Goal: Task Accomplishment & Management: Use online tool/utility

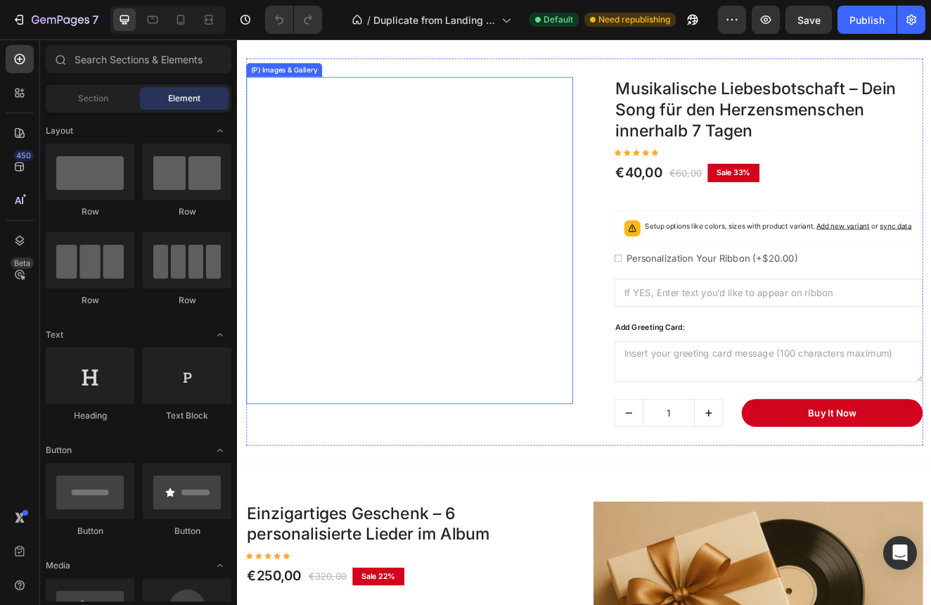
scroll to position [984, 0]
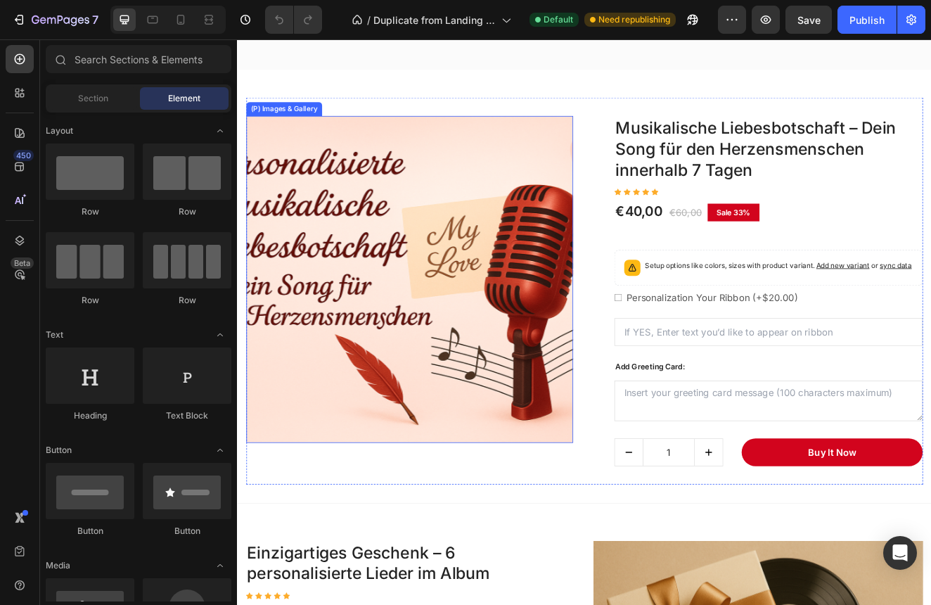
click at [473, 331] on img at bounding box center [445, 331] width 397 height 397
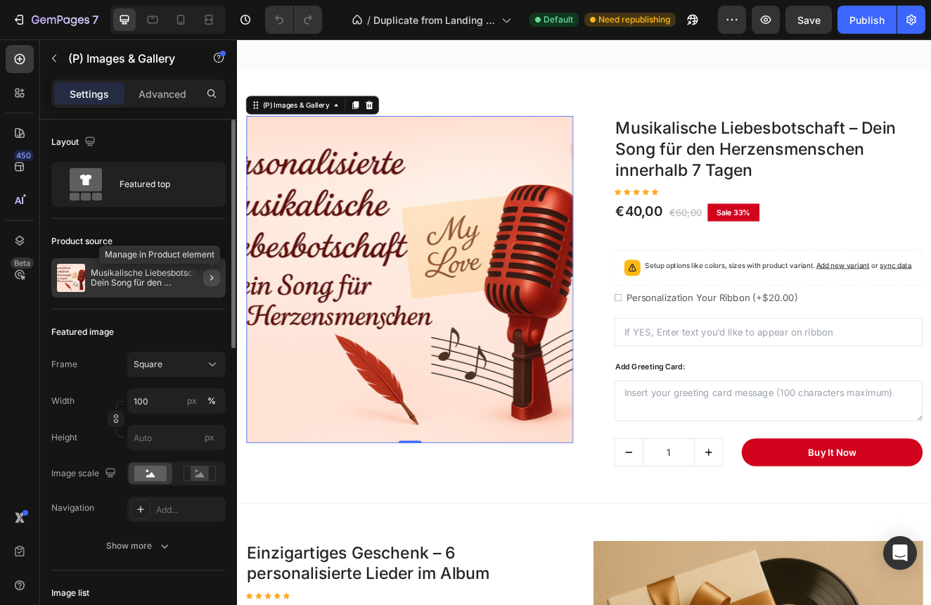
click at [214, 277] on icon "button" at bounding box center [211, 277] width 11 height 11
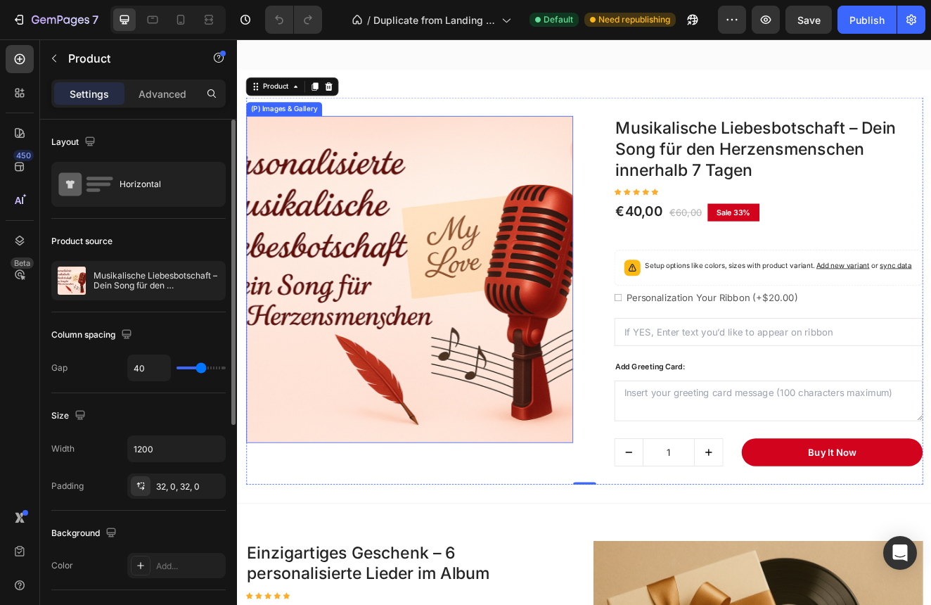
click at [472, 278] on img at bounding box center [445, 331] width 397 height 397
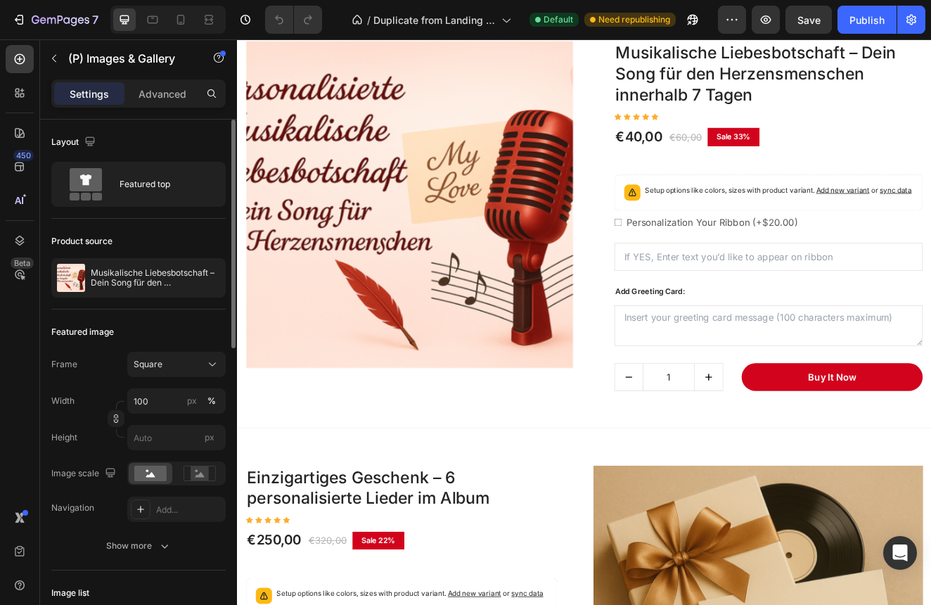
scroll to position [1020, 0]
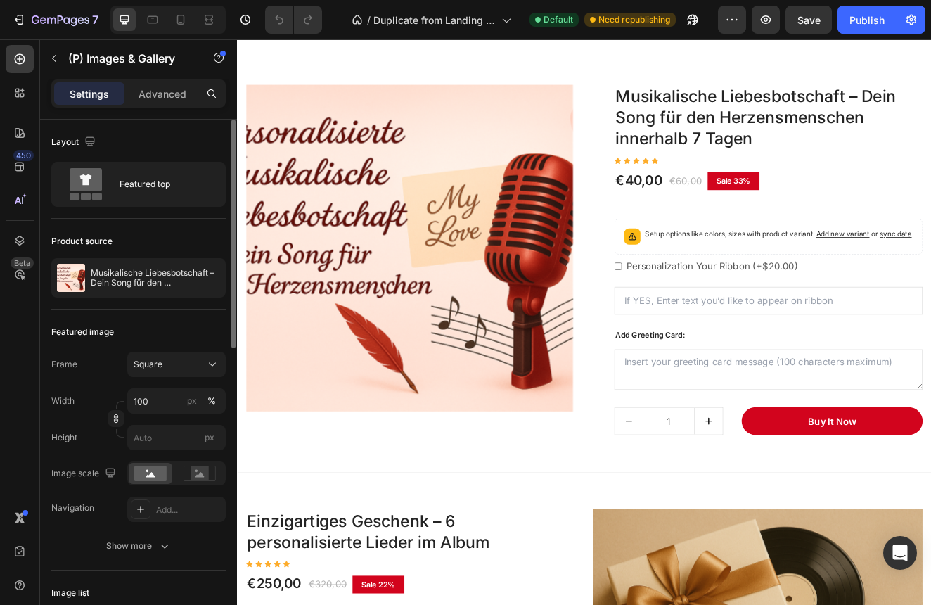
click at [487, 297] on img at bounding box center [445, 293] width 397 height 397
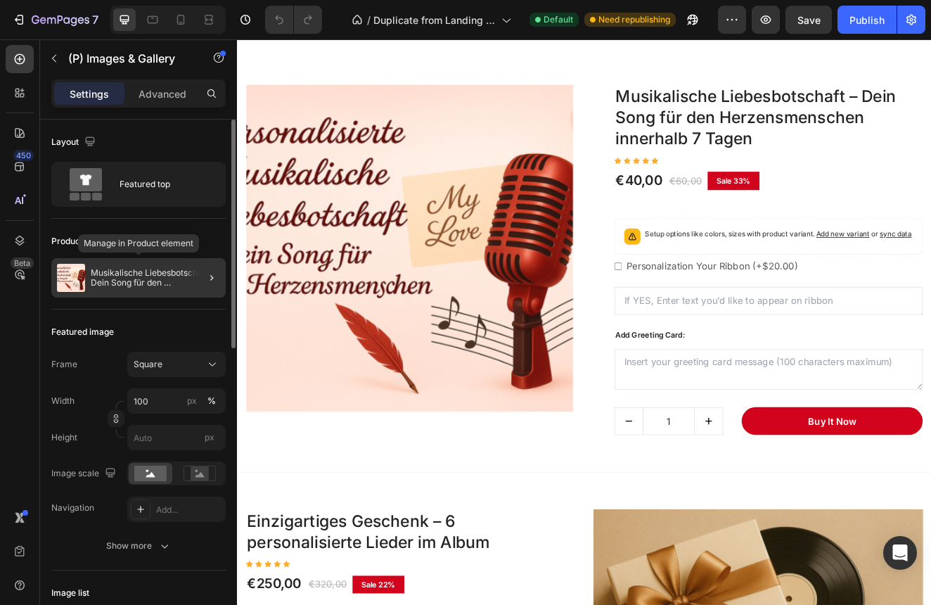
click at [128, 280] on p "Musikalische Liebesbotschaft – Dein Song für den Herzensmenschen innerhalb 7 Ta…" at bounding box center [155, 278] width 129 height 20
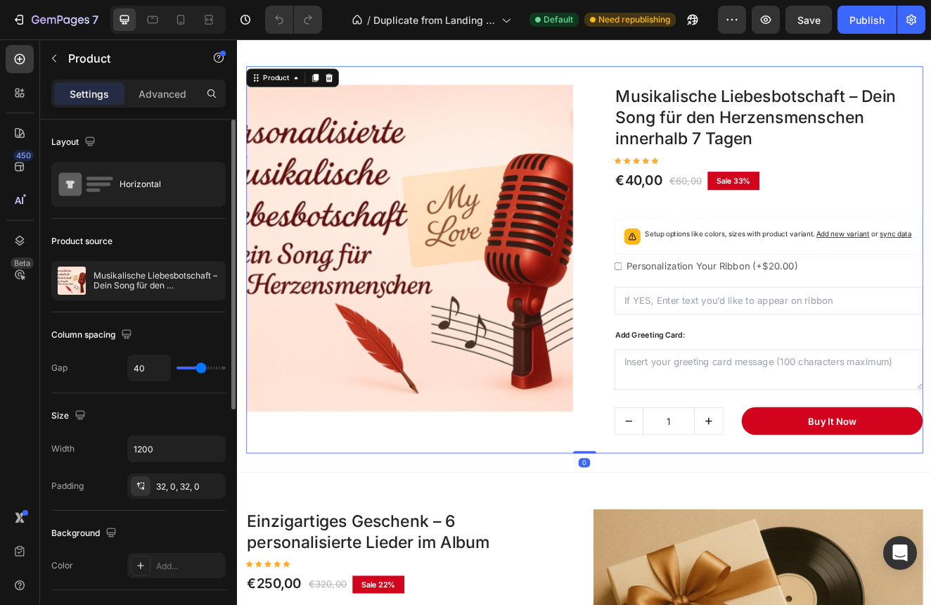
click at [128, 280] on p "Musikalische Liebesbotschaft – Dein Song für den Herzensmenschen innerhalb 7 Ta…" at bounding box center [157, 281] width 126 height 20
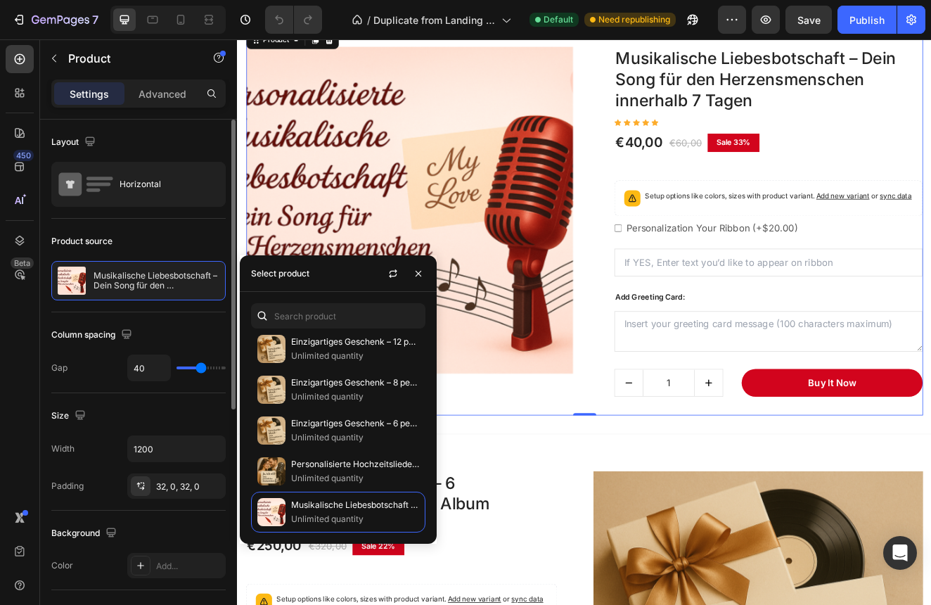
scroll to position [1068, 0]
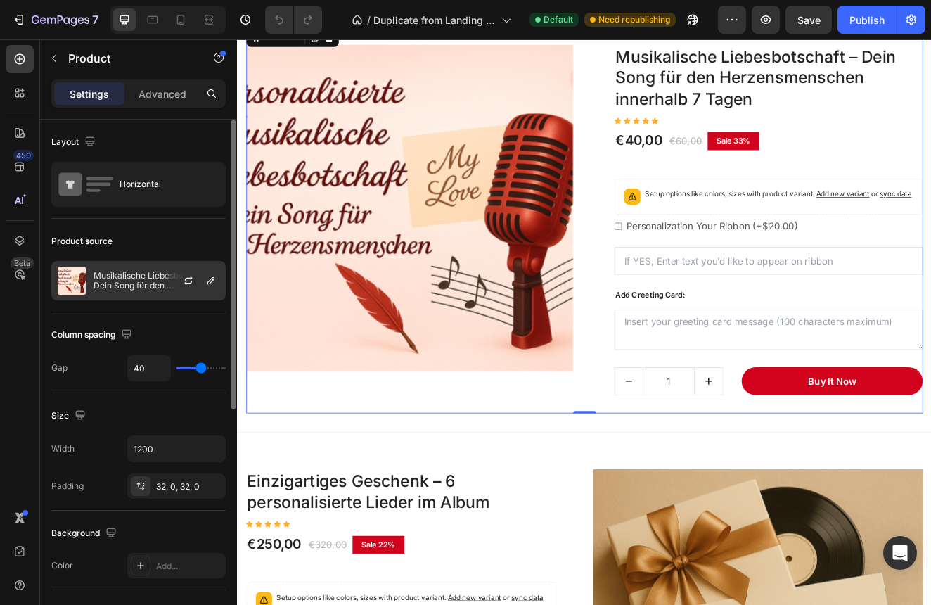
click at [221, 285] on div at bounding box center [194, 281] width 62 height 38
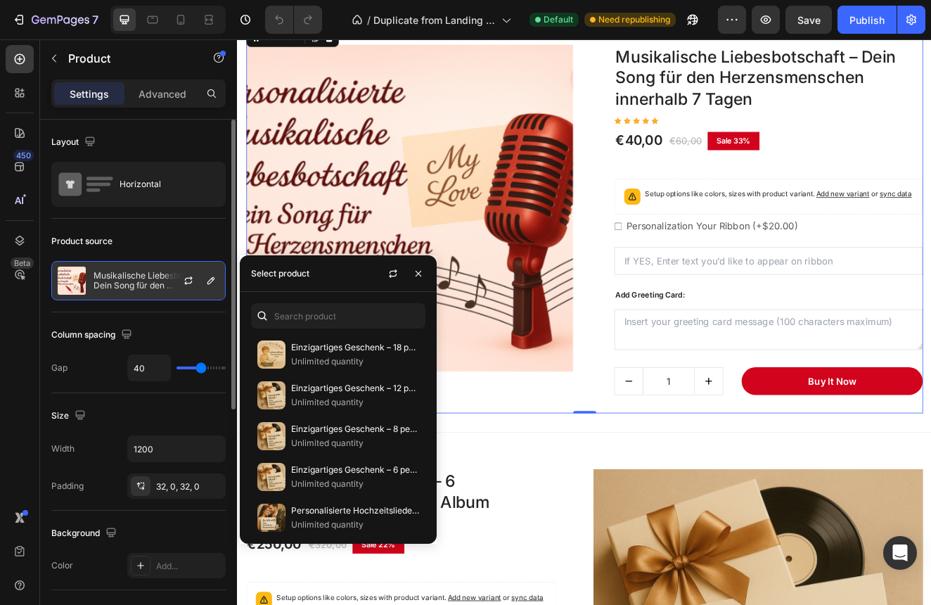
click at [159, 270] on div "Musikalische Liebesbotschaft – Dein Song für den Herzensmenschen innerhalb 7 Ta…" at bounding box center [138, 280] width 174 height 39
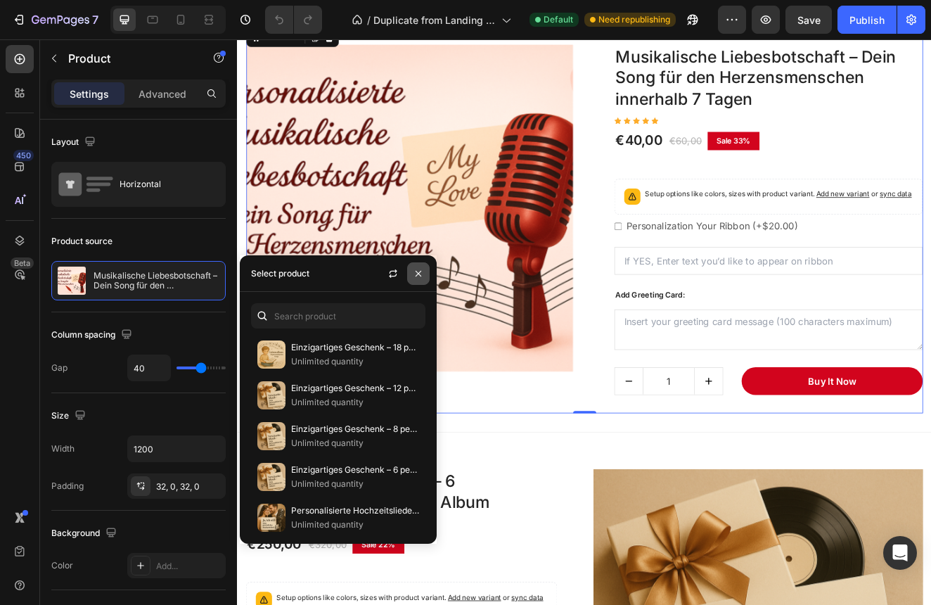
click at [417, 275] on icon "button" at bounding box center [419, 273] width 6 height 6
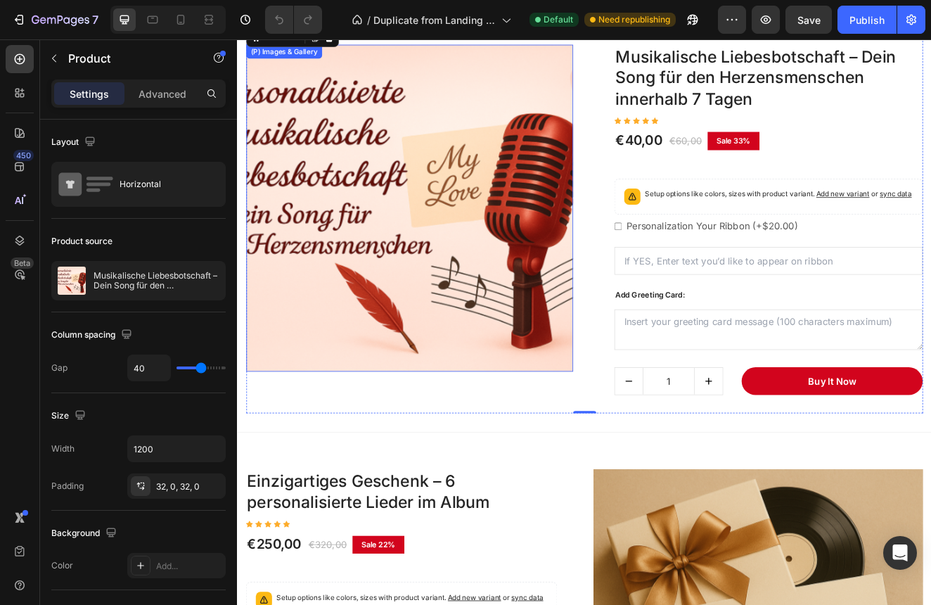
click at [491, 288] on img at bounding box center [445, 244] width 397 height 397
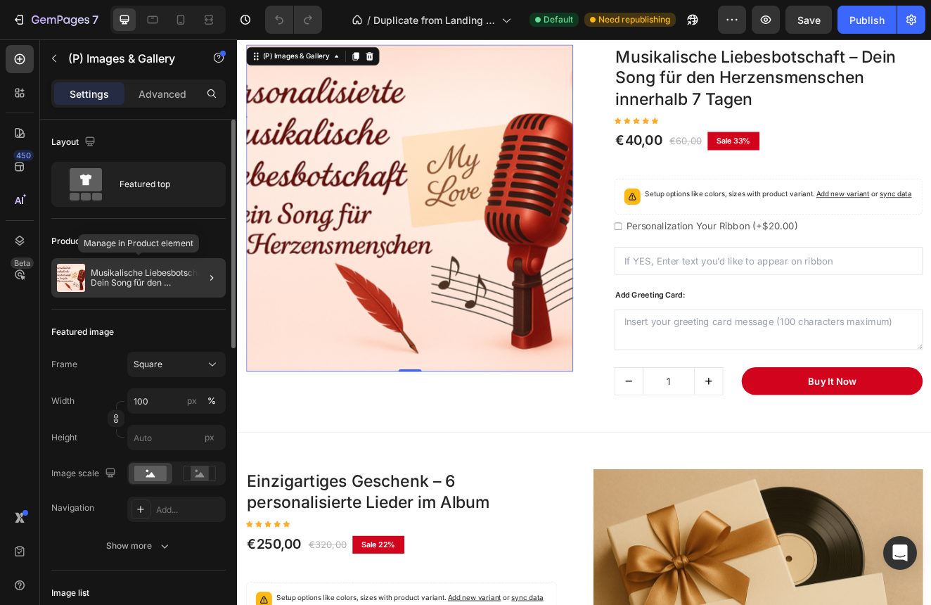
click at [113, 283] on p "Musikalische Liebesbotschaft – Dein Song für den Herzensmenschen innerhalb 7 Ta…" at bounding box center [155, 278] width 129 height 20
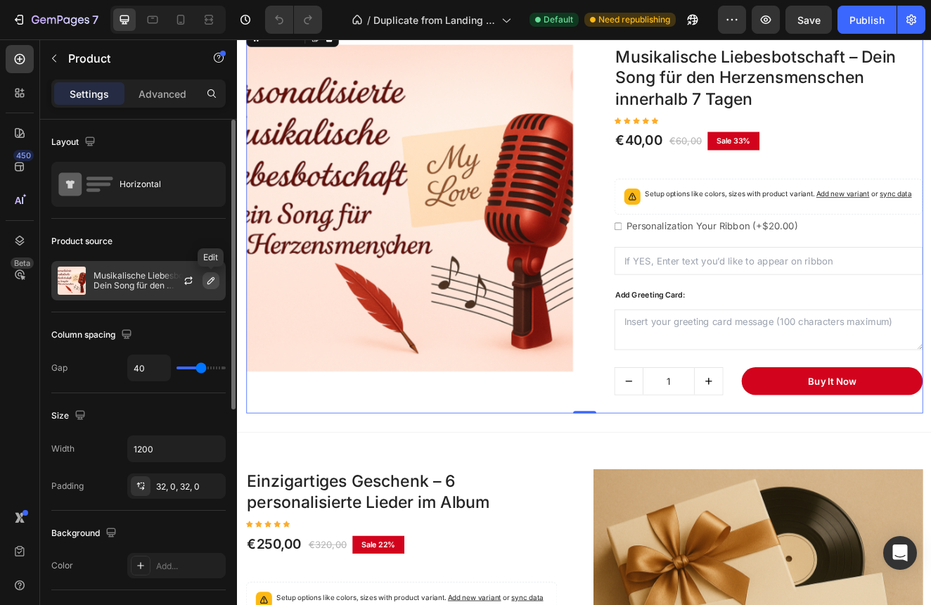
click at [210, 279] on icon "button" at bounding box center [210, 280] width 7 height 7
type input "32"
type input "30"
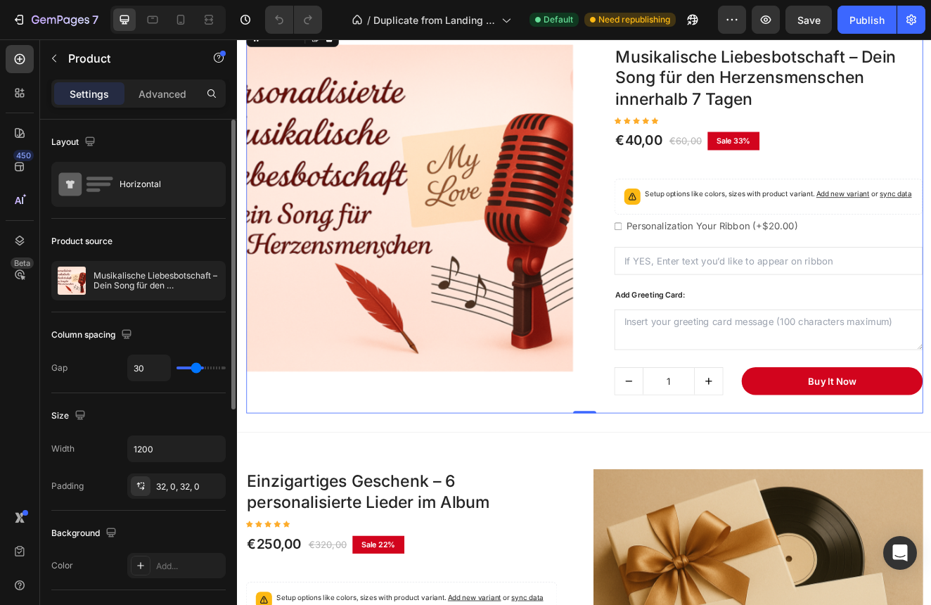
type input "29"
type input "27"
type input "26"
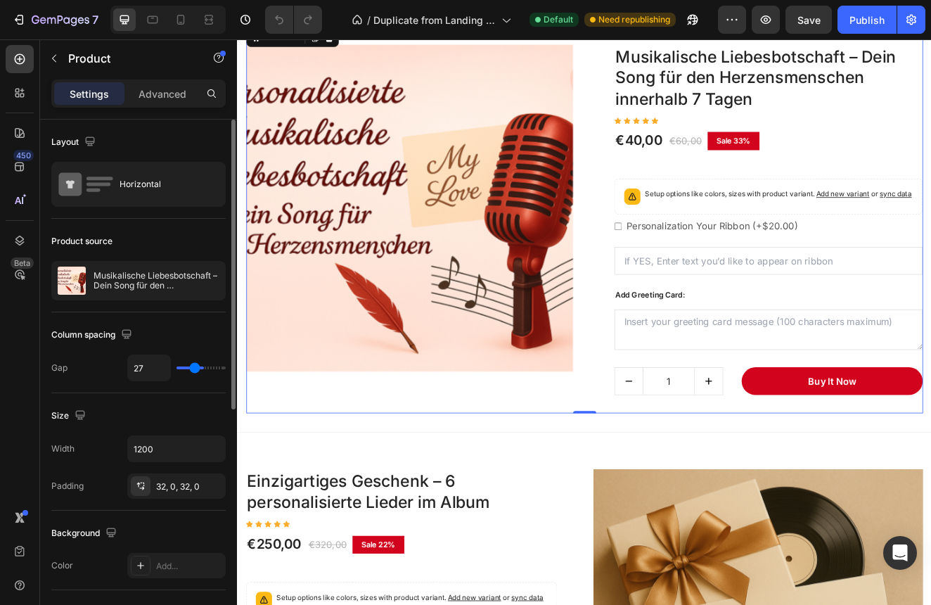
type input "26"
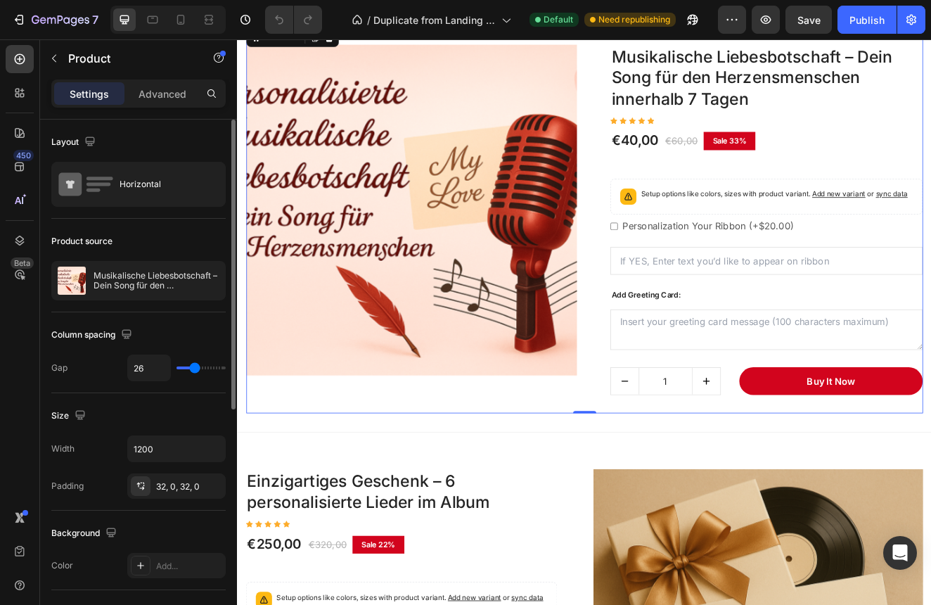
type input "25"
type input "23"
type input "22"
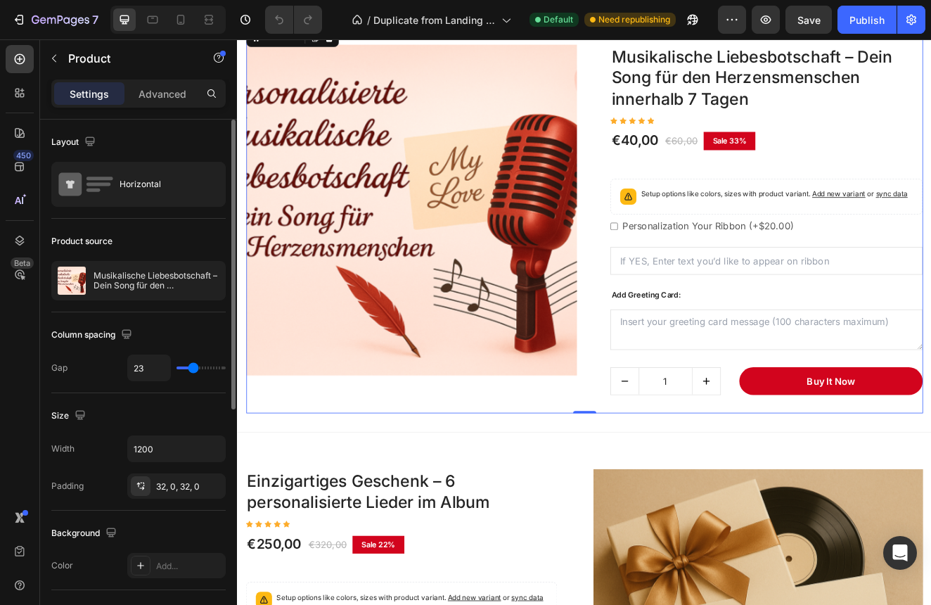
type input "22"
type input "20"
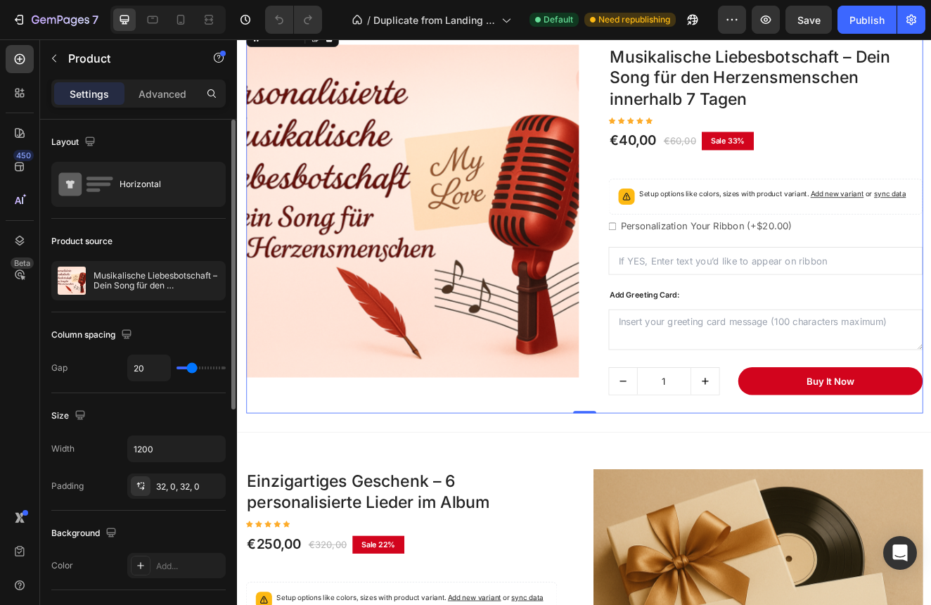
type input "19"
type input "18"
type input "16"
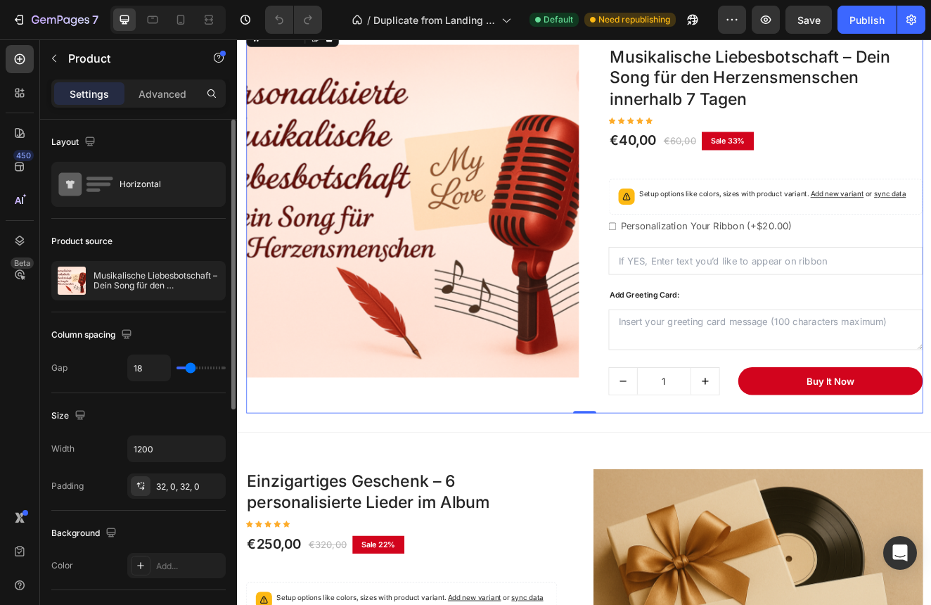
type input "16"
type input "15"
type input "13"
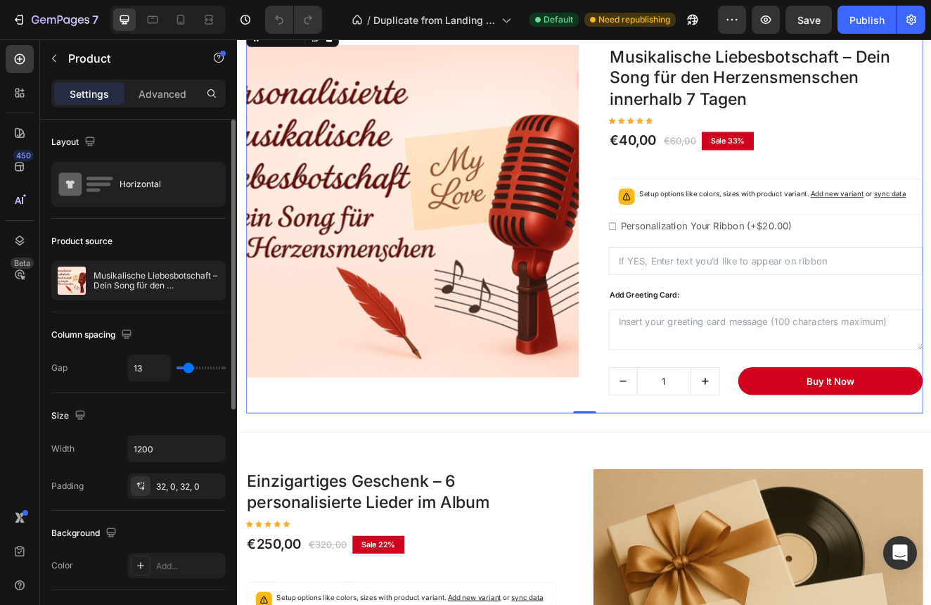
type input "12"
type input "11"
type input "9"
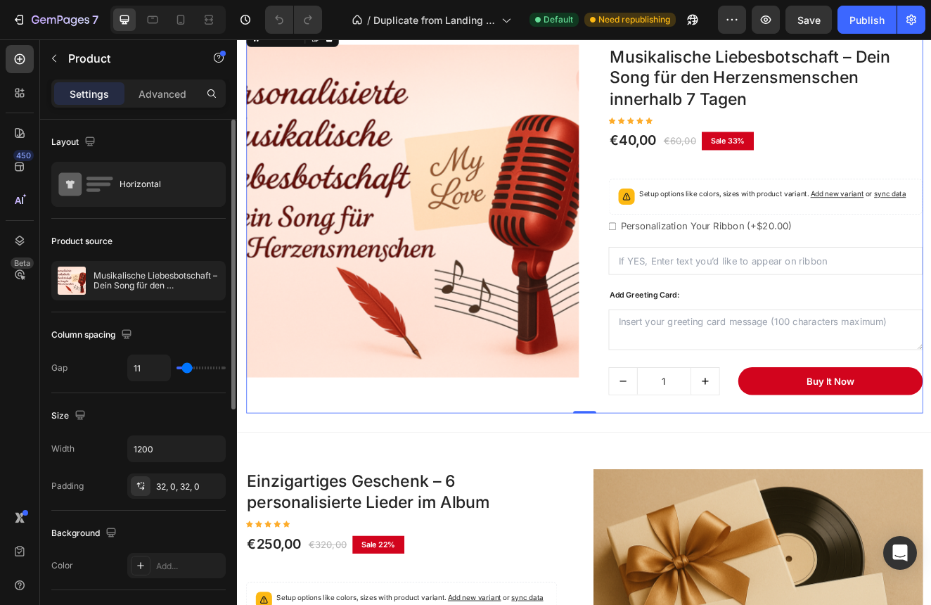
type input "9"
type input "8"
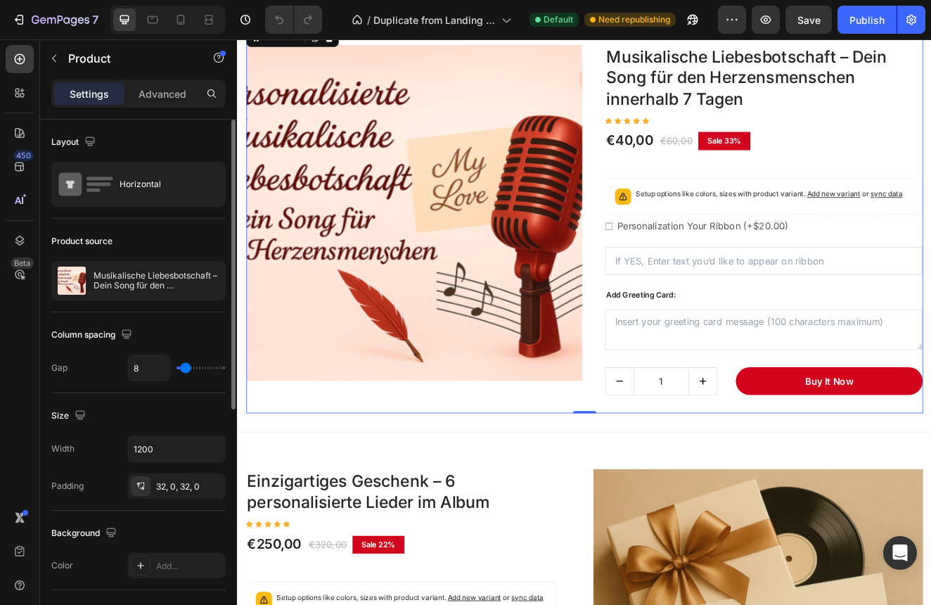
type input "6"
type input "5"
type input "4"
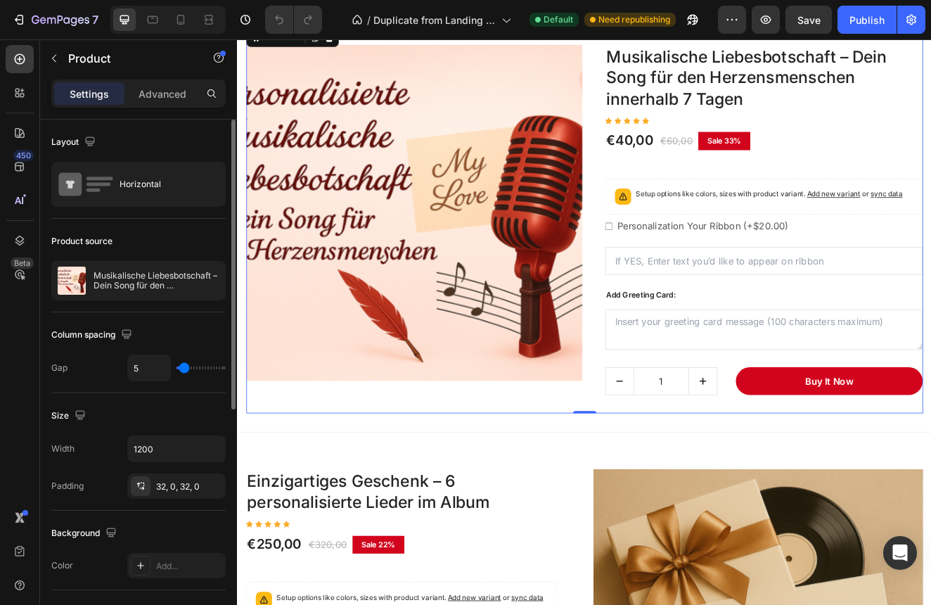
type input "4"
type input "2"
type input "1"
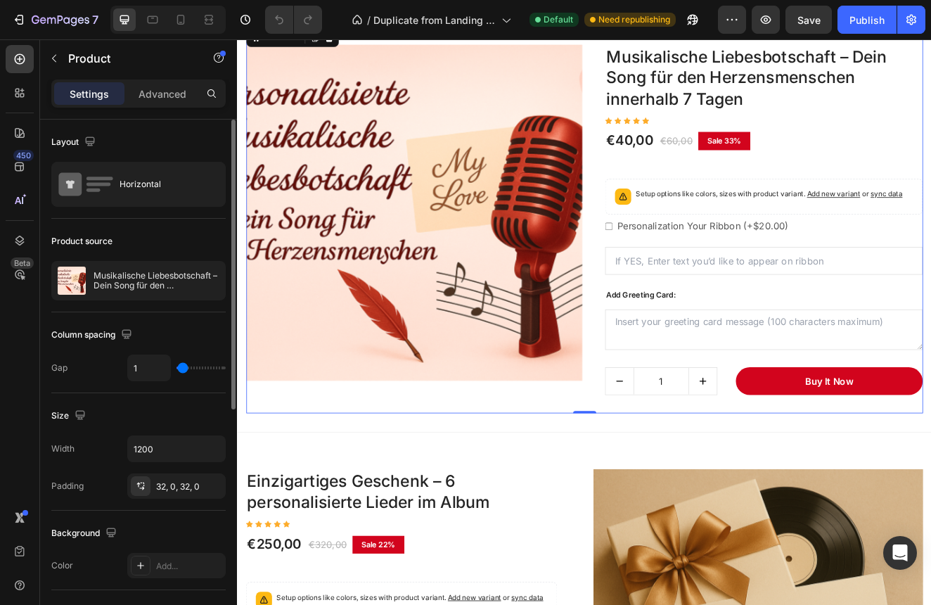
type input "0"
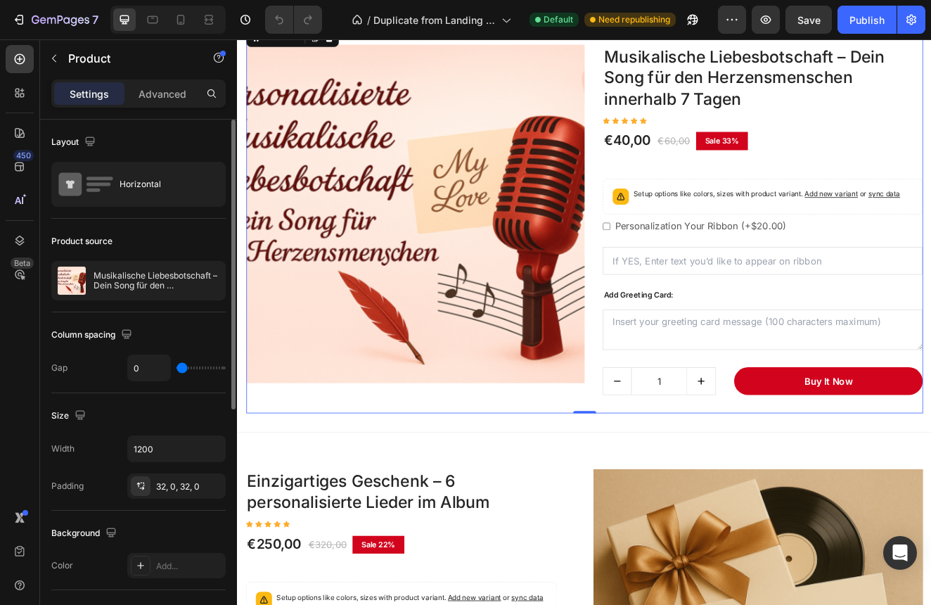
type input "1"
type input "11"
type input "26"
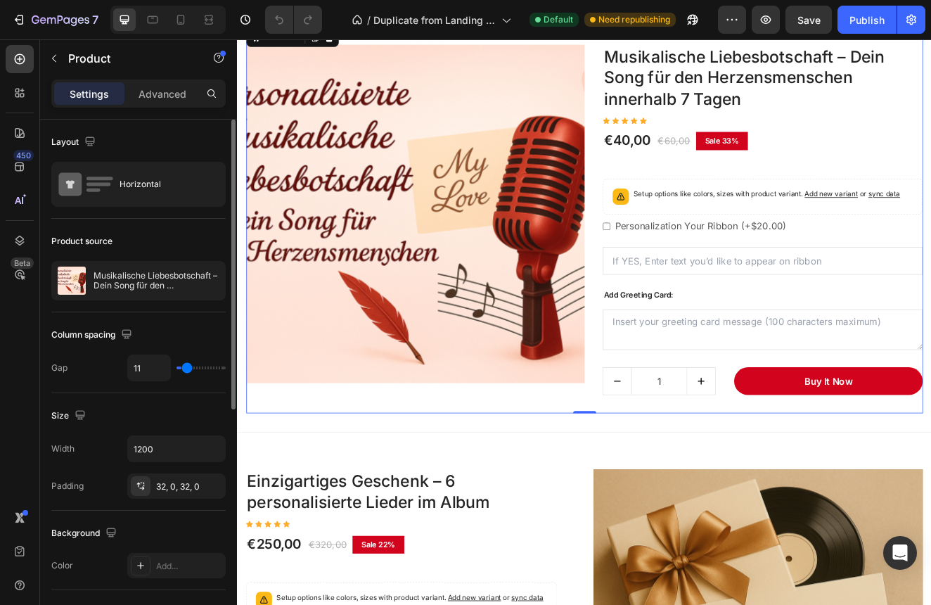
type input "26"
type input "37"
type input "47"
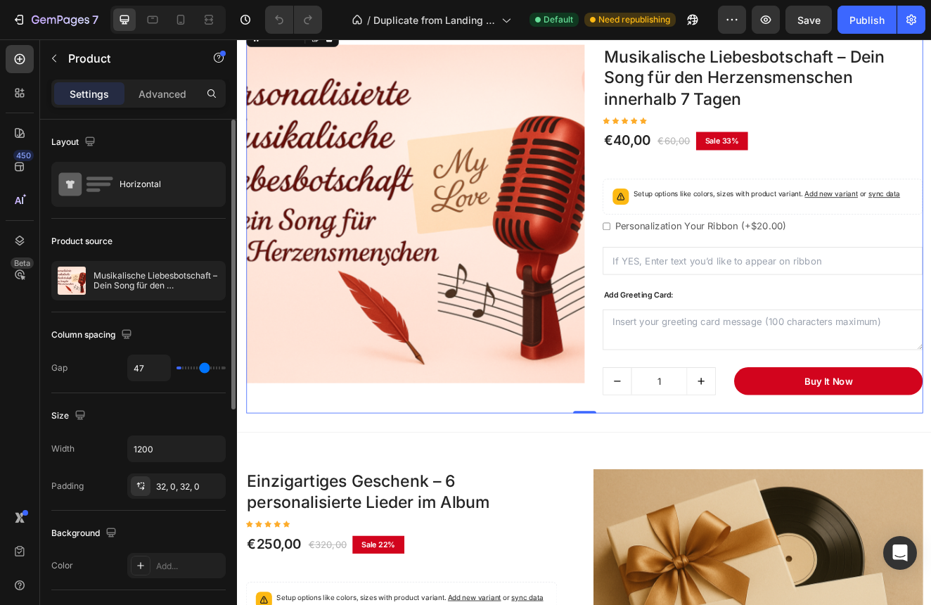
type input "54"
type input "58"
type input "60"
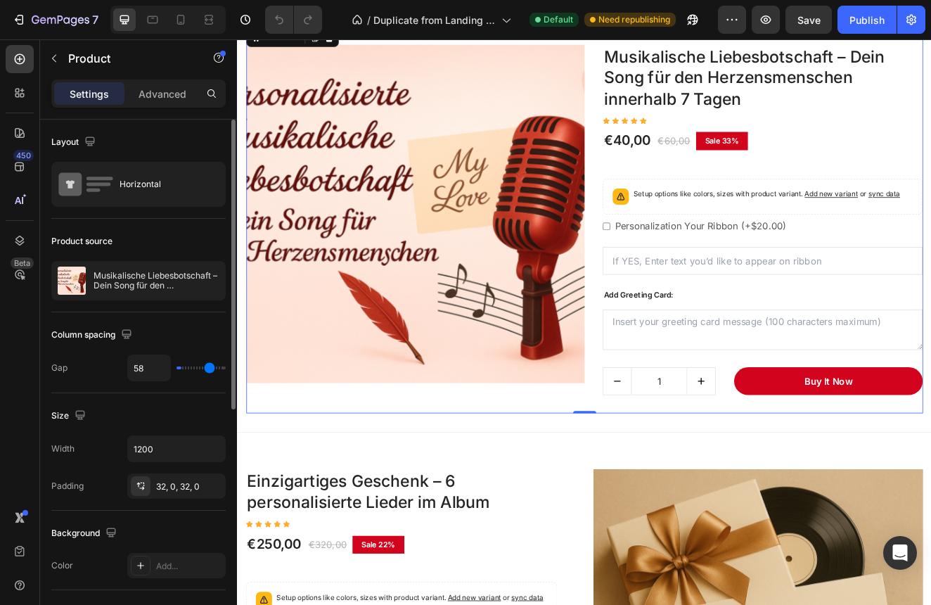
type input "60"
type input "61"
type input "62"
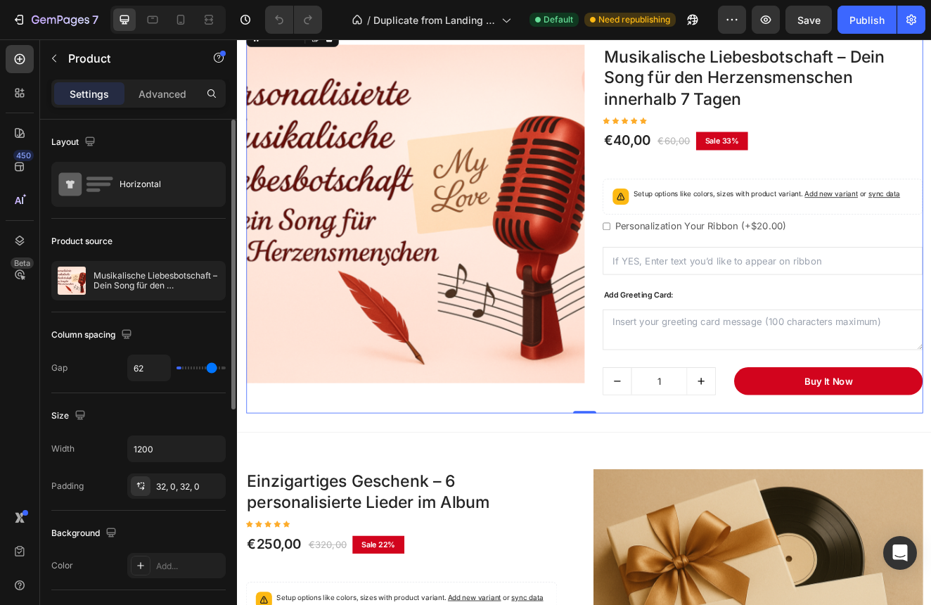
type input "64"
type input "65"
type input "68"
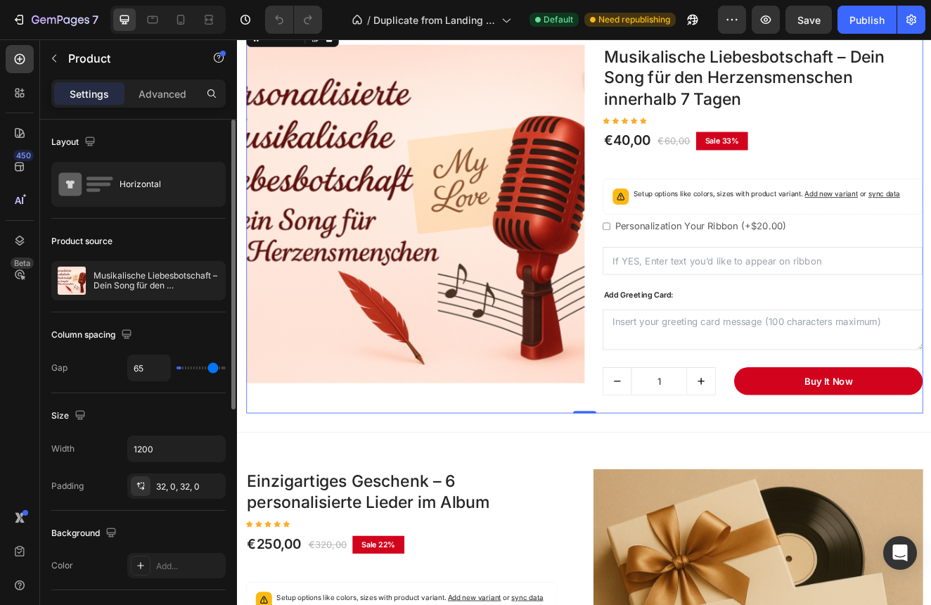
type input "68"
type input "71"
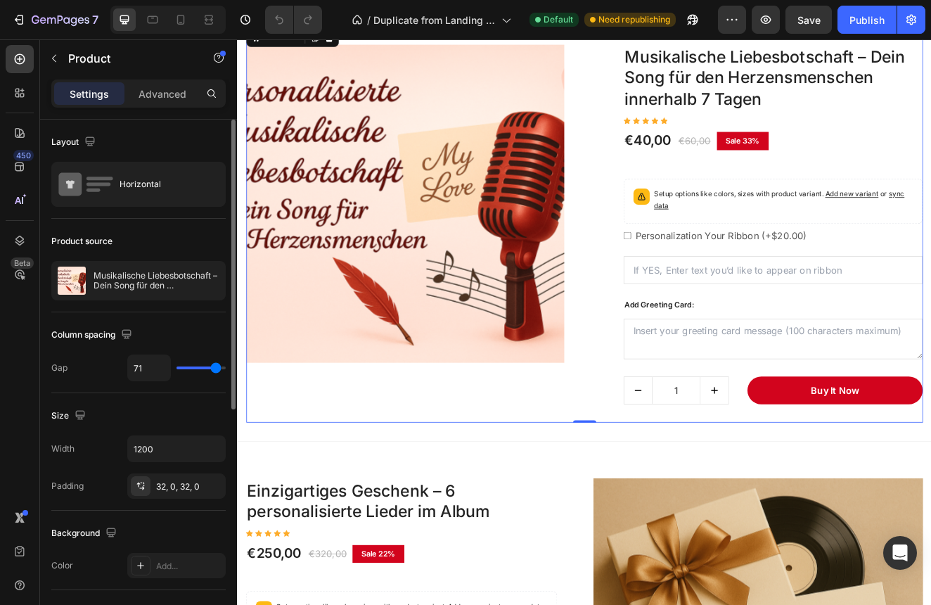
type input "74"
type input "76"
type input "79"
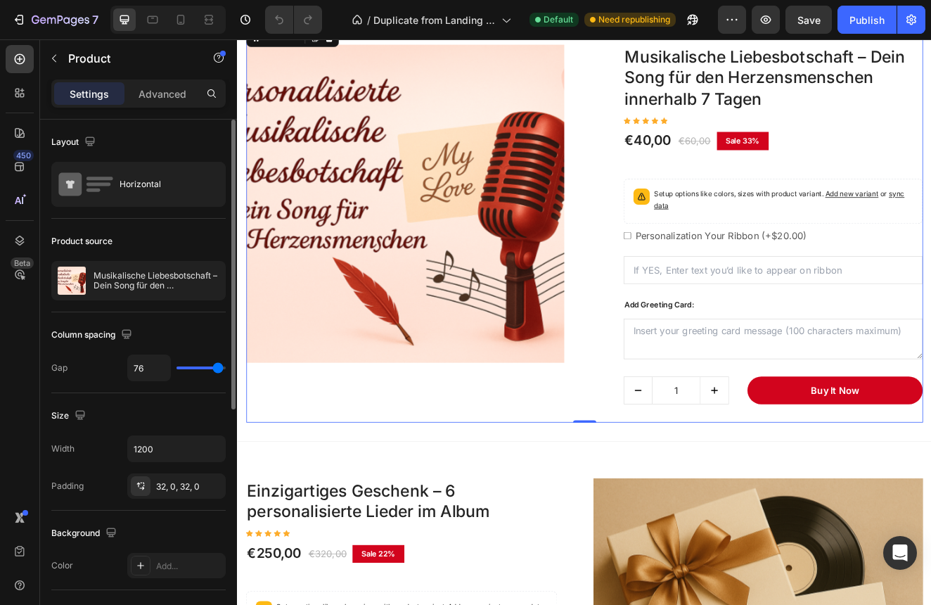
type input "79"
type input "80"
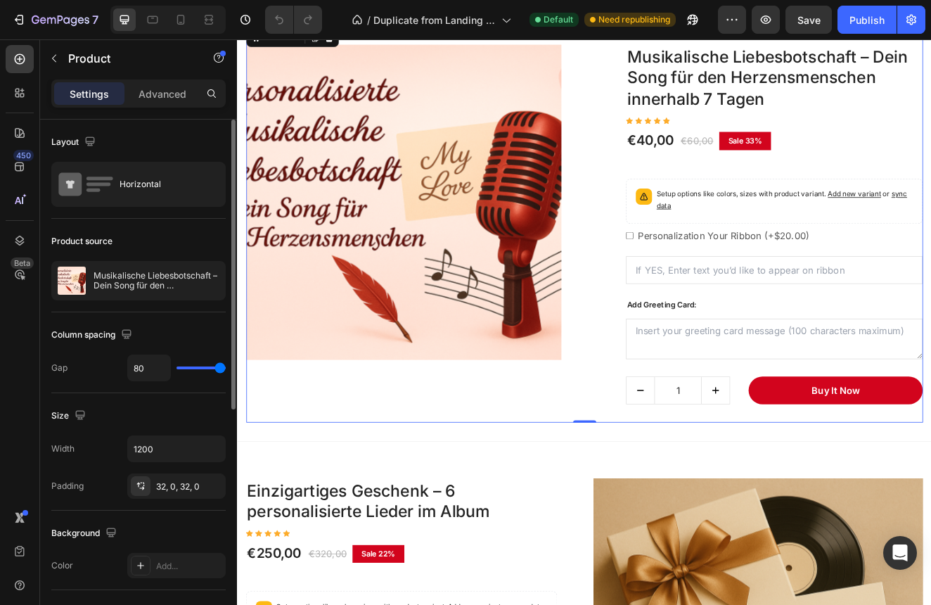
type input "78"
type input "76"
type input "75"
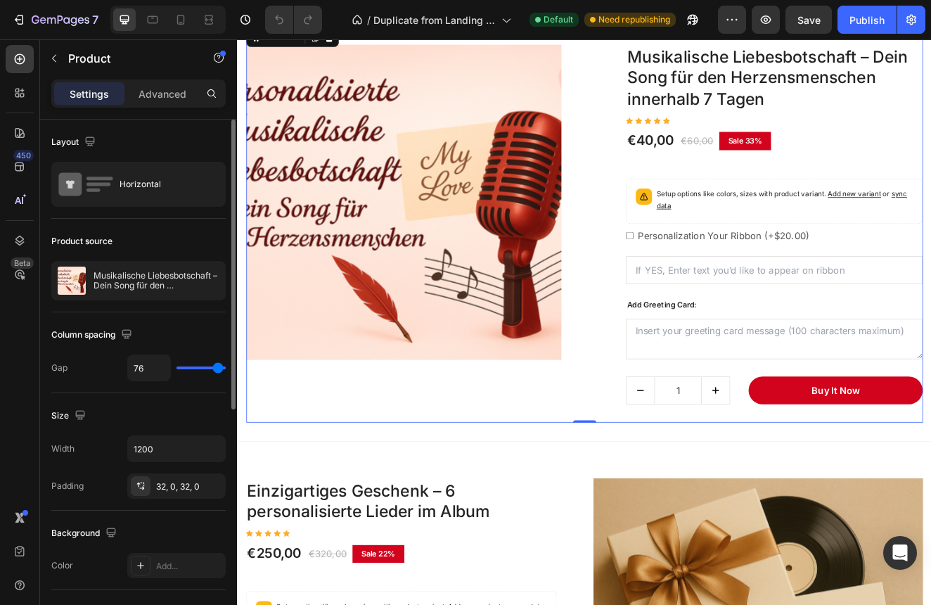
type input "75"
type input "74"
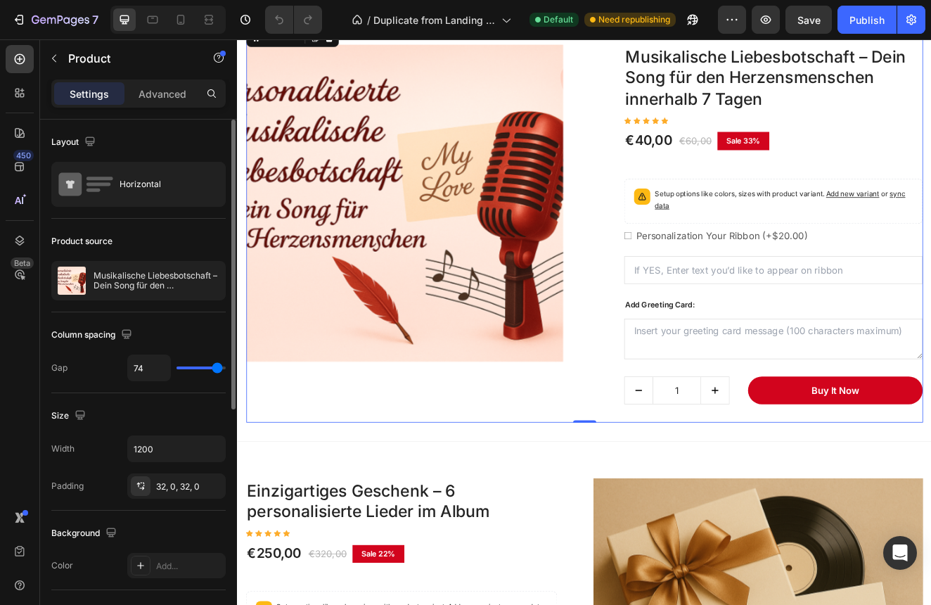
type input "71"
type input "68"
type input "64"
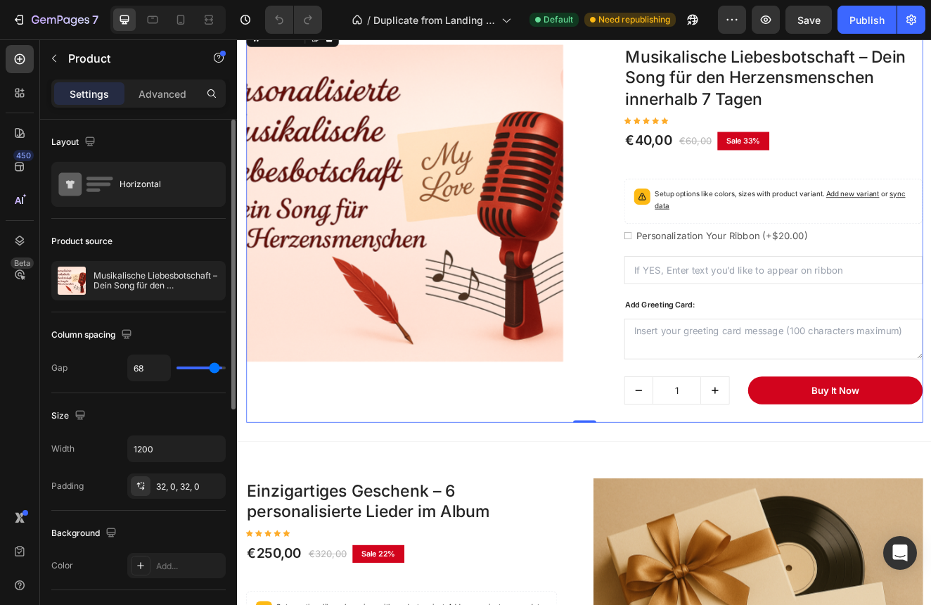
type input "64"
type input "62"
type input "60"
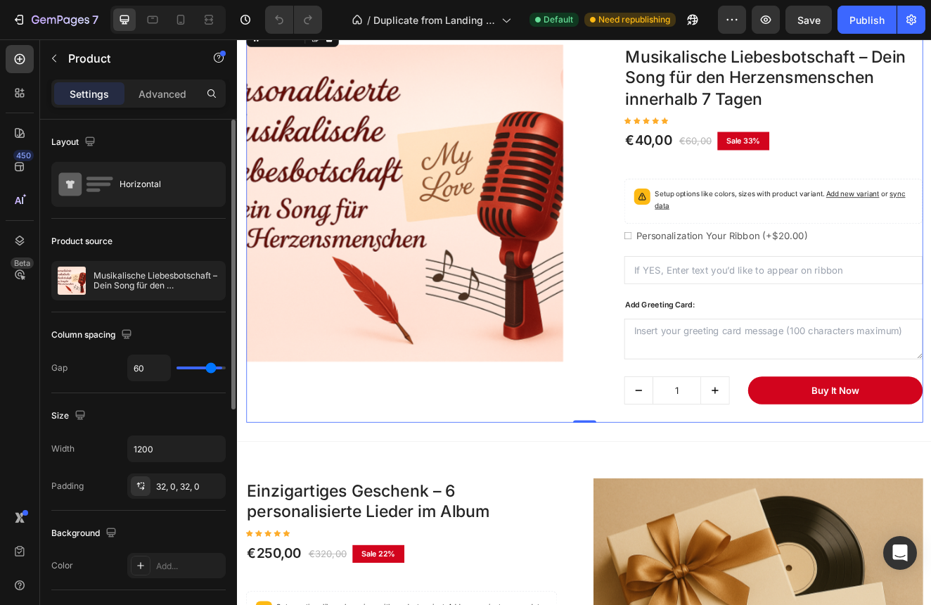
type input "57"
type input "53"
type input "50"
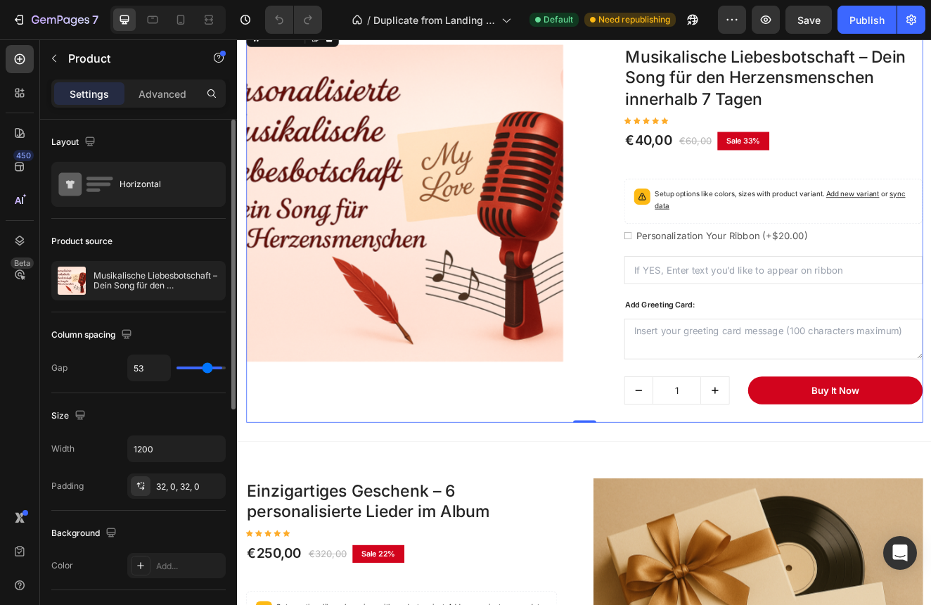
type input "50"
type input "46"
type input "41"
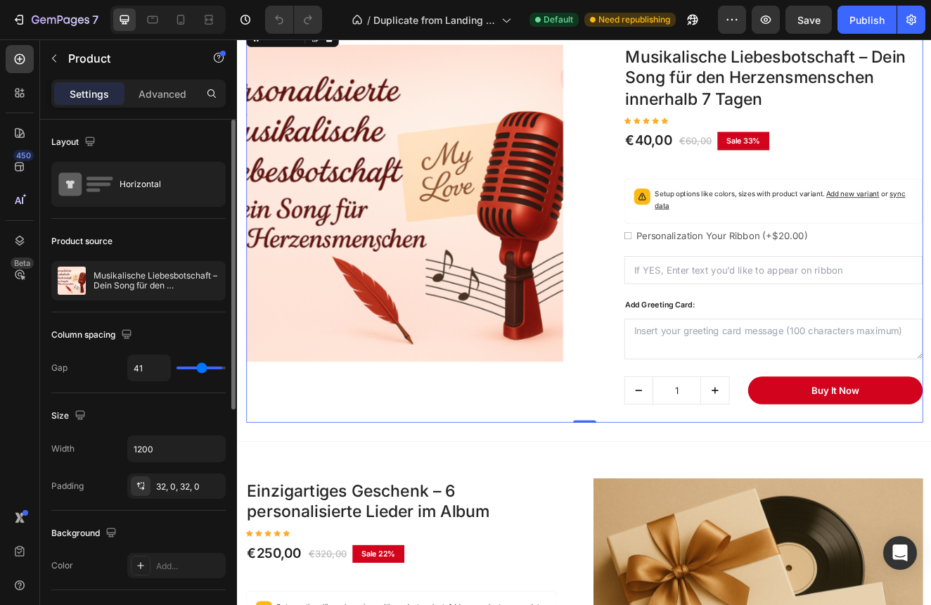
type input "37"
type input "33"
type input "30"
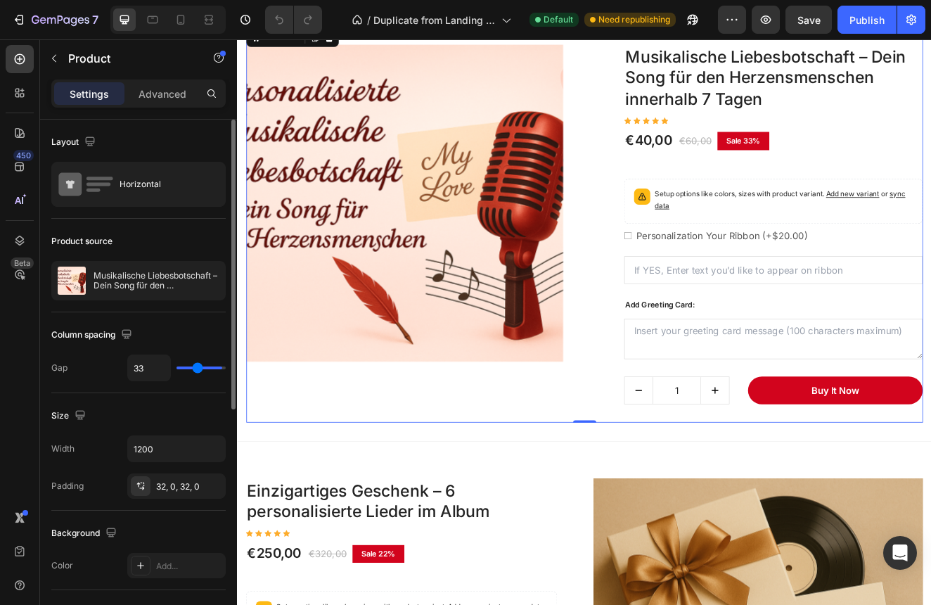
type input "30"
type input "27"
type input "25"
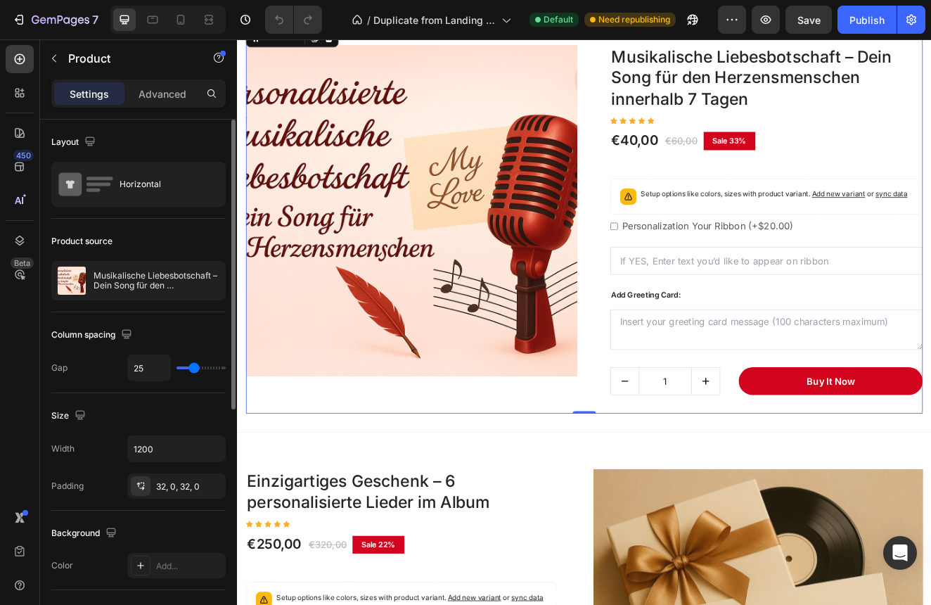
type input "22"
type input "20"
type input "16"
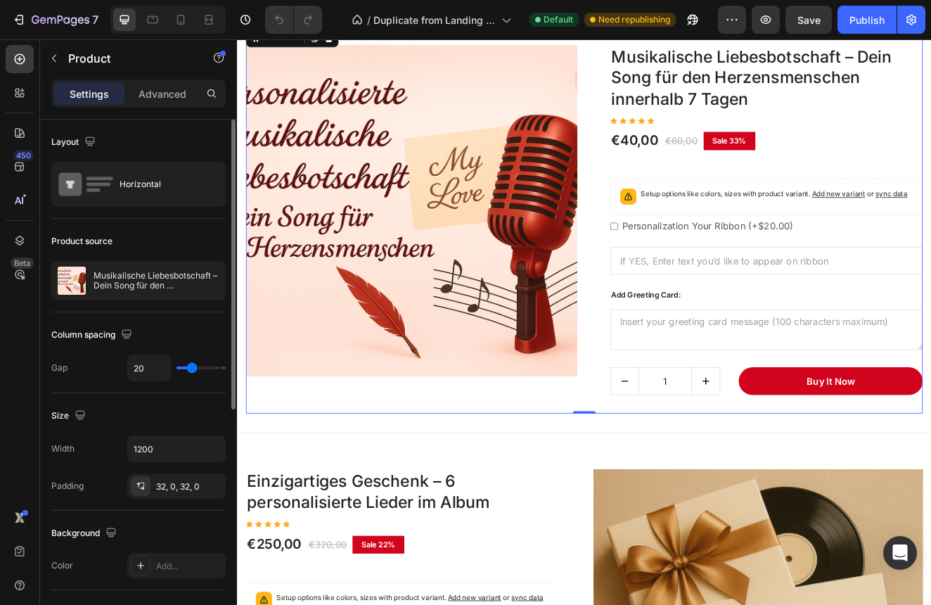
type input "16"
type input "13"
type input "9"
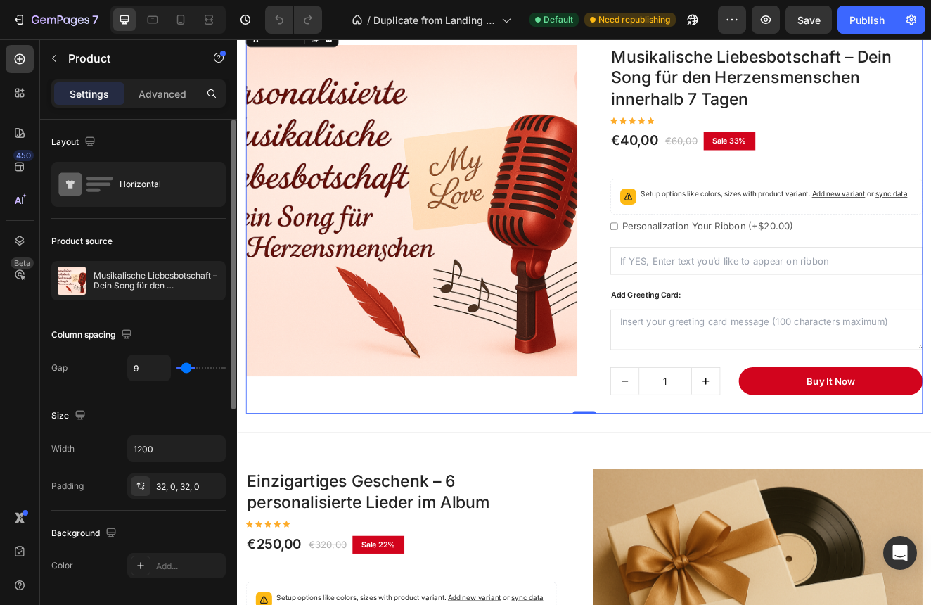
type input "5"
type input "1"
type input "0"
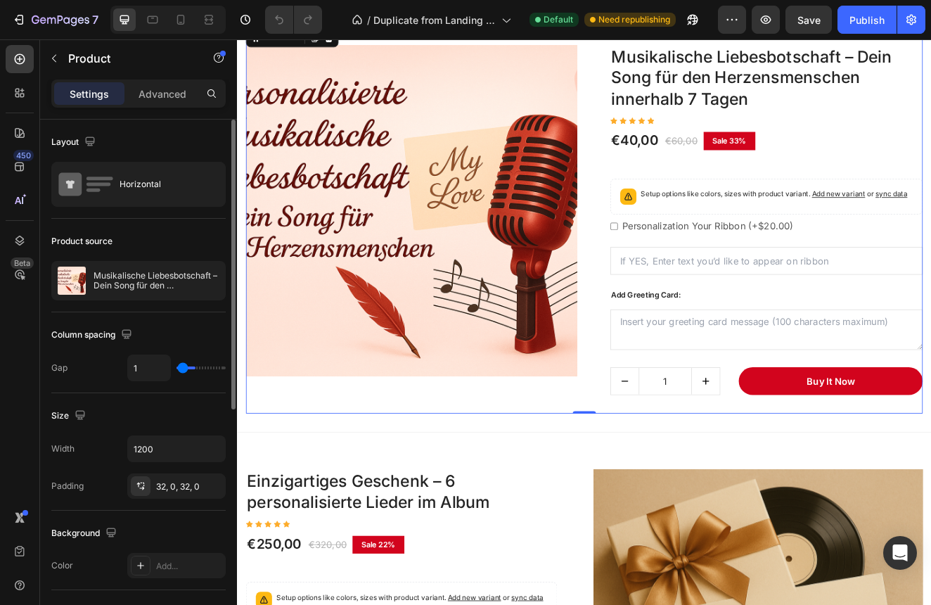
type input "0"
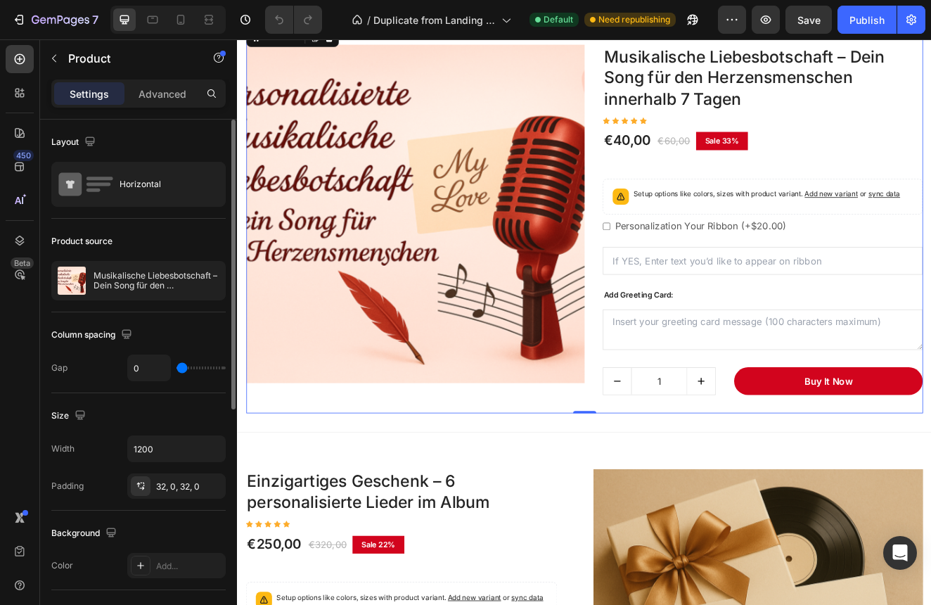
type input "1"
type input "6"
type input "12"
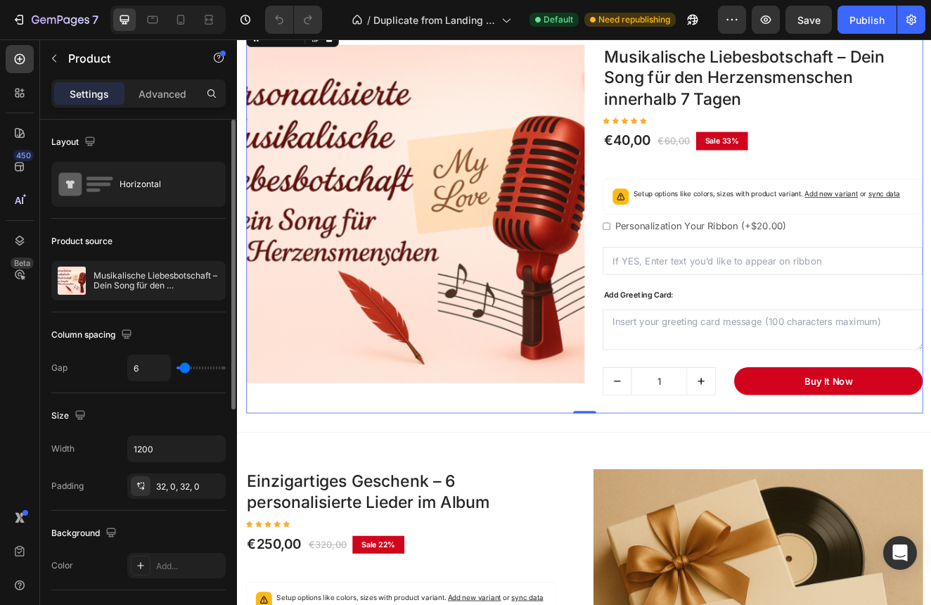
type input "12"
type input "18"
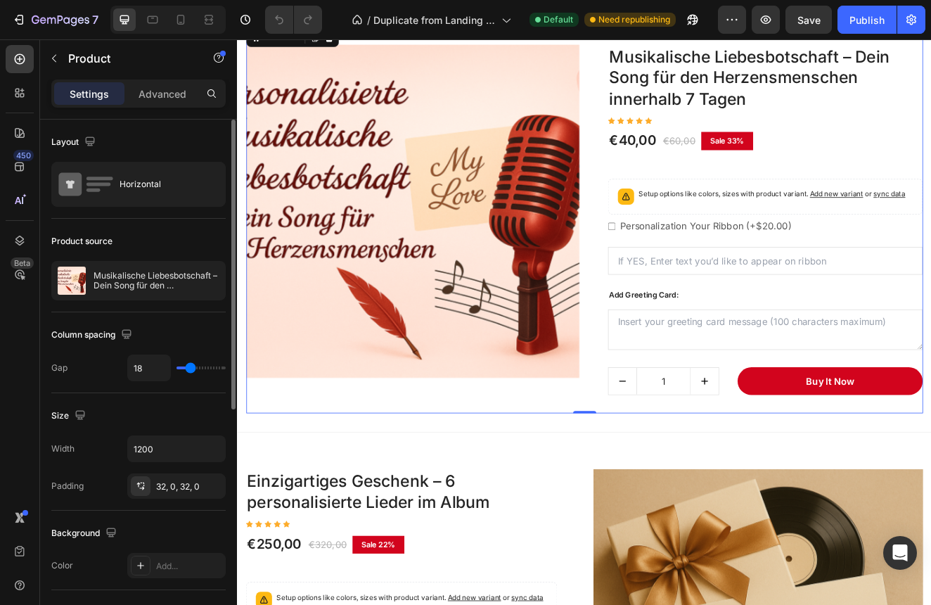
type input "22"
type input "25"
type input "27"
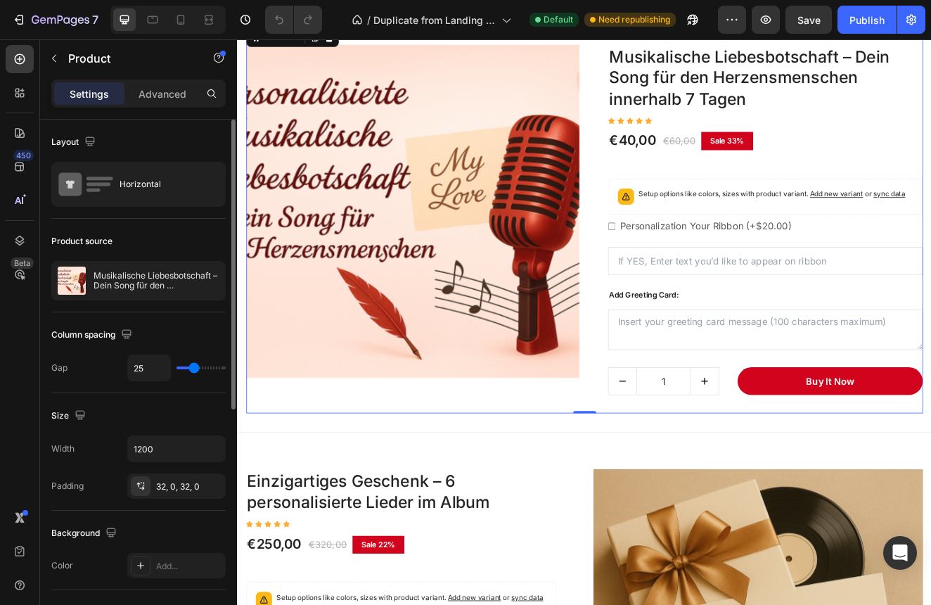
type input "27"
type input "29"
type input "32"
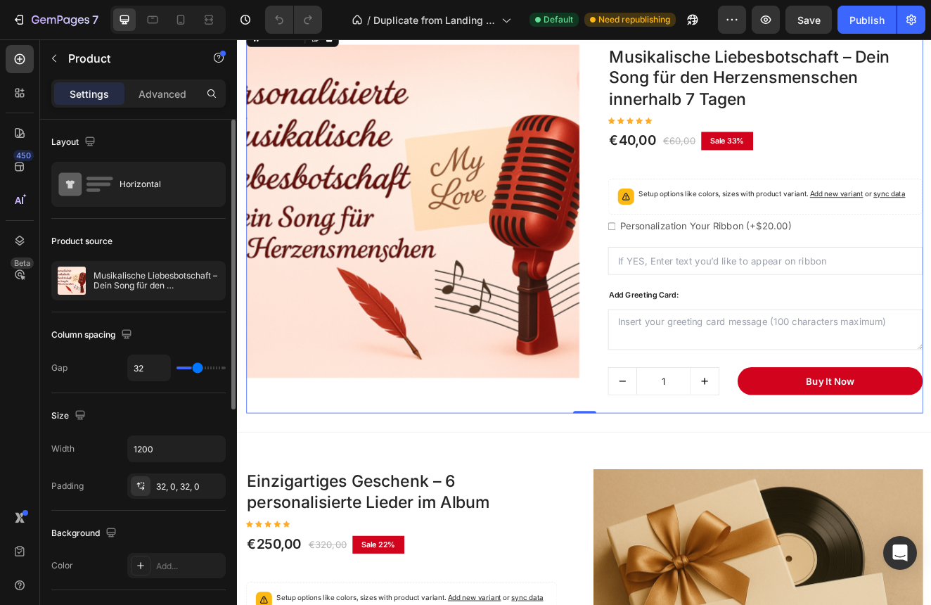
type input "33"
type input "34"
type input "36"
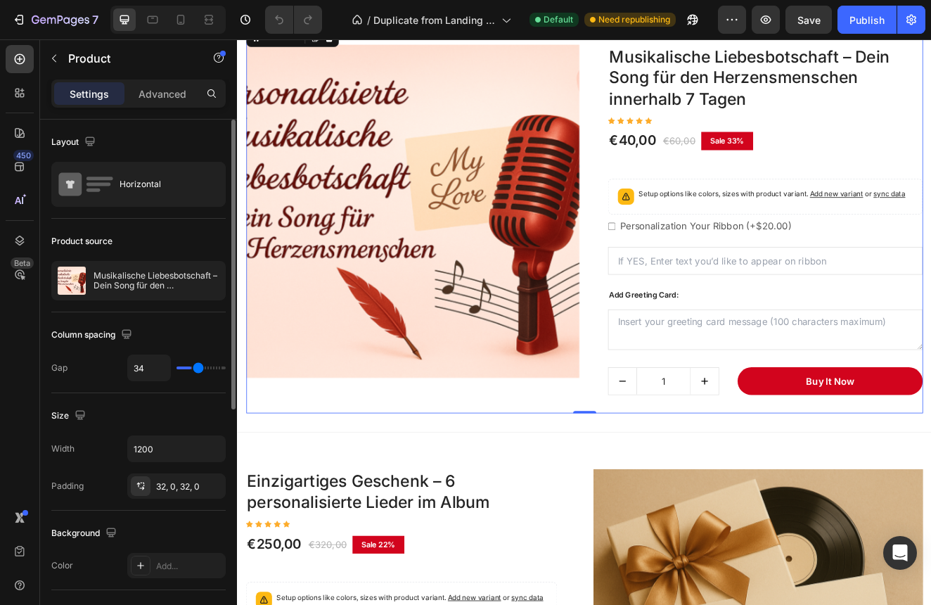
type input "36"
type input "37"
type input "40"
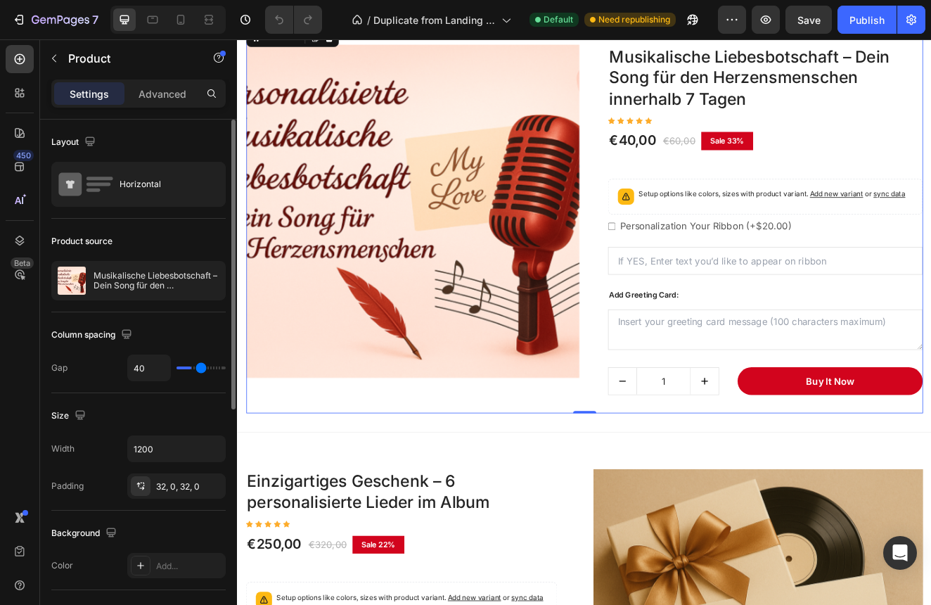
type input "44"
type input "48"
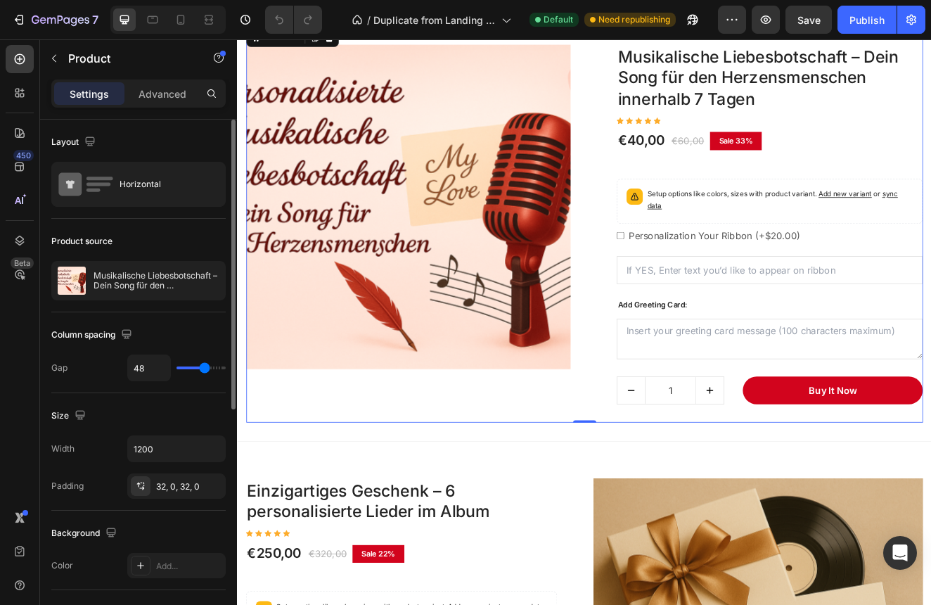
type input "53"
type input "55"
type input "57"
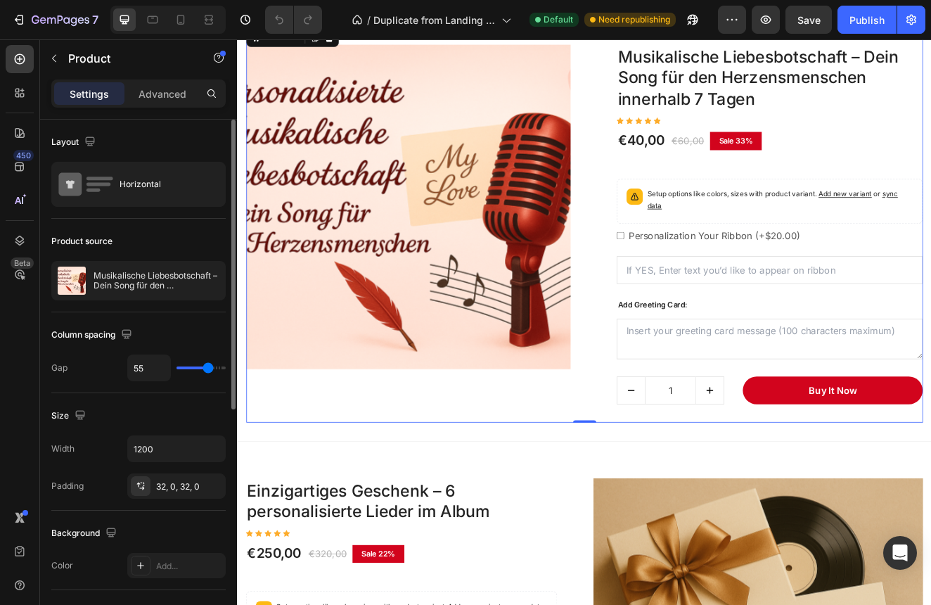
type input "57"
type input "58"
type input "60"
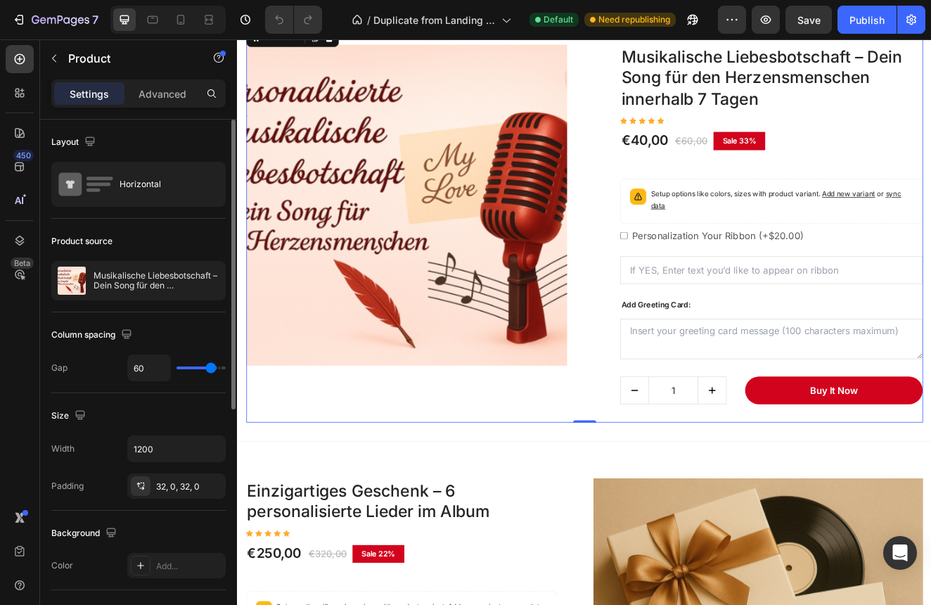
type input "57"
type input "55"
drag, startPoint x: 196, startPoint y: 370, endPoint x: 207, endPoint y: 379, distance: 14.5
type input "55"
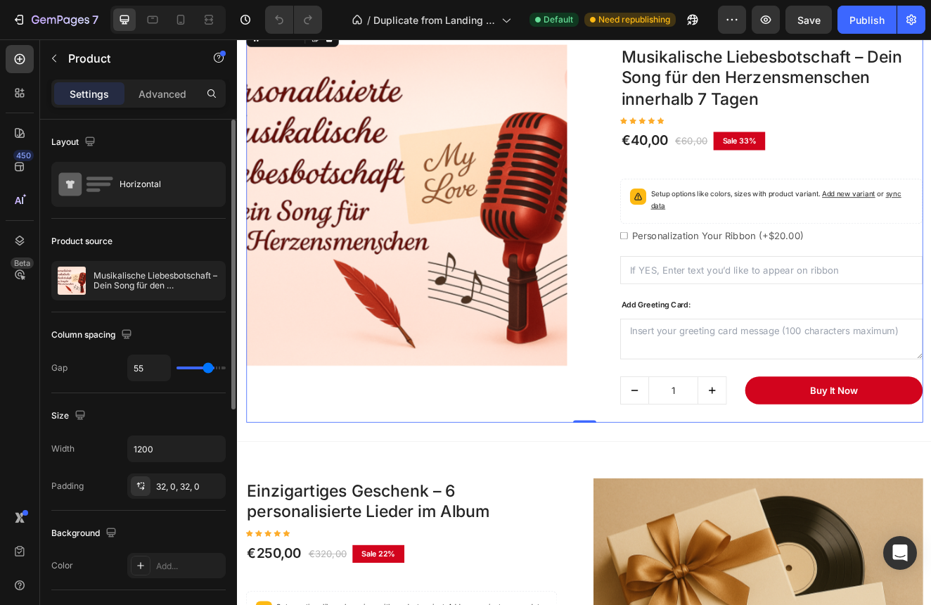
click at [207, 379] on div "55" at bounding box center [176, 367] width 98 height 27
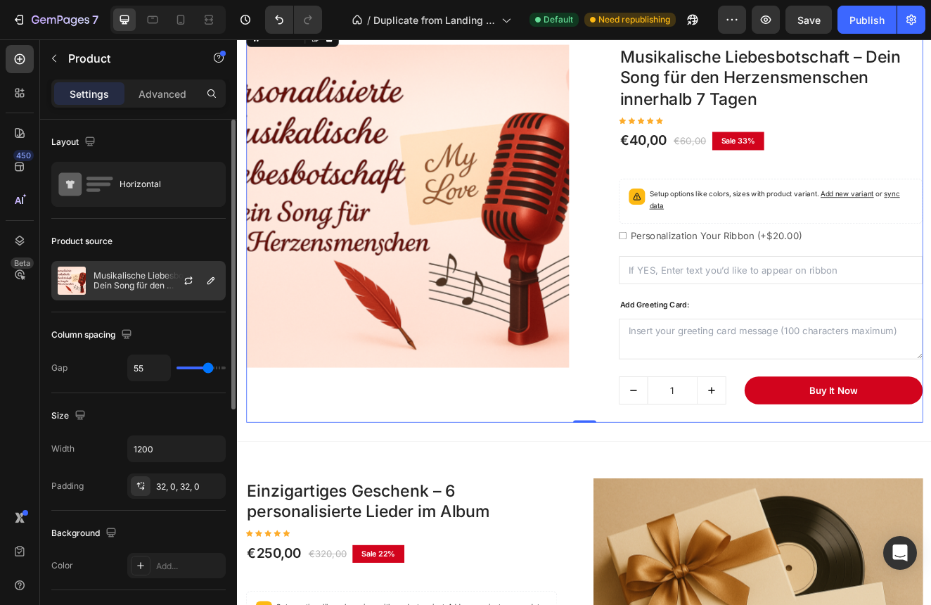
click at [136, 267] on div "Musikalische Liebesbotschaft – Dein Song für den Herzensmenschen innerhalb 7 Ta…" at bounding box center [138, 280] width 174 height 39
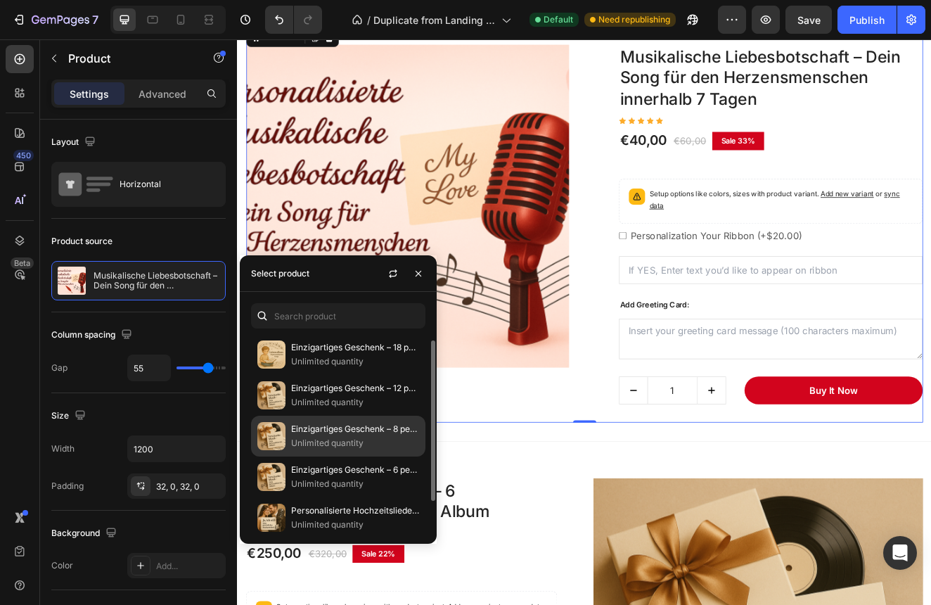
scroll to position [46, 0]
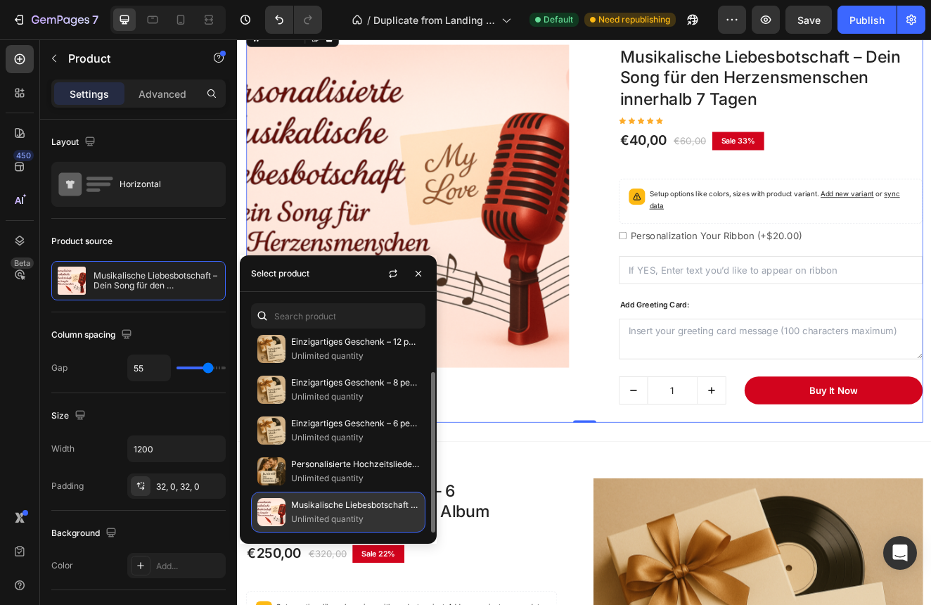
click at [337, 510] on p "Musikalische Liebesbotschaft – Dein Song für den Herzensmenschen innerhalb 7 Ta…" at bounding box center [355, 505] width 128 height 14
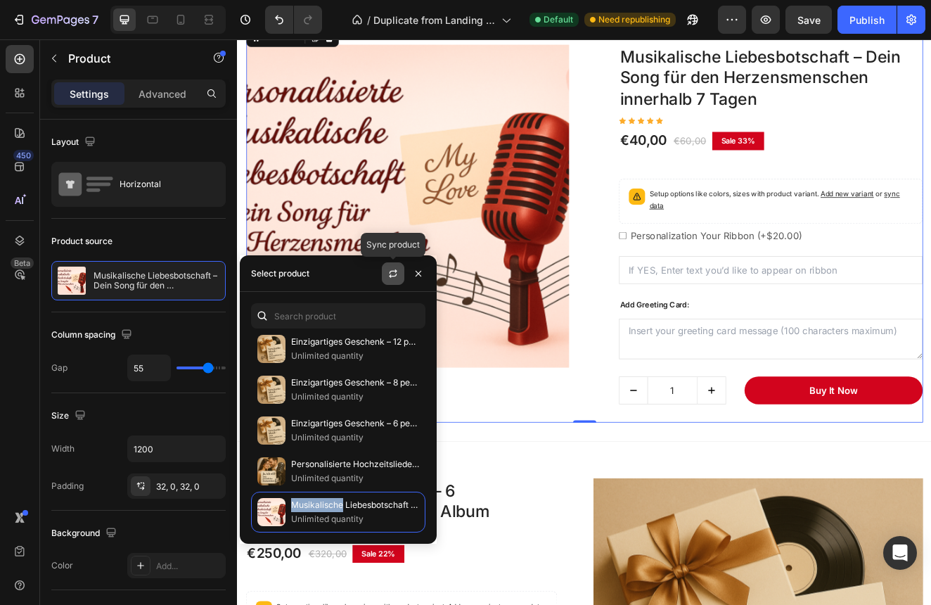
click at [397, 276] on icon "button" at bounding box center [392, 273] width 11 height 11
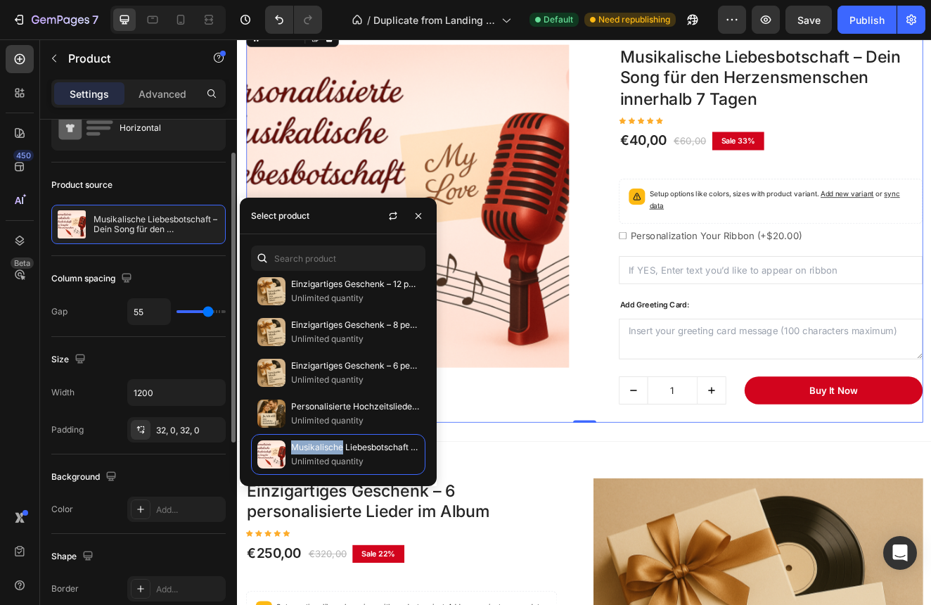
scroll to position [58, 0]
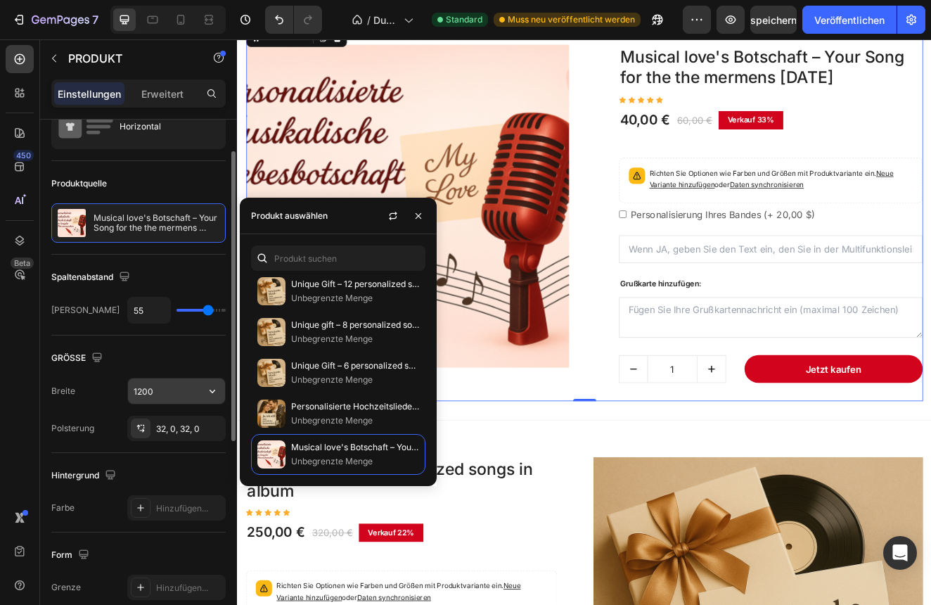
click at [159, 393] on input "1200" at bounding box center [176, 390] width 97 height 25
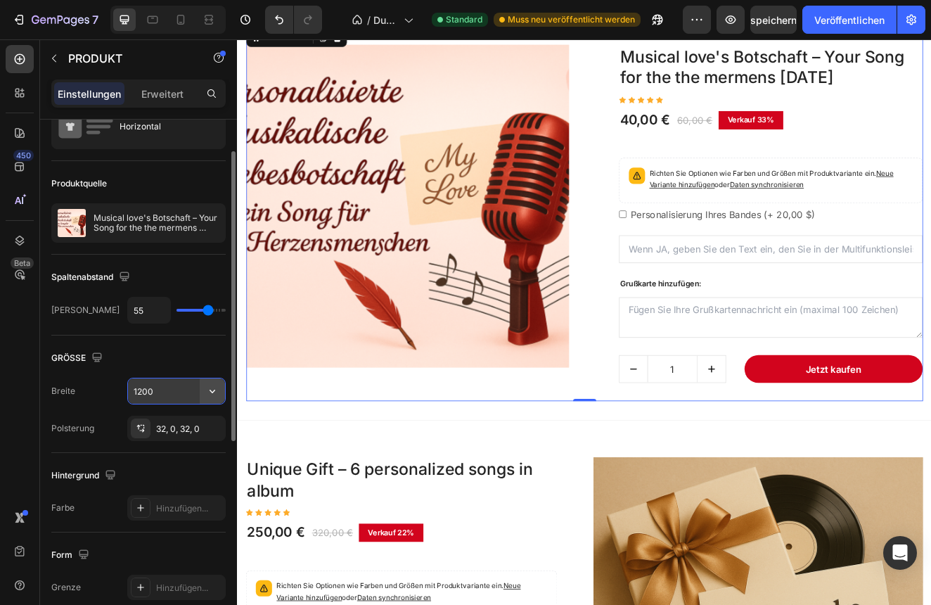
click at [214, 394] on icon "button" at bounding box center [212, 391] width 14 height 14
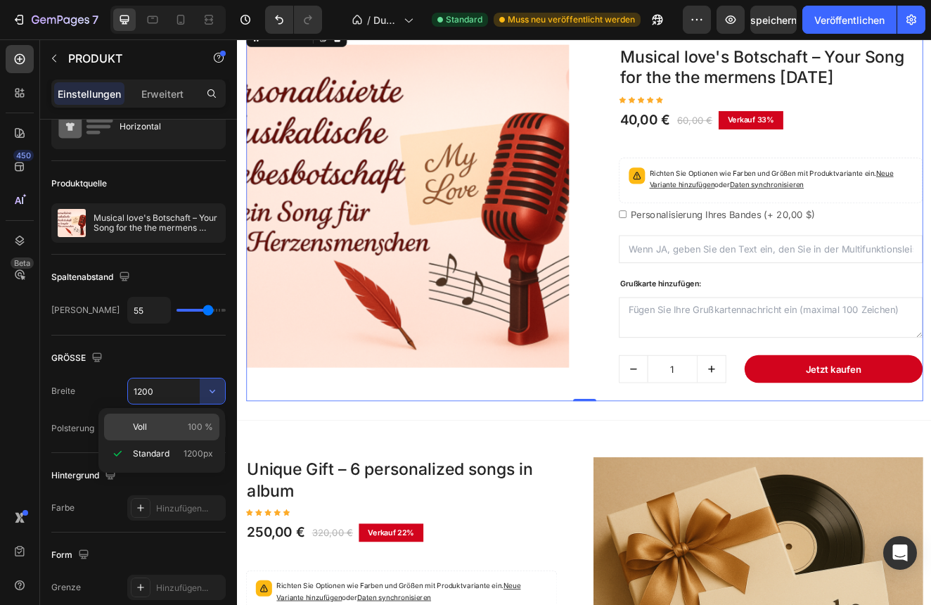
click at [207, 433] on div "Voll 100 %" at bounding box center [161, 426] width 115 height 27
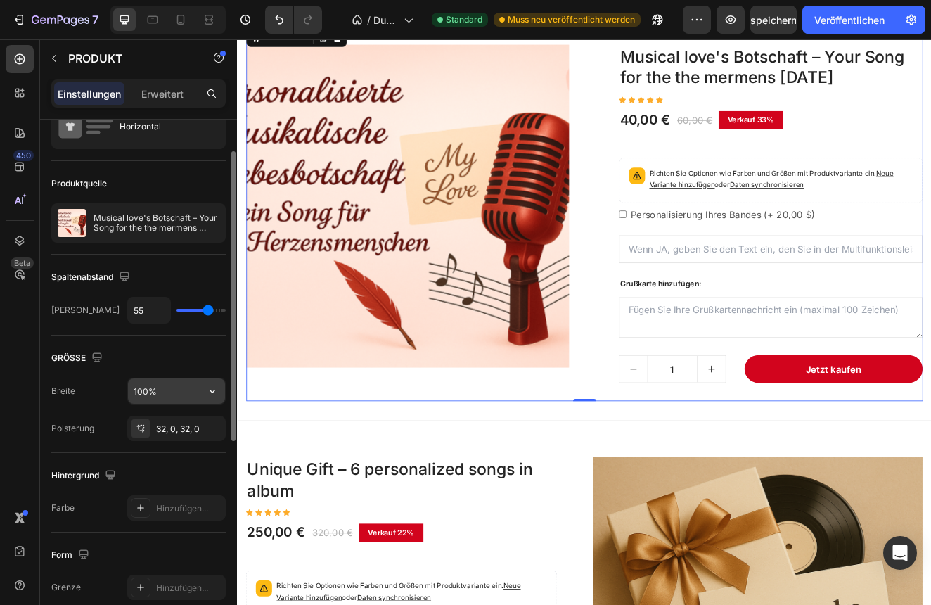
click at [216, 399] on button "button" at bounding box center [212, 390] width 25 height 25
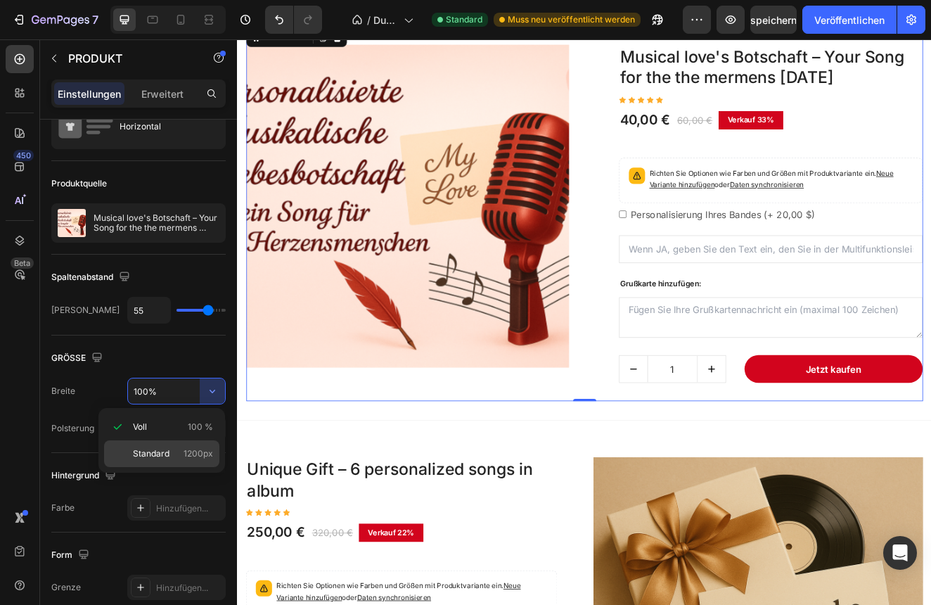
click at [154, 454] on span "Standard" at bounding box center [151, 453] width 37 height 13
type input "1200"
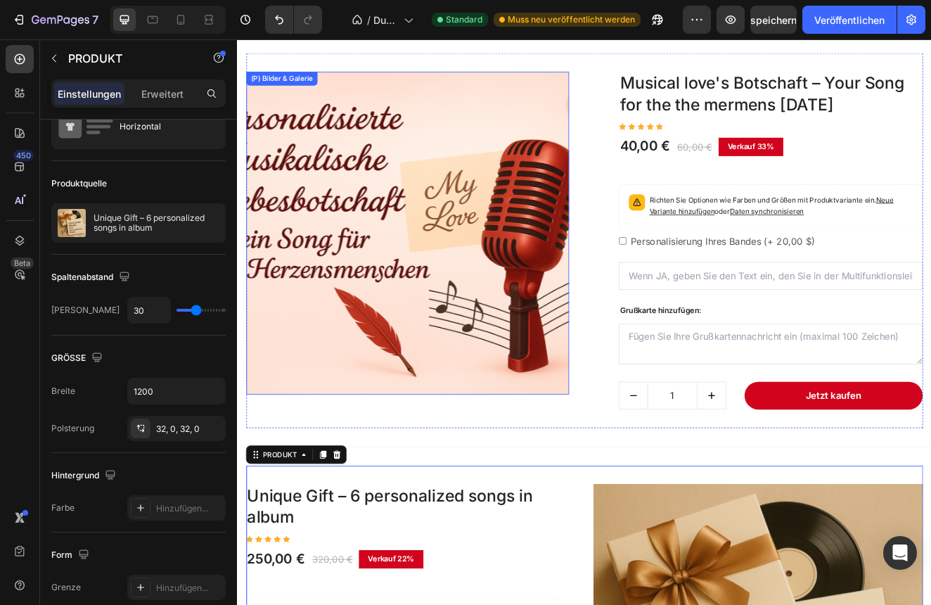
scroll to position [1001, 0]
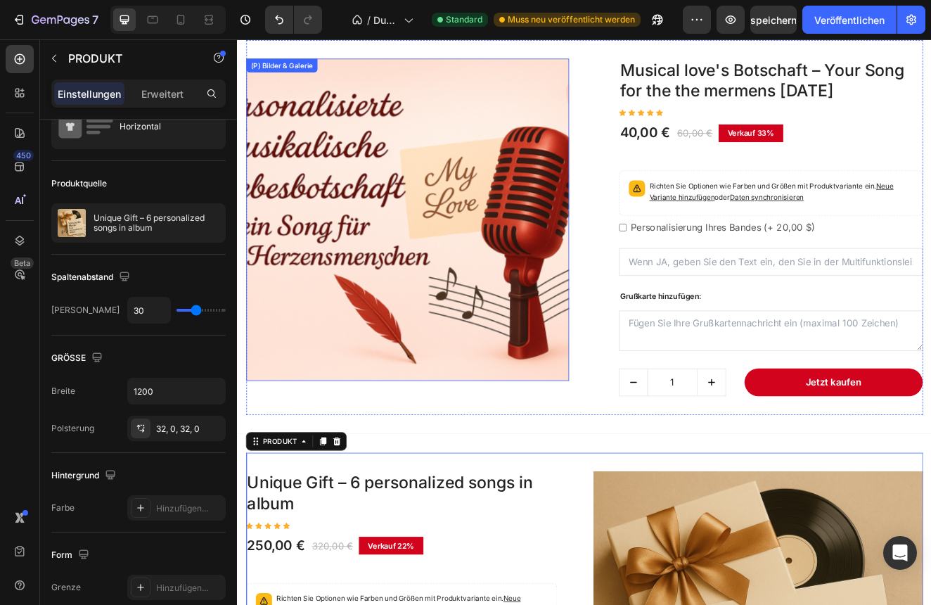
click at [357, 310] on img at bounding box center [443, 259] width 392 height 392
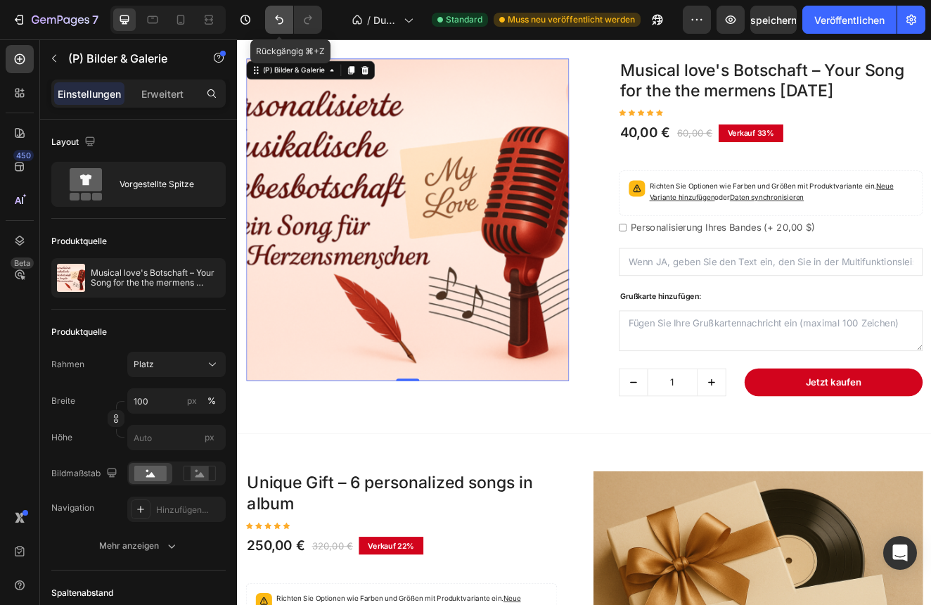
click at [271, 10] on button "Rückgängig/Wiederholen" at bounding box center [279, 20] width 28 height 28
click at [274, 17] on icon "Rückgängig/Wiederholen" at bounding box center [279, 20] width 14 height 14
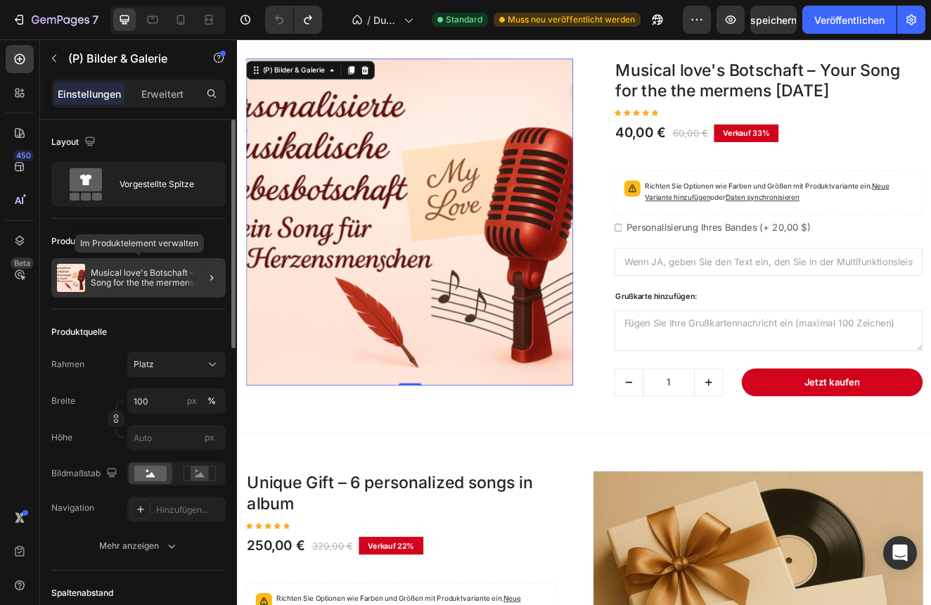
click at [139, 282] on p "Musical love's Botschaft – Your Song for the the mermens [DATE]" at bounding box center [155, 278] width 129 height 20
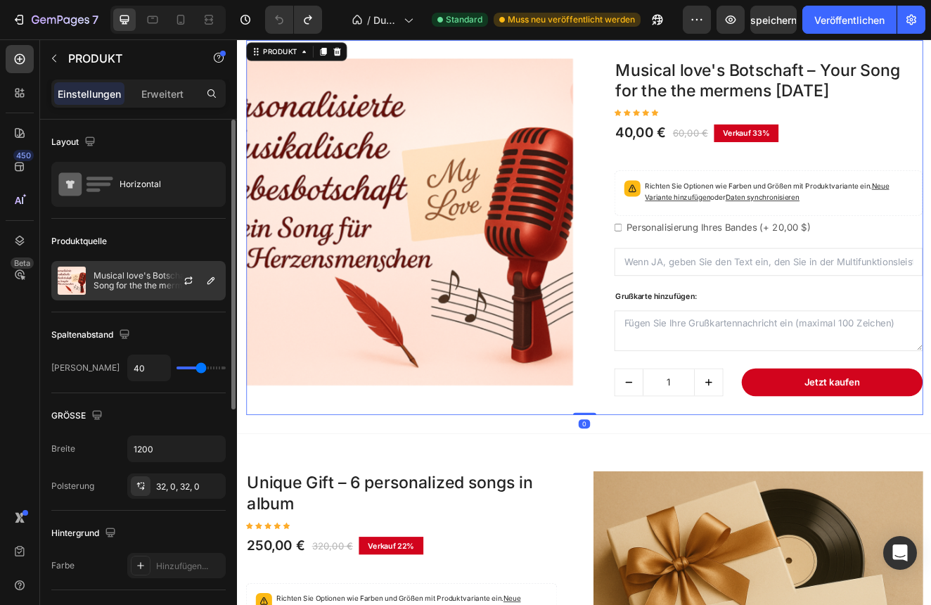
click at [127, 282] on p "Musical love's Botschaft – Your Song for the the mermens [DATE]" at bounding box center [157, 281] width 126 height 20
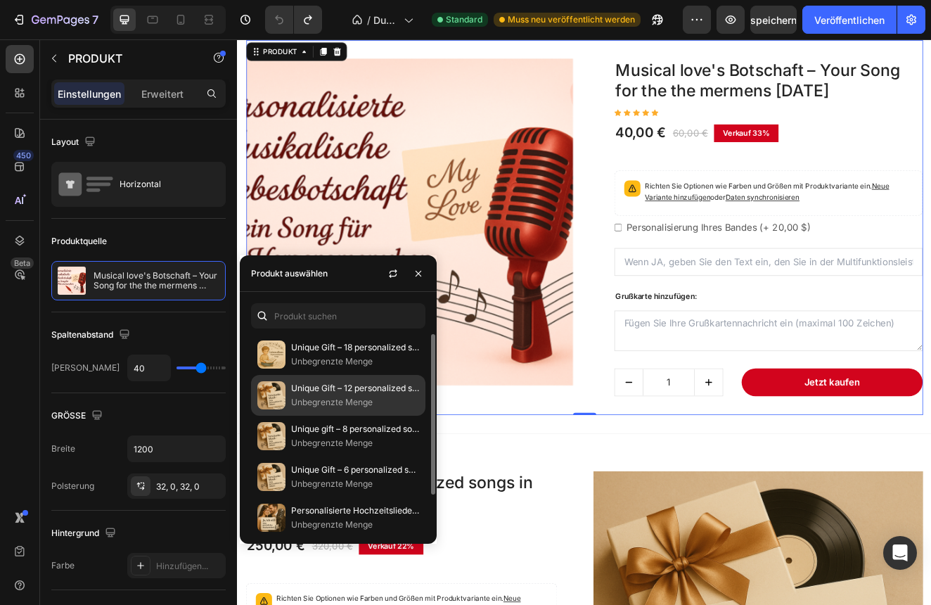
scroll to position [46, 0]
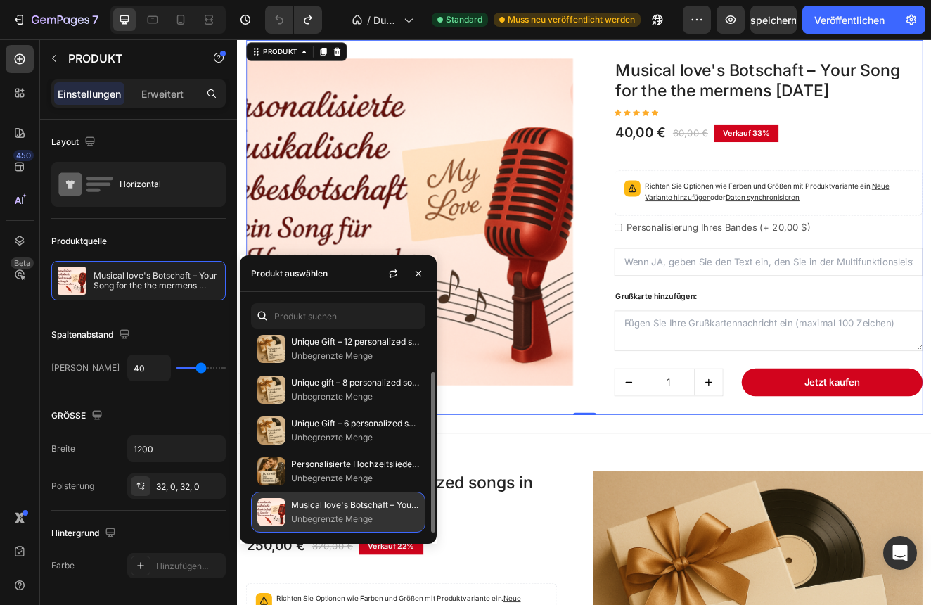
click at [330, 529] on div "Musical love's Botschaft – Your Song for the the mermens [DATE] Unbegrenzte [PE…" at bounding box center [338, 511] width 174 height 41
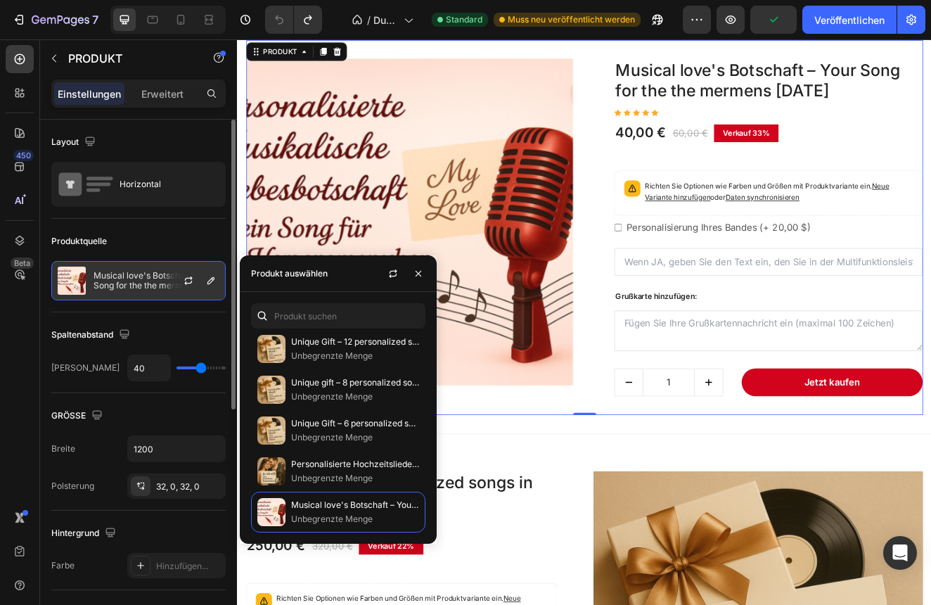
click at [131, 267] on div "Musical love's Botschaft – Your Song for the the mermens [DATE]" at bounding box center [138, 280] width 174 height 39
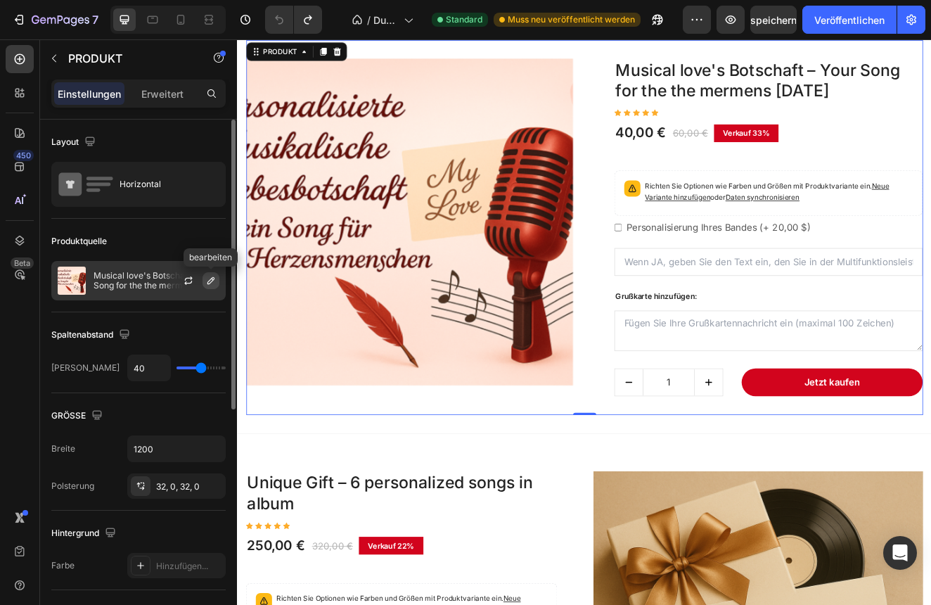
click at [218, 280] on button "button" at bounding box center [210, 280] width 17 height 17
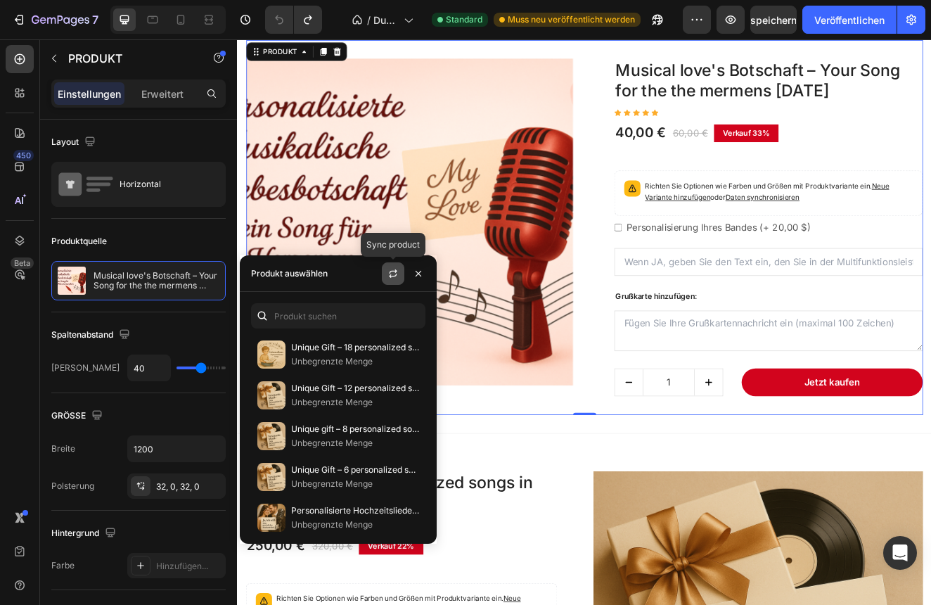
click at [390, 270] on icon "button" at bounding box center [392, 273] width 11 height 11
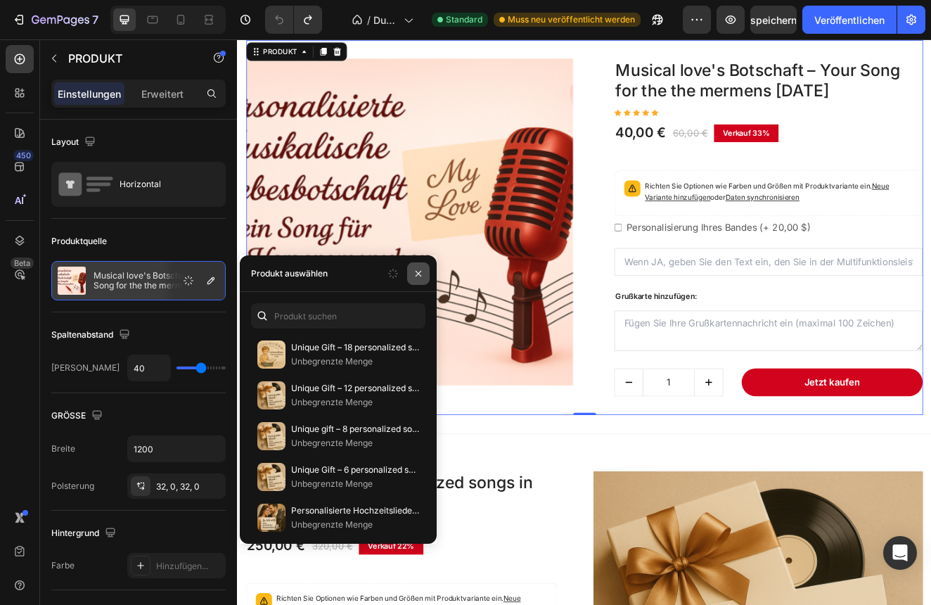
click at [418, 278] on icon "button" at bounding box center [418, 273] width 11 height 11
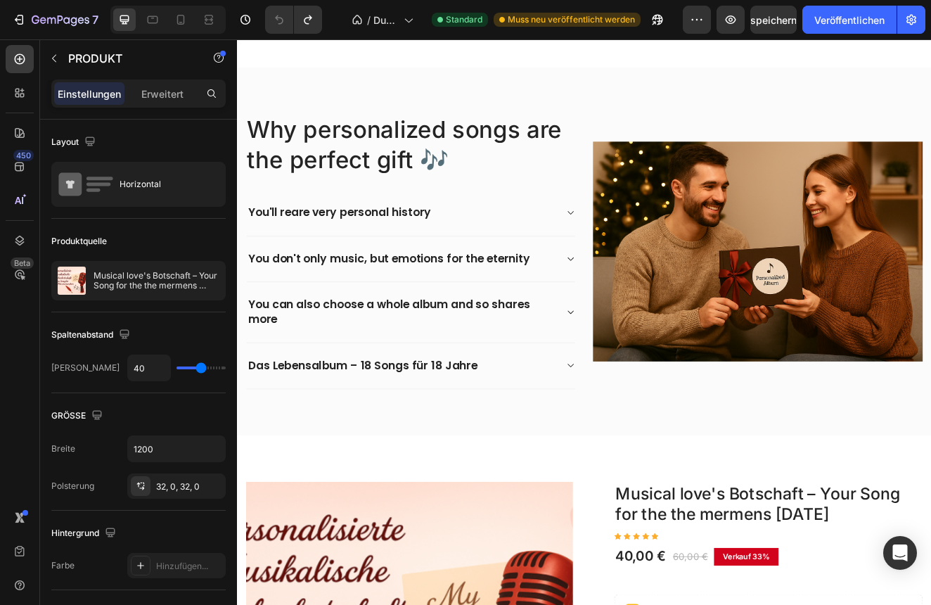
scroll to position [473, 0]
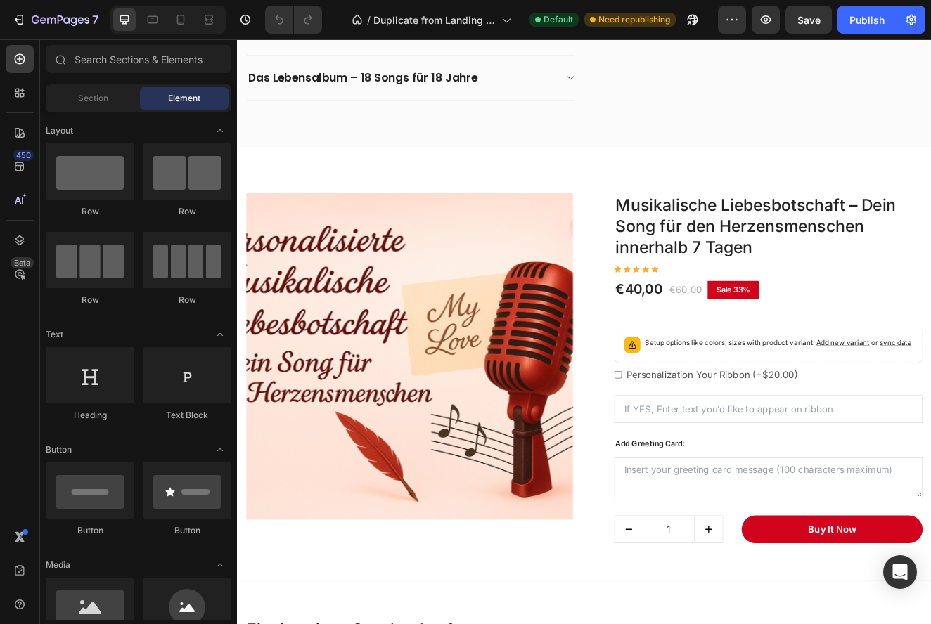
scroll to position [891, 0]
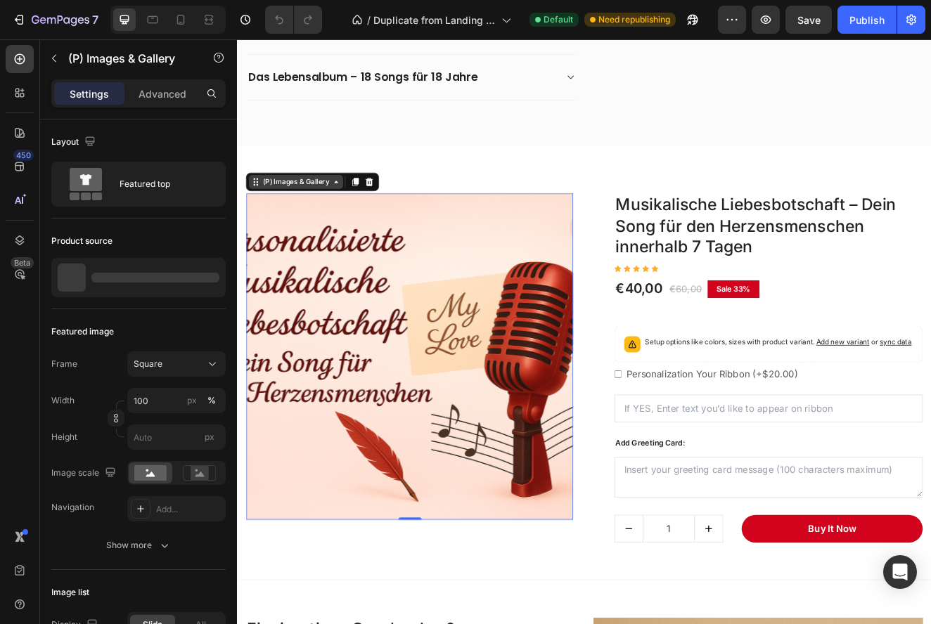
click at [304, 217] on div "(P) Images & Gallery" at bounding box center [308, 213] width 115 height 17
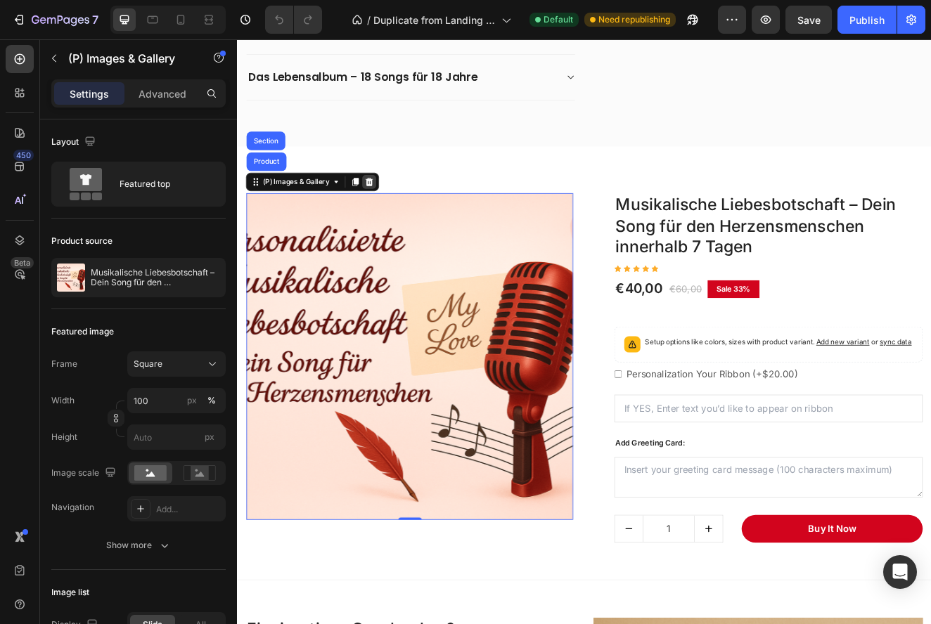
click at [396, 211] on icon at bounding box center [397, 213] width 9 height 10
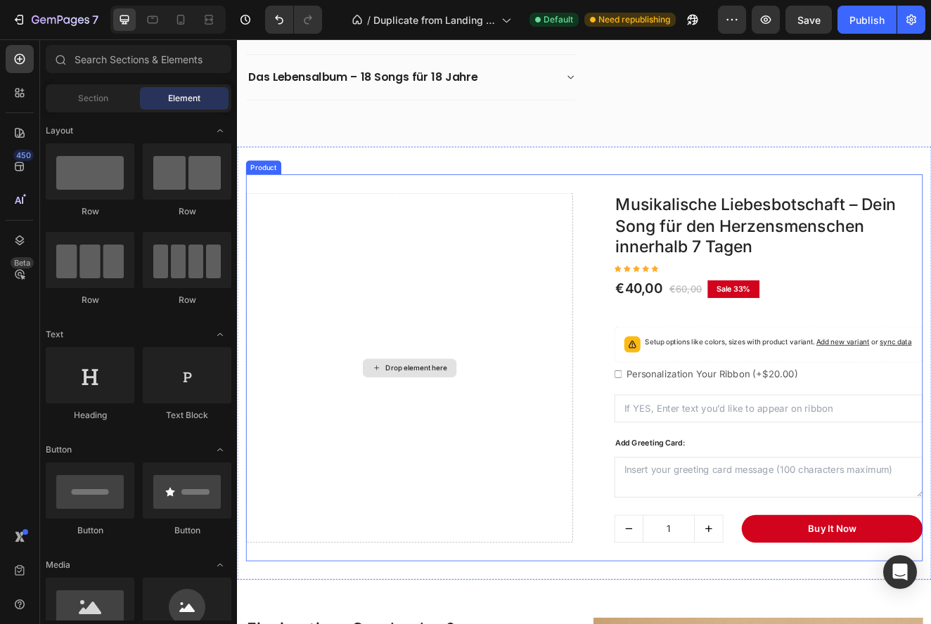
click at [406, 445] on icon at bounding box center [406, 439] width 11 height 12
click at [454, 443] on div "Drop element here" at bounding box center [455, 439] width 75 height 11
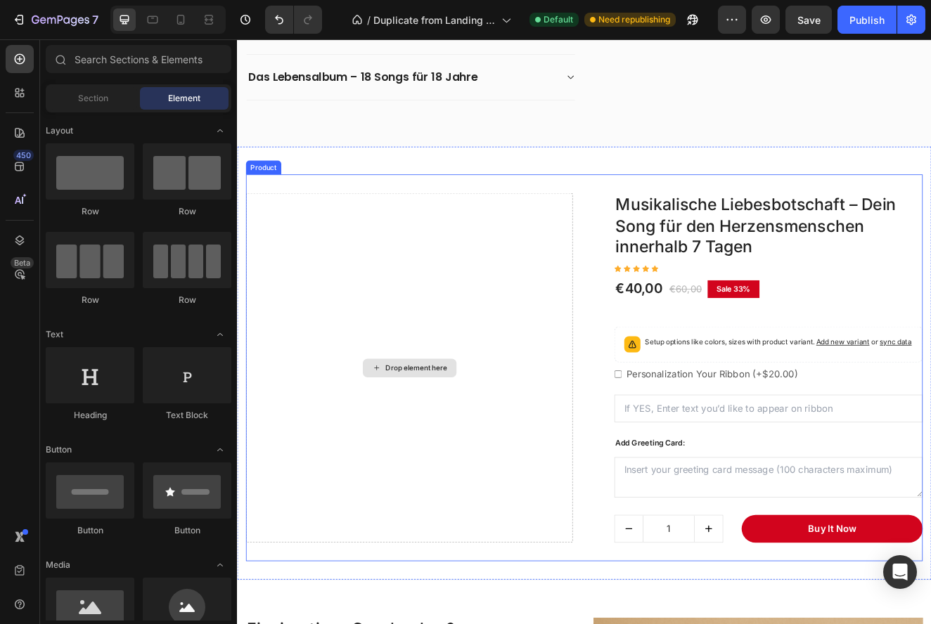
click at [454, 443] on div "Drop element here" at bounding box center [455, 439] width 75 height 11
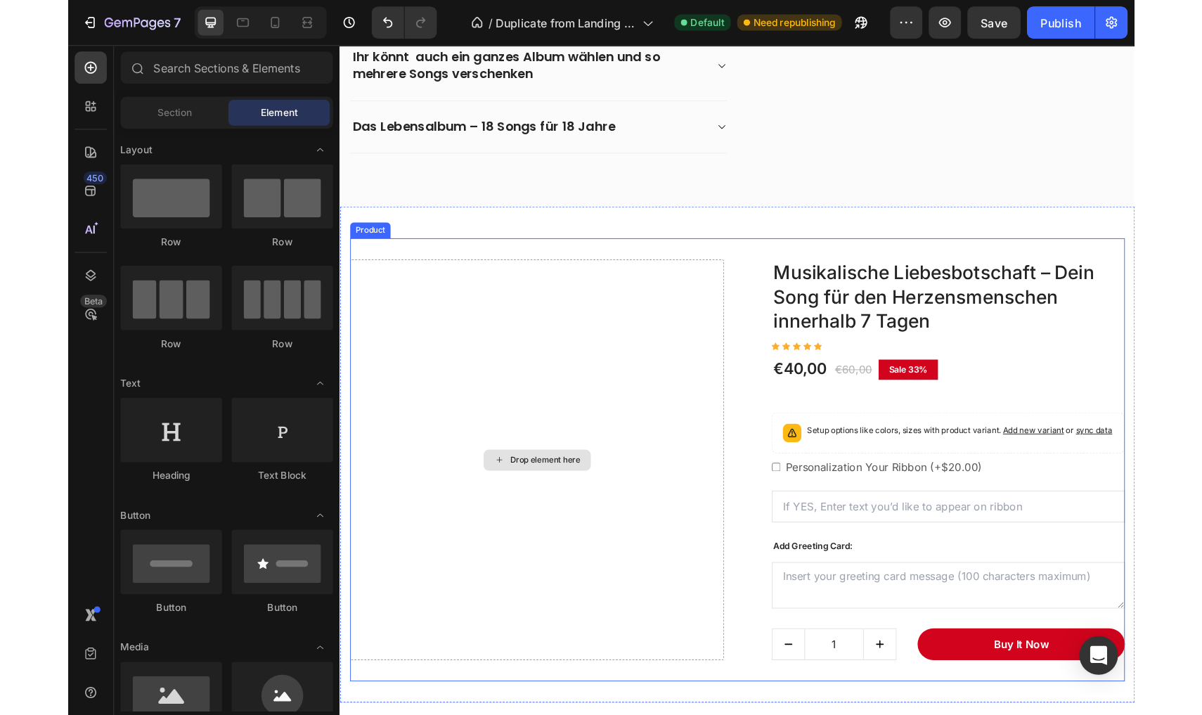
scroll to position [894, 0]
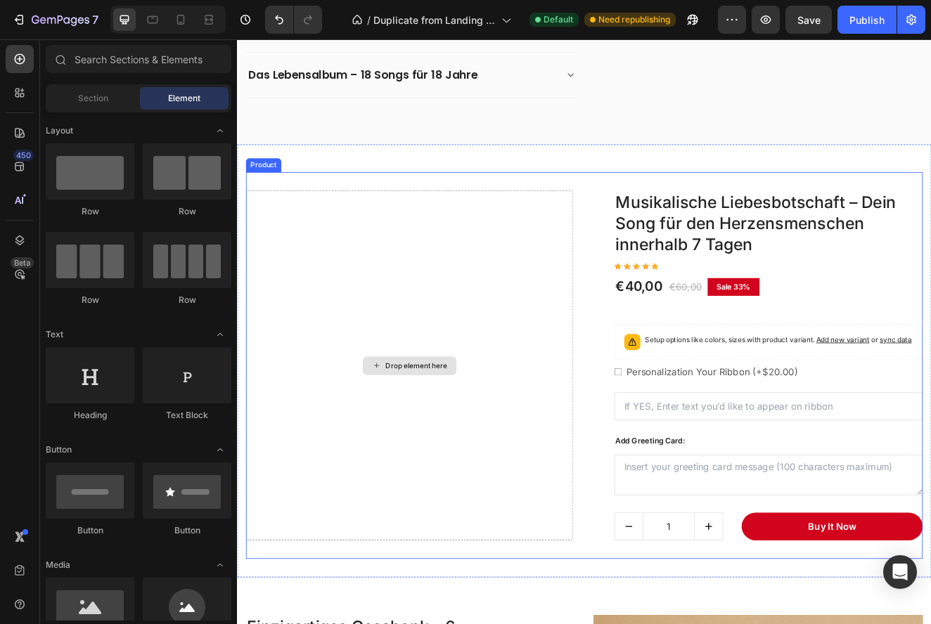
click at [451, 439] on div "Drop element here" at bounding box center [455, 436] width 75 height 11
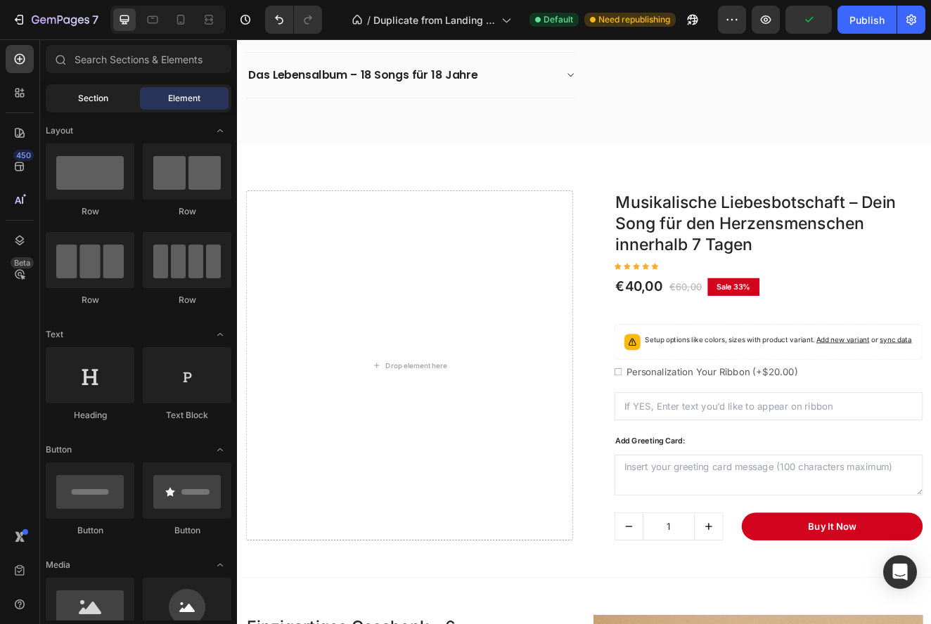
click at [113, 96] on div "Section" at bounding box center [93, 98] width 89 height 22
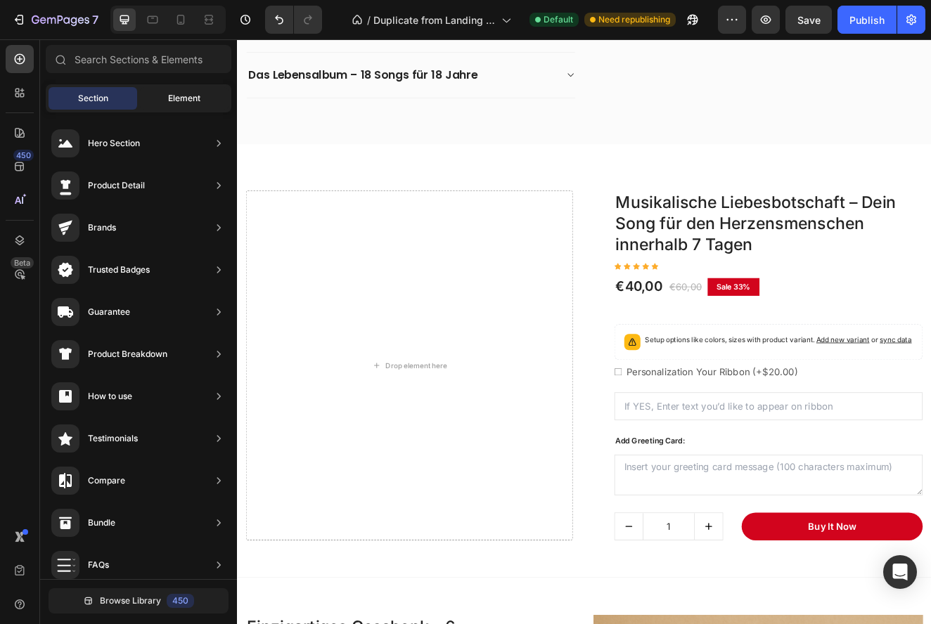
click at [167, 92] on div "Element" at bounding box center [184, 98] width 89 height 22
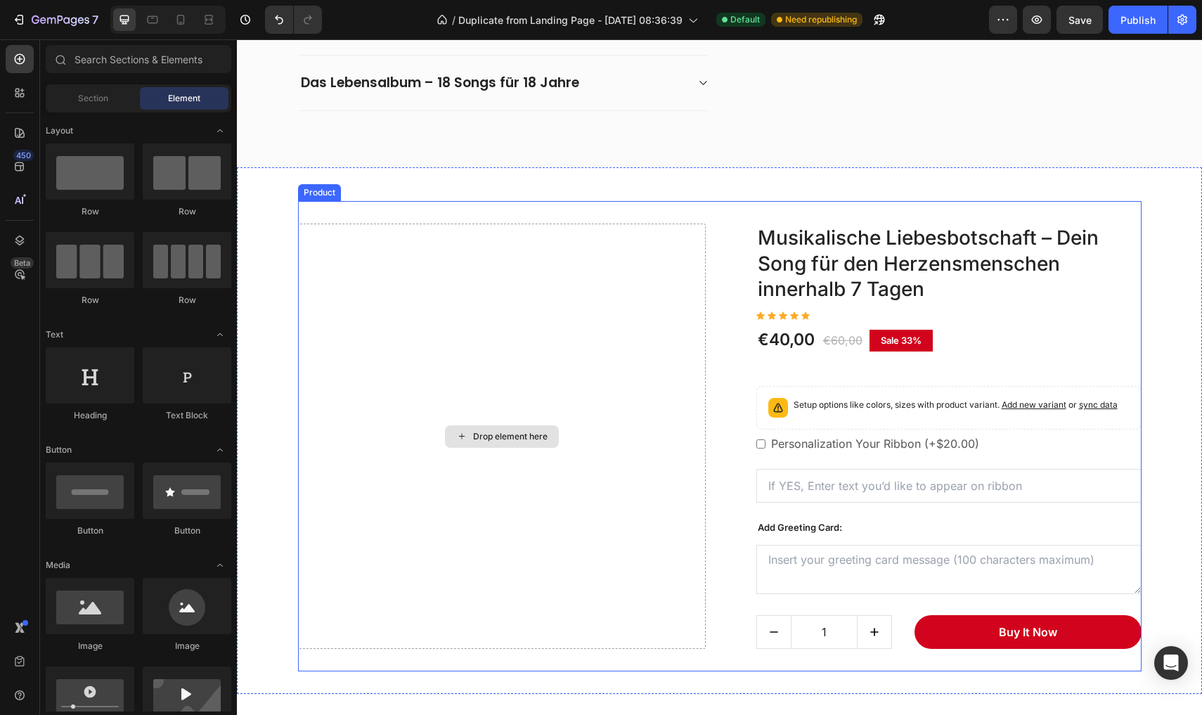
click at [475, 448] on div "Drop element here" at bounding box center [502, 436] width 408 height 425
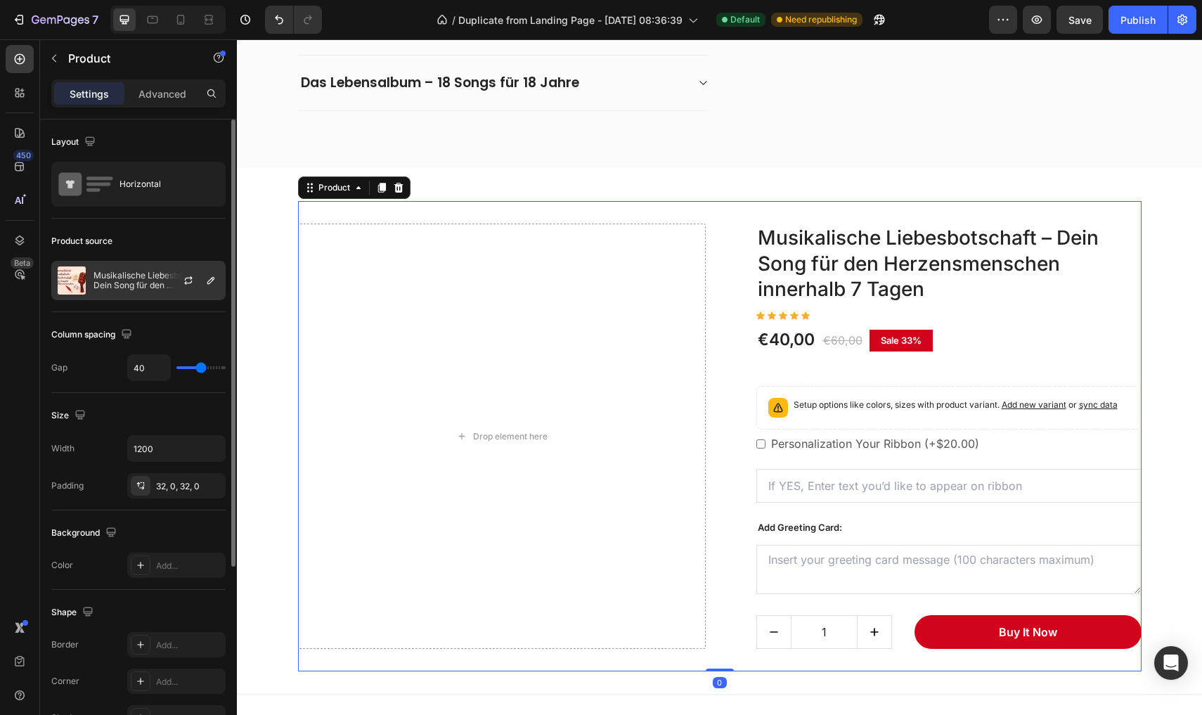
click at [155, 294] on div "Musikalische Liebesbotschaft – Dein Song für den Herzensmenschen innerhalb 7 Ta…" at bounding box center [138, 280] width 174 height 39
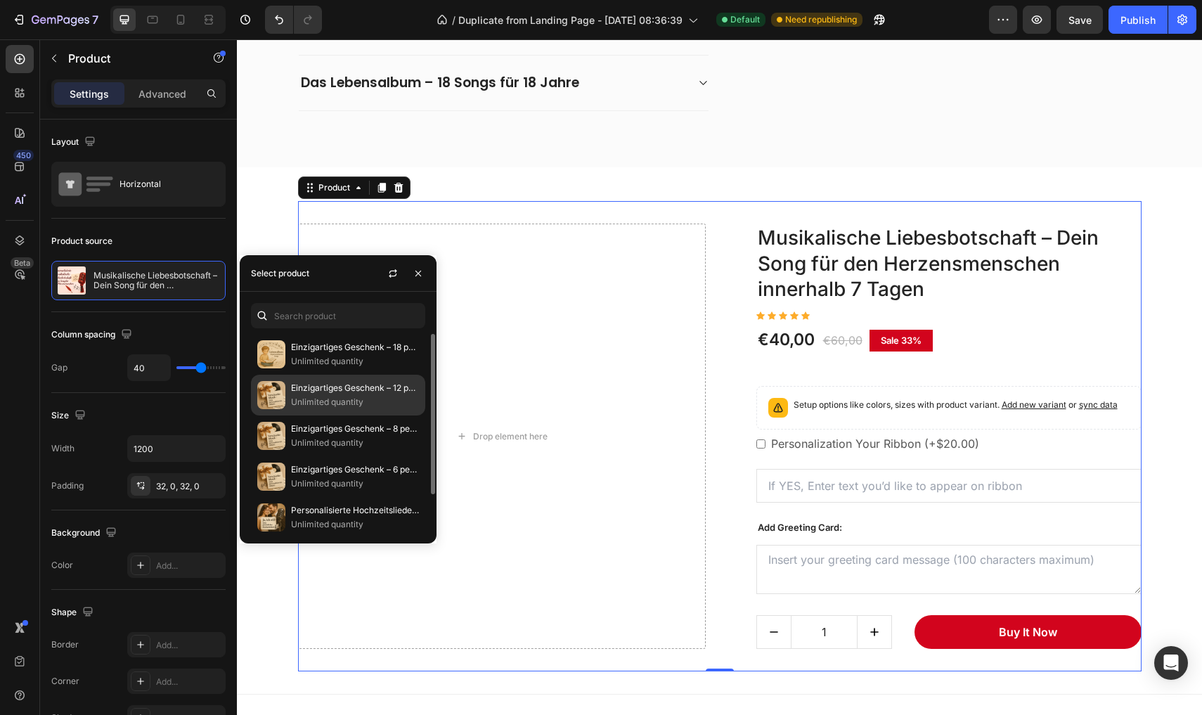
scroll to position [46, 0]
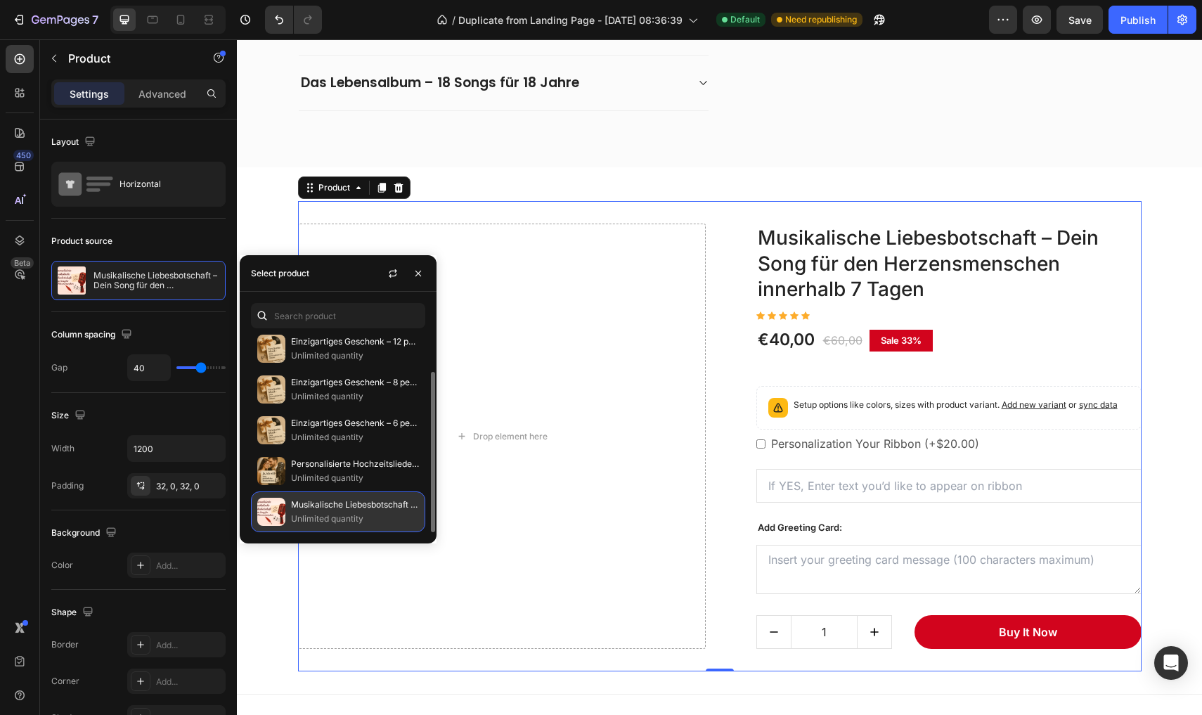
click at [323, 510] on p "Musikalische Liebesbotschaft – Dein Song für den Herzensmenschen innerhalb 7 Ta…" at bounding box center [355, 505] width 128 height 14
click at [268, 508] on img at bounding box center [271, 512] width 28 height 28
click at [375, 521] on div "Musikalische Liebesbotschaft – Dein Song für den Herzensmenschen innerhalb 7 Ta…" at bounding box center [338, 511] width 174 height 41
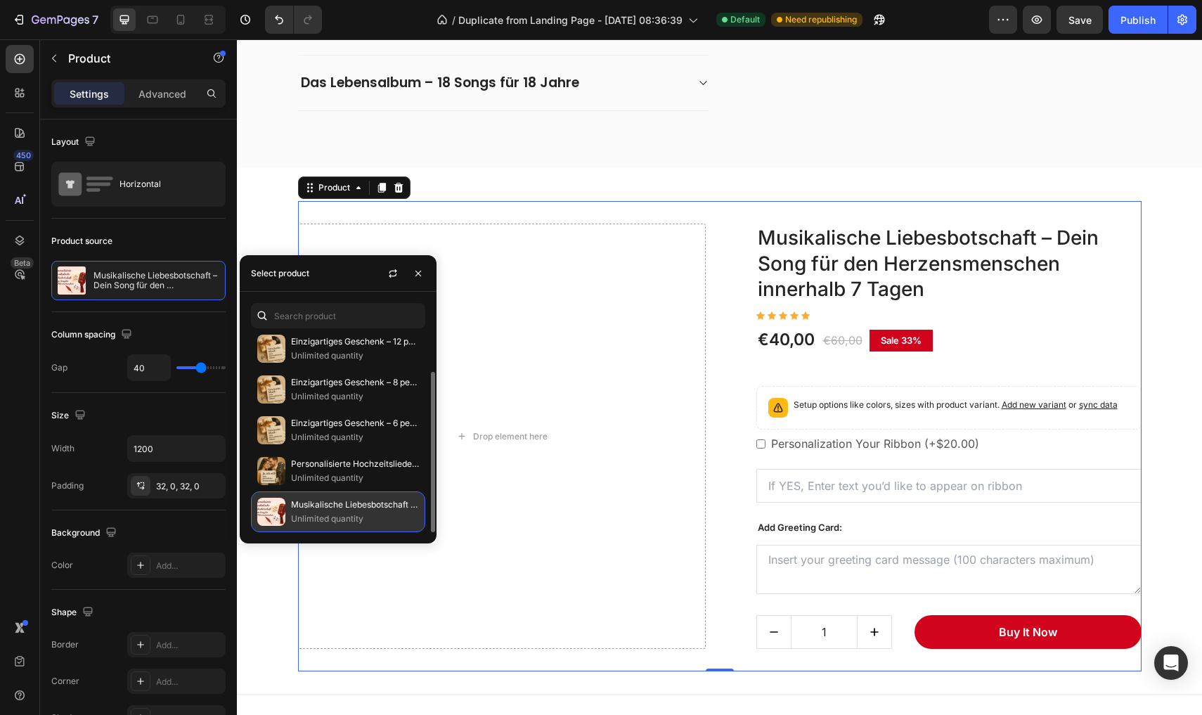
click at [390, 510] on p "Musikalische Liebesbotschaft – Dein Song für den Herzensmenschen innerhalb 7 Ta…" at bounding box center [355, 505] width 128 height 14
click at [365, 512] on p "Musikalische Liebesbotschaft – Dein Song für den Herzensmenschen innerhalb 7 Ta…" at bounding box center [355, 505] width 128 height 14
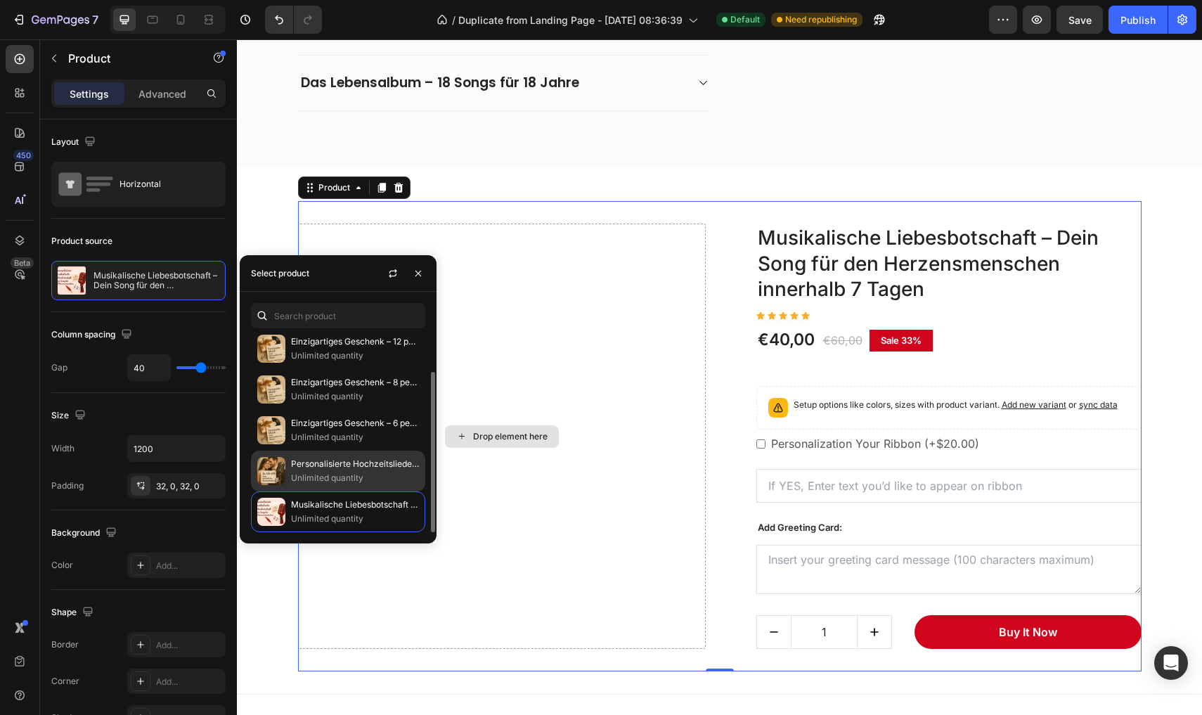
click at [283, 491] on div "Personalisierte Hochzeitslieder – Dein Song zur Trauung innerhalb 7 Tagen Unlim…" at bounding box center [338, 511] width 174 height 41
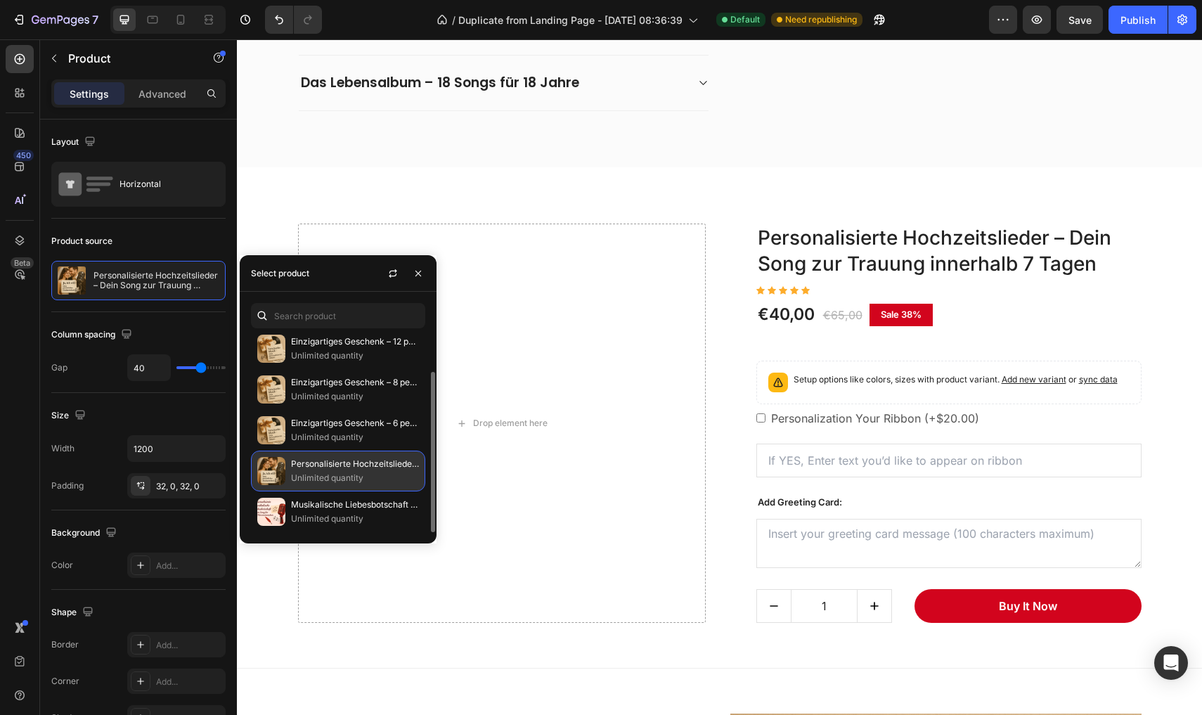
click at [337, 471] on p "Personalisierte Hochzeitslieder – Dein Song zur Trauung innerhalb 7 Tagen" at bounding box center [355, 464] width 128 height 14
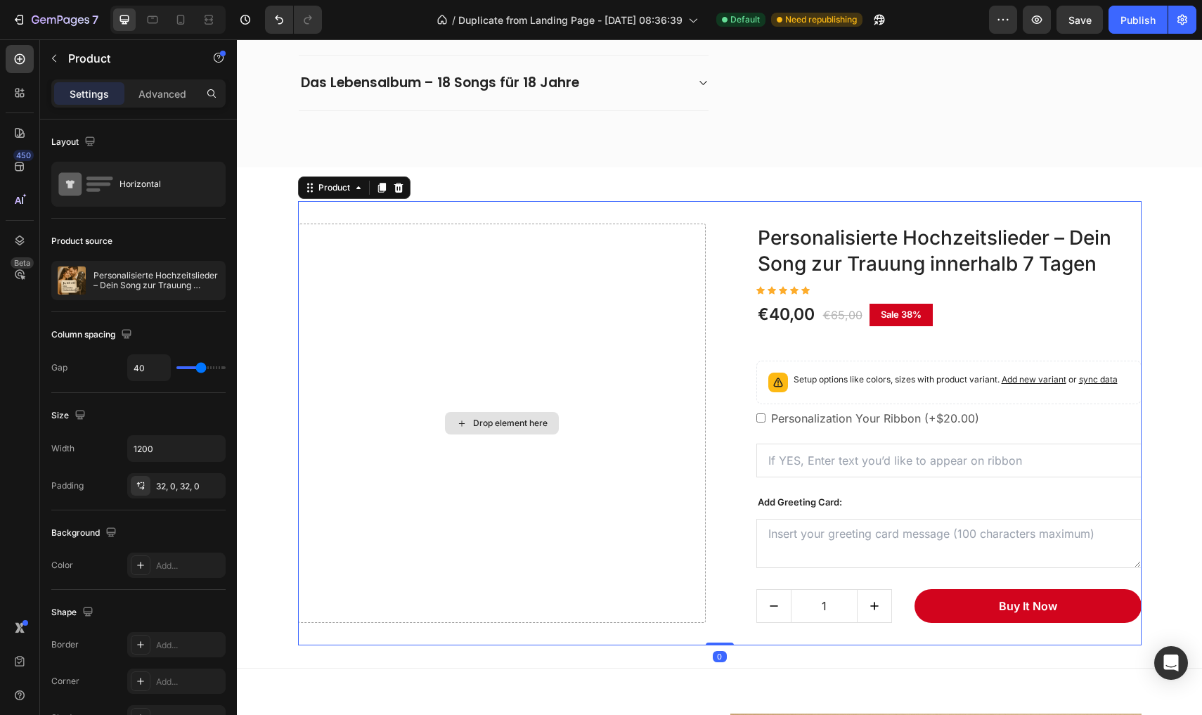
click at [539, 458] on div "Drop element here" at bounding box center [502, 423] width 408 height 399
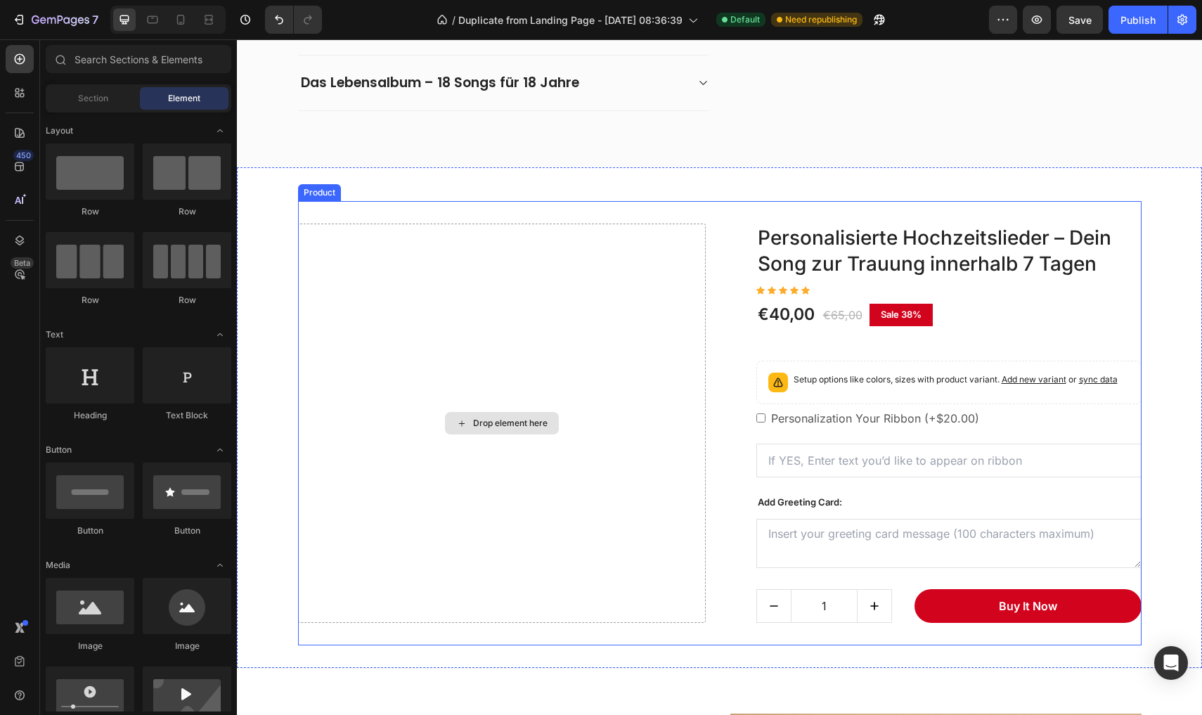
click at [513, 420] on div "Drop element here" at bounding box center [510, 423] width 75 height 11
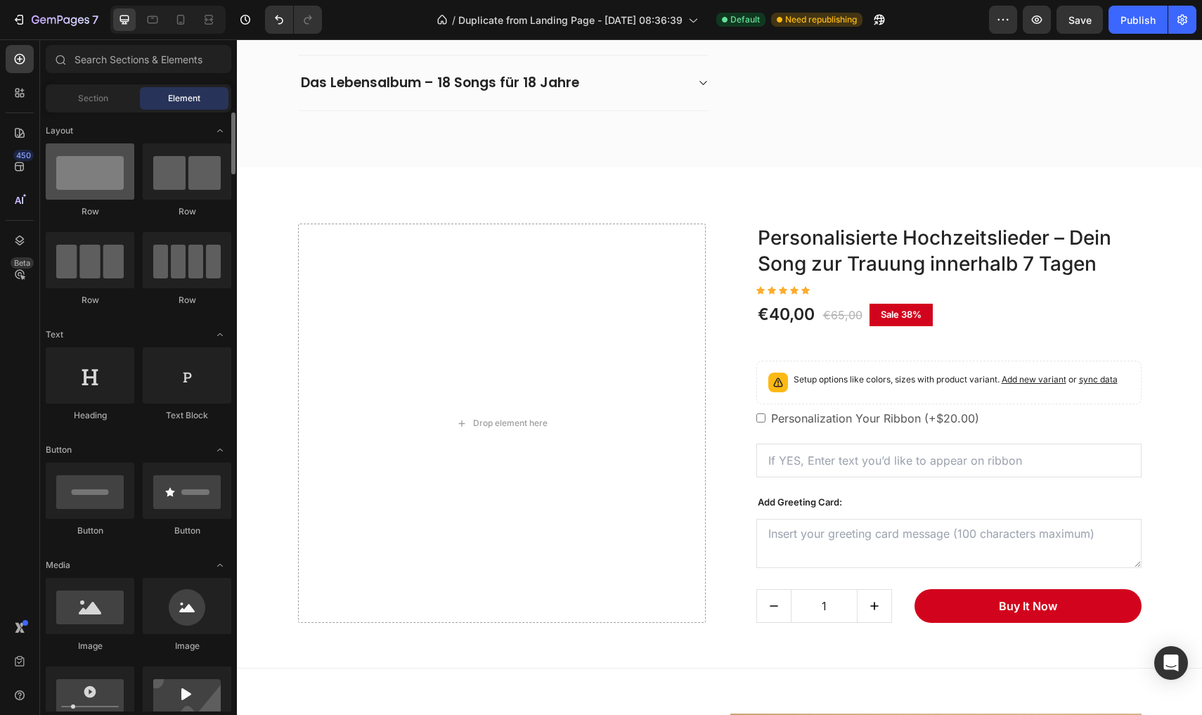
click at [91, 188] on div at bounding box center [90, 171] width 89 height 56
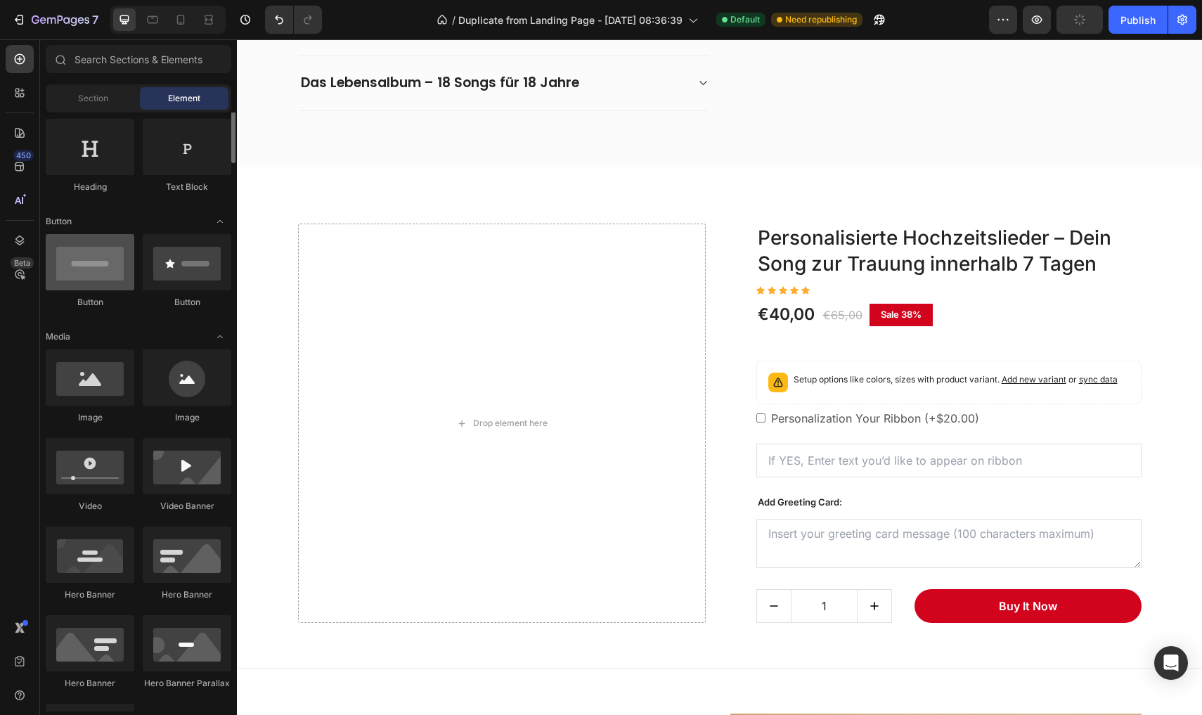
scroll to position [232, 0]
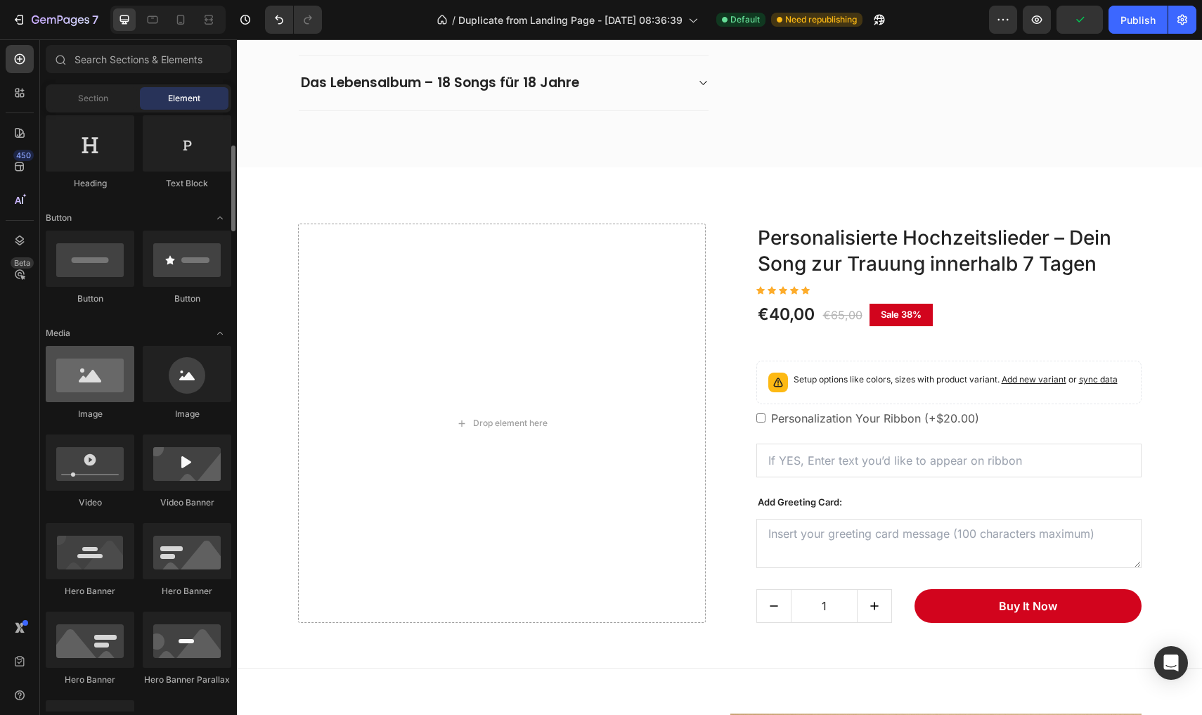
click at [87, 381] on div at bounding box center [90, 374] width 89 height 56
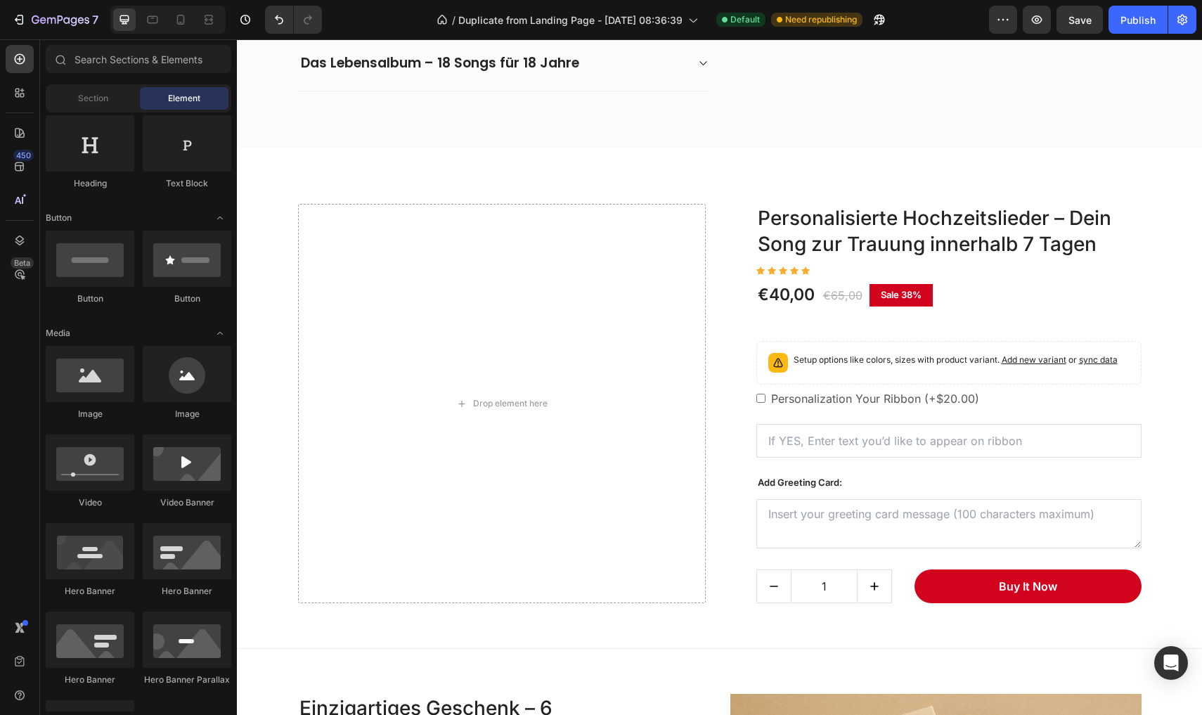
scroll to position [922, 0]
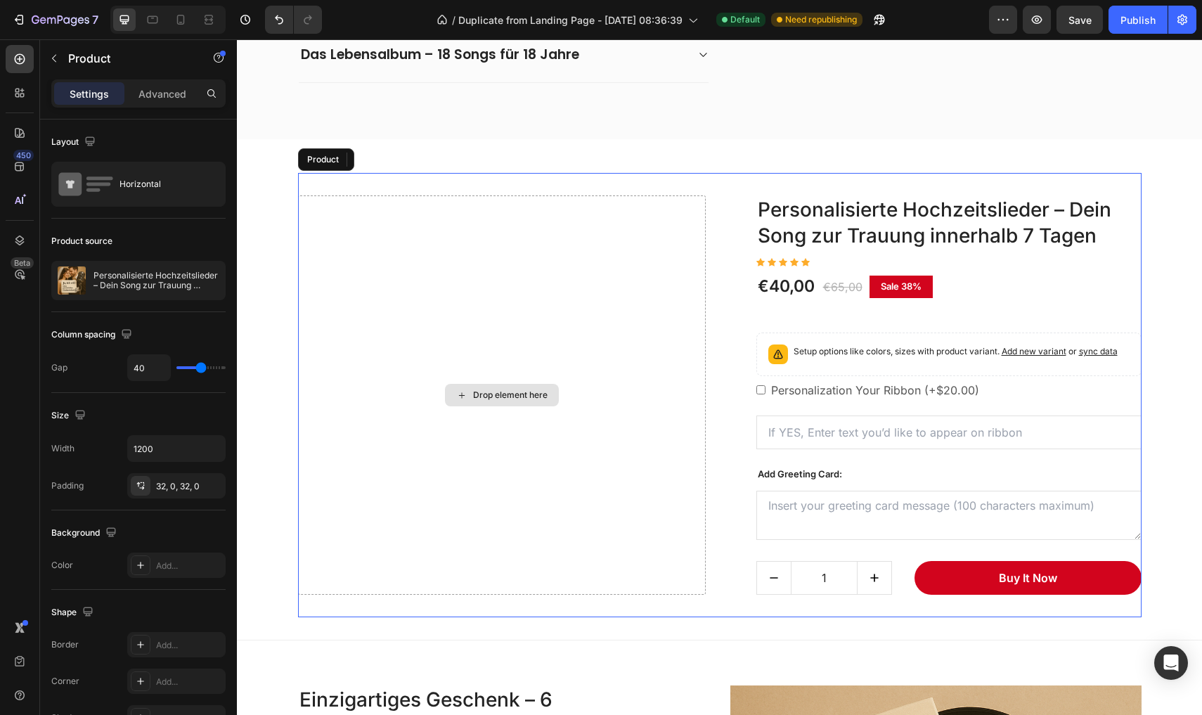
click at [501, 411] on div "Drop element here" at bounding box center [502, 394] width 408 height 399
click at [501, 396] on div "Drop element here" at bounding box center [510, 395] width 75 height 11
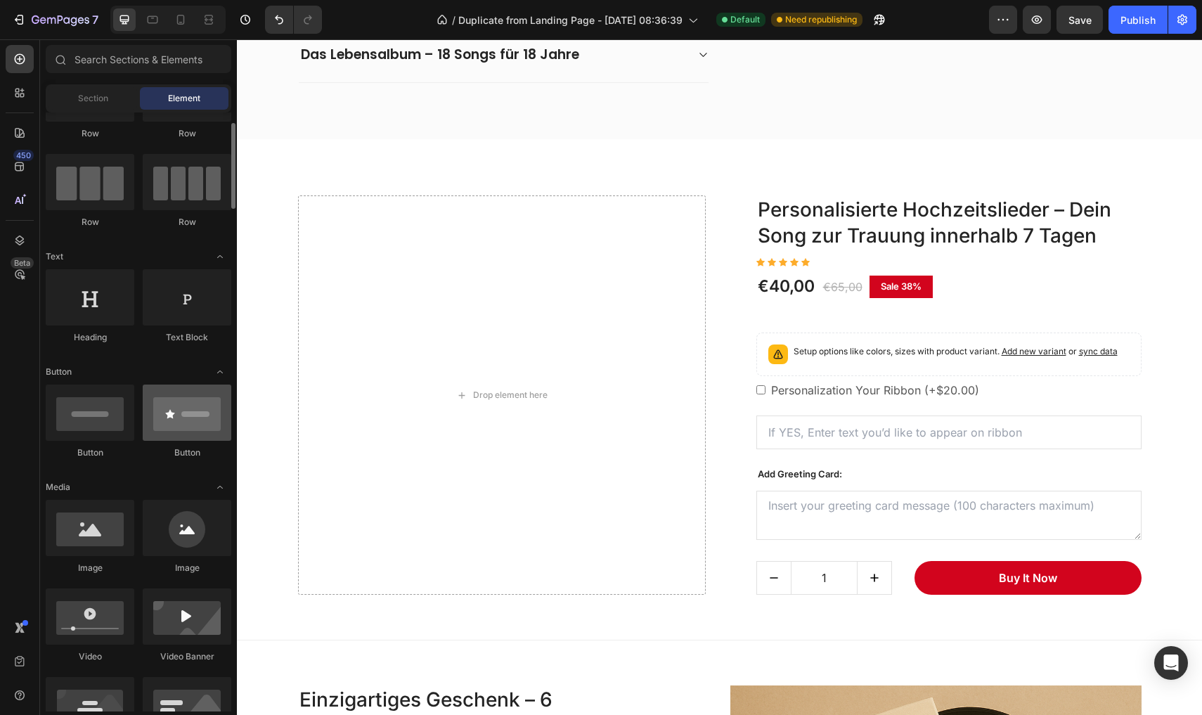
scroll to position [0, 0]
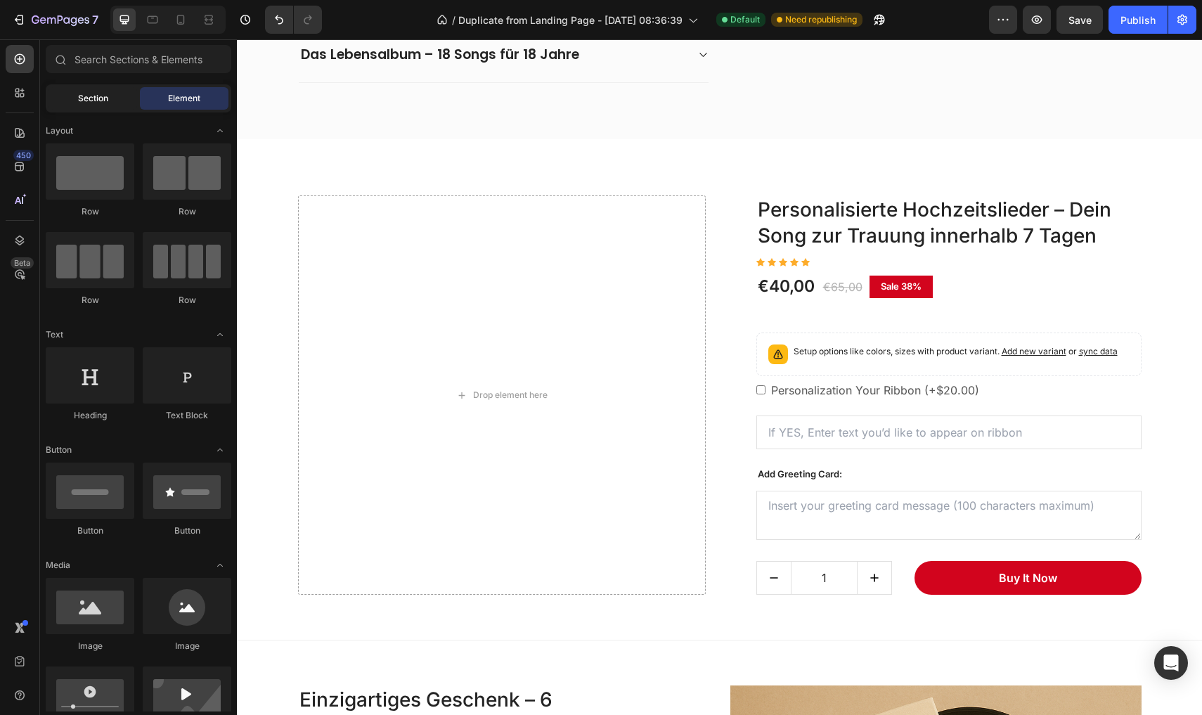
click at [92, 98] on span "Section" at bounding box center [93, 98] width 30 height 13
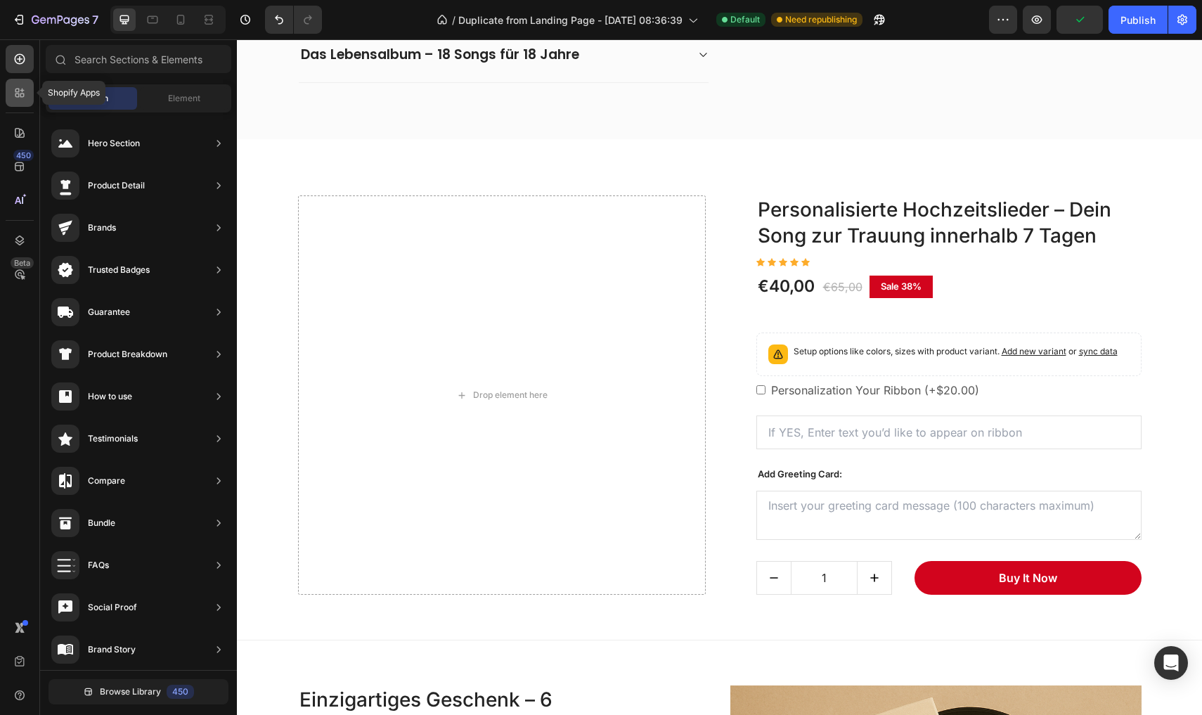
click at [23, 99] on icon at bounding box center [20, 93] width 14 height 14
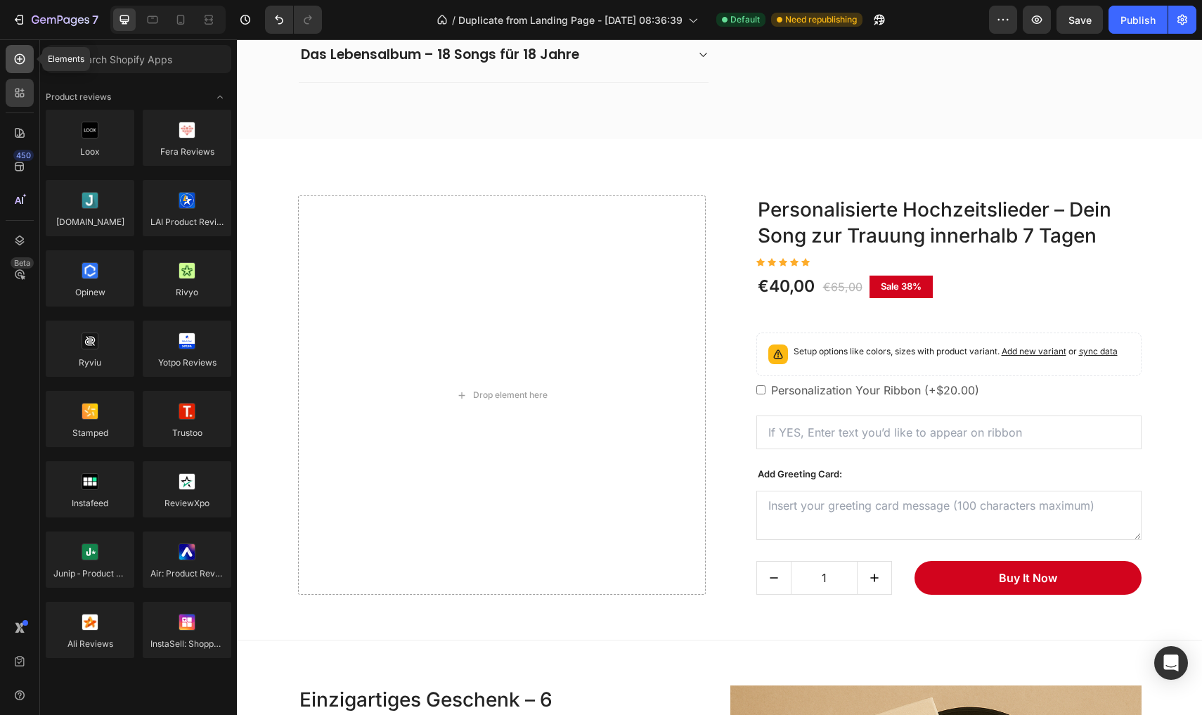
click at [24, 63] on icon at bounding box center [20, 59] width 14 height 14
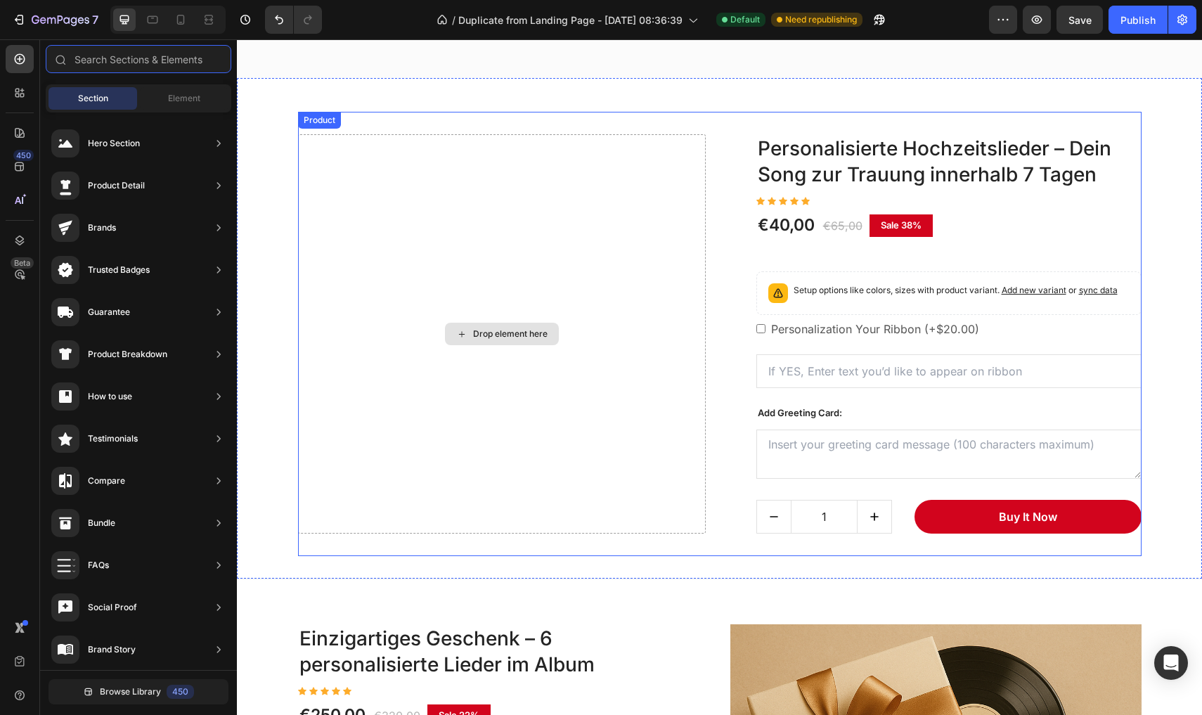
scroll to position [972, 0]
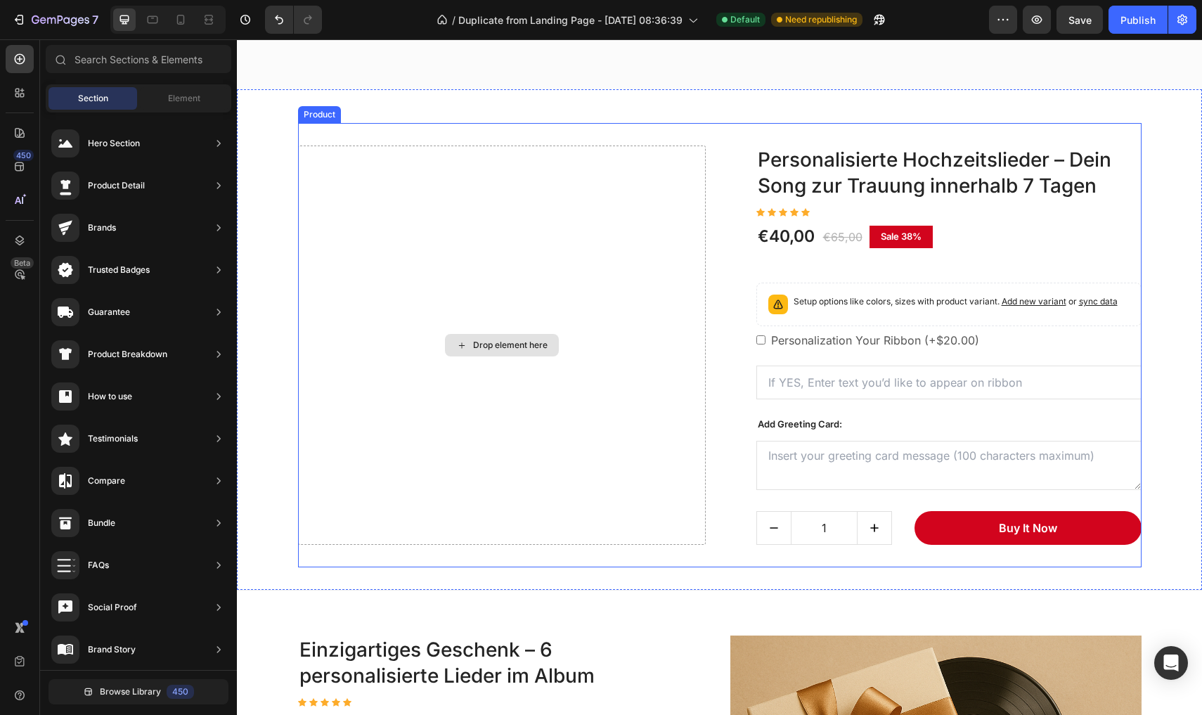
click at [503, 350] on div "Drop element here" at bounding box center [502, 345] width 114 height 22
click at [503, 335] on div "Drop element here" at bounding box center [502, 345] width 114 height 22
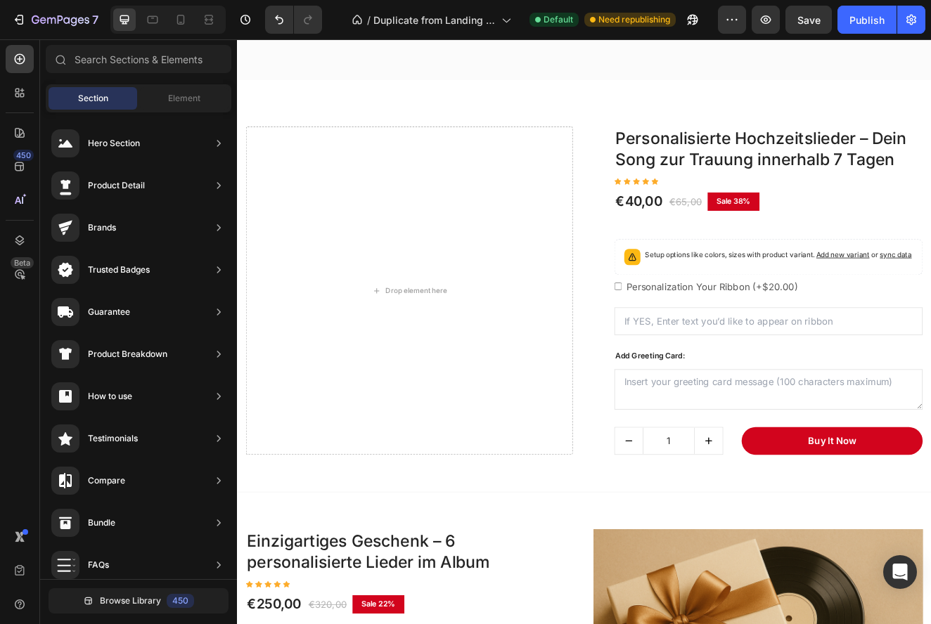
drag, startPoint x: 56, startPoint y: 37, endPoint x: 231, endPoint y: 11, distance: 177.0
click at [231, 11] on div "7" at bounding box center [166, 20] width 333 height 28
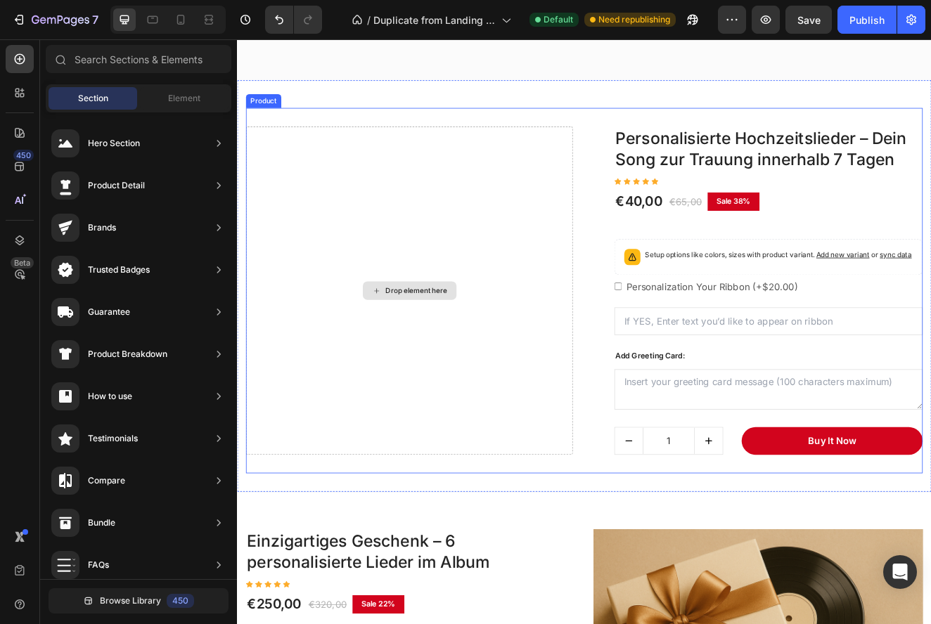
click at [476, 349] on div "Drop element here" at bounding box center [455, 345] width 75 height 11
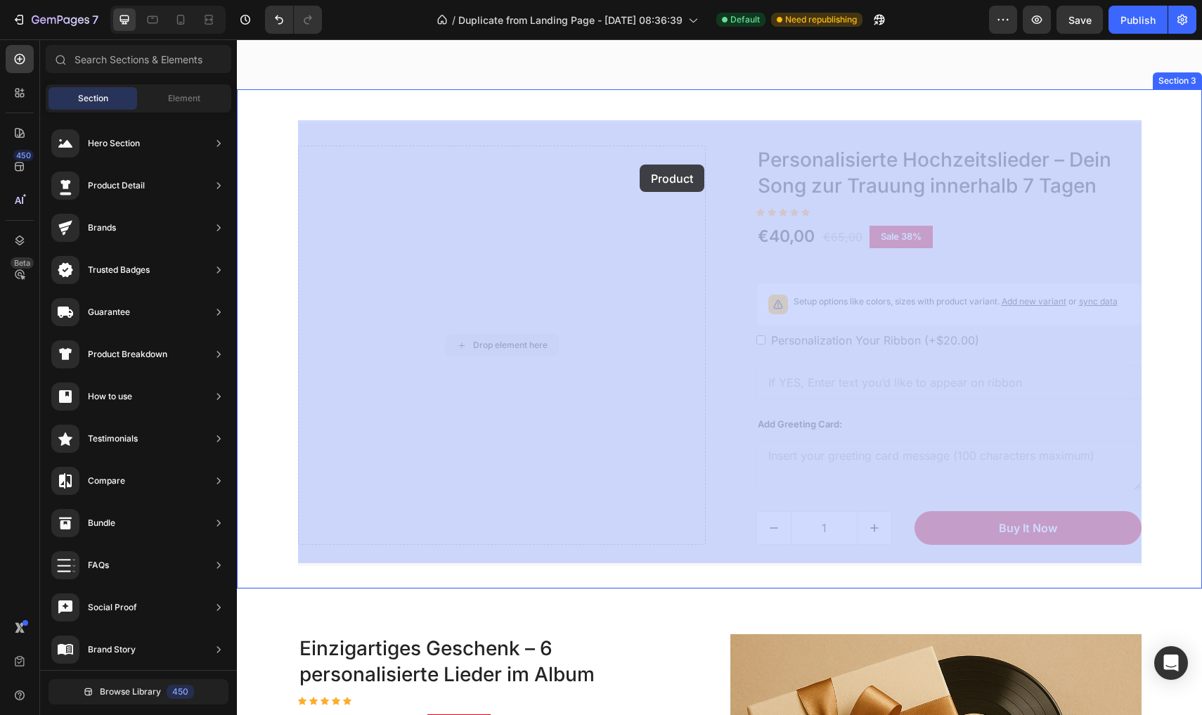
drag, startPoint x: 550, startPoint y: 330, endPoint x: 634, endPoint y: 174, distance: 178.1
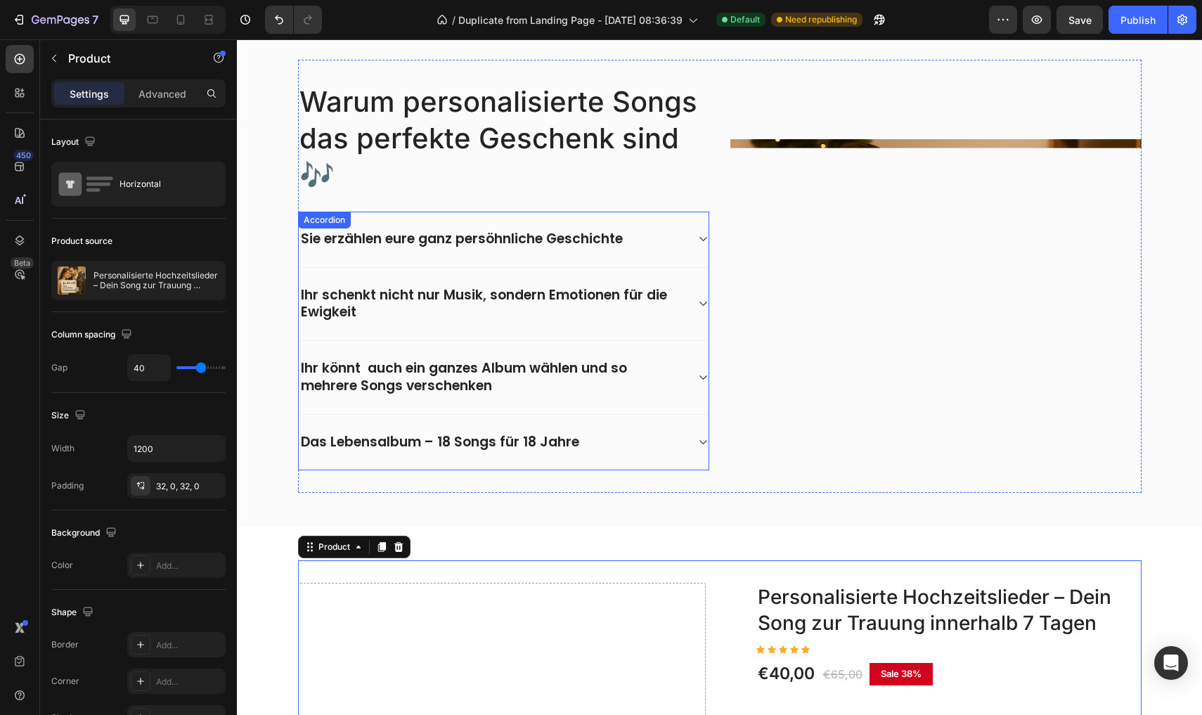
scroll to position [515, 0]
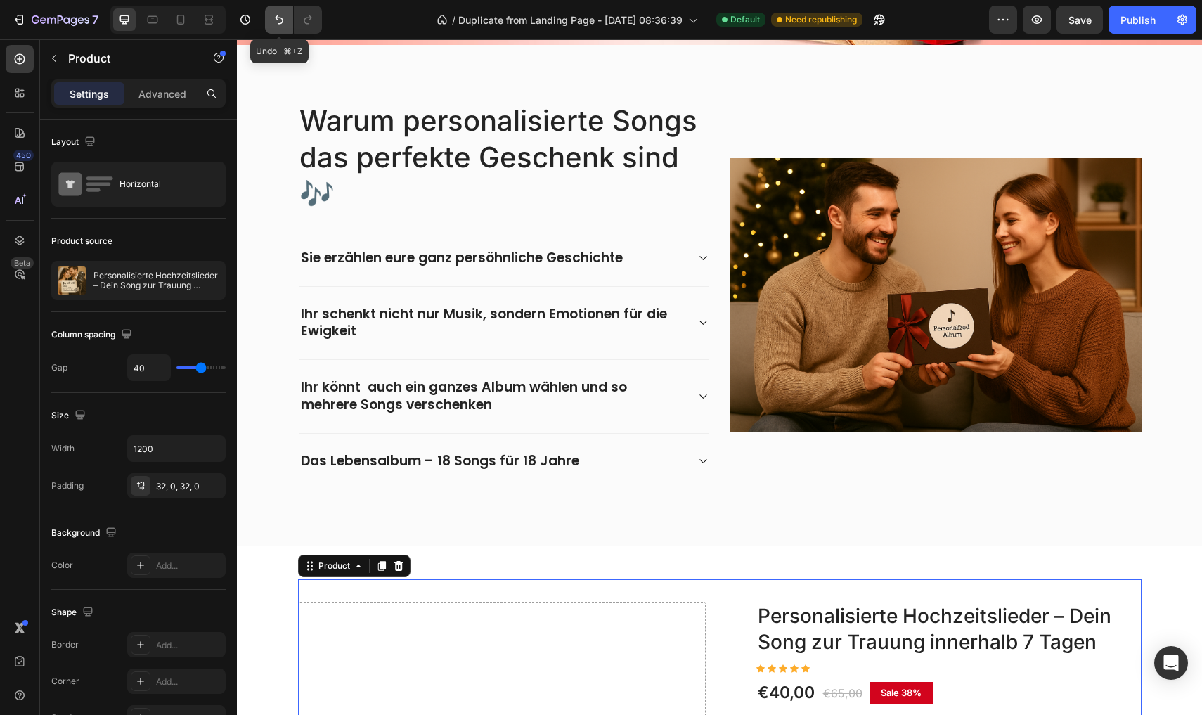
click at [281, 9] on button "Undo/Redo" at bounding box center [279, 20] width 28 height 28
click at [280, 18] on icon "Undo/Redo" at bounding box center [279, 19] width 8 height 9
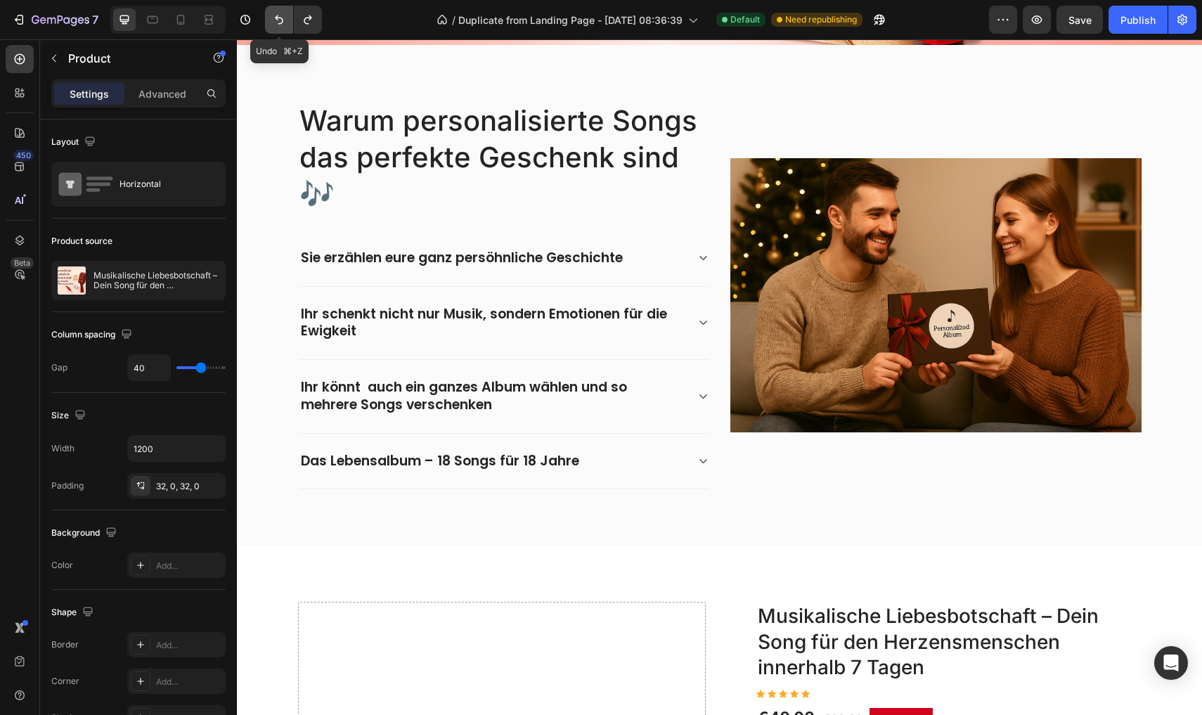
click at [280, 18] on icon "Undo/Redo" at bounding box center [279, 19] width 8 height 9
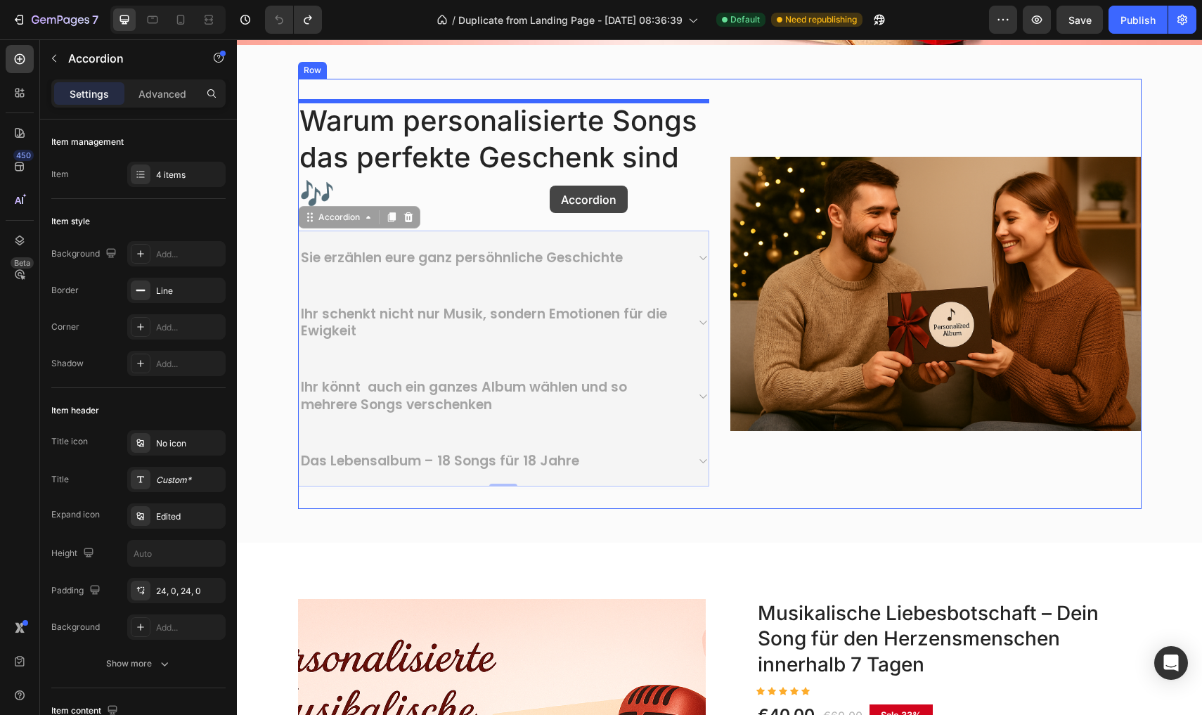
drag, startPoint x: 461, startPoint y: 333, endPoint x: 550, endPoint y: 186, distance: 172.0
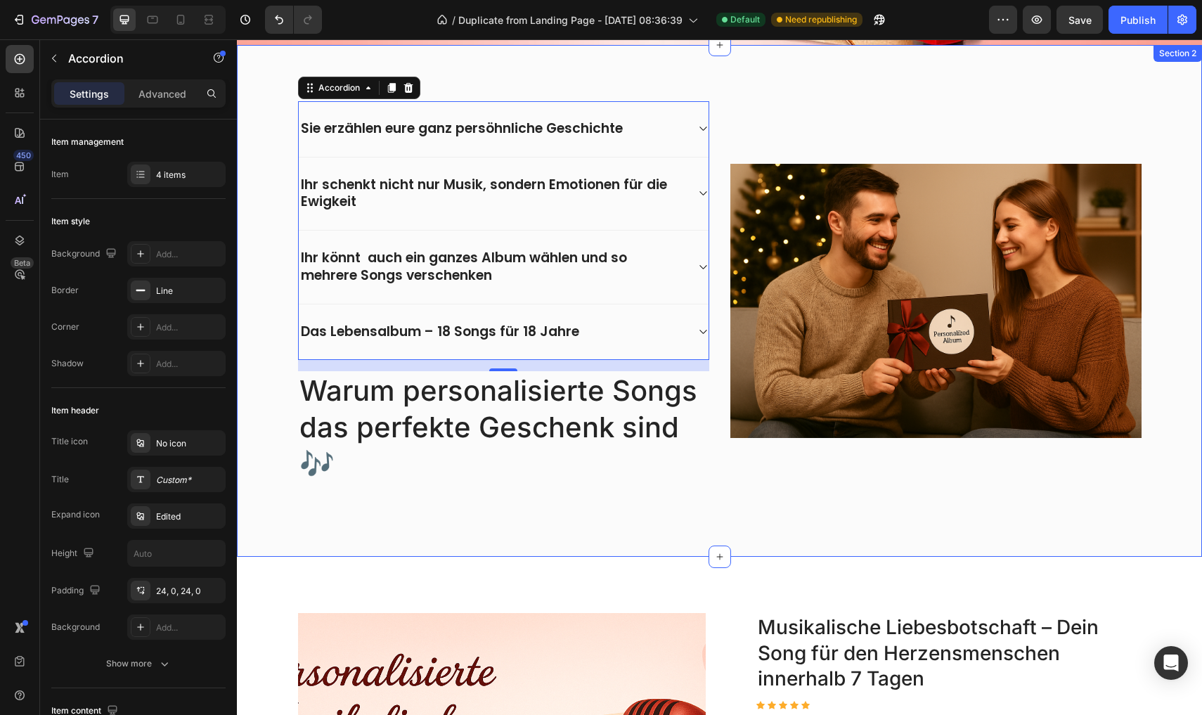
click at [240, 431] on div "Sie erzählen eure ganz persöhnliche Geschichte Ihr schenkt nicht nur Musik, son…" at bounding box center [719, 301] width 965 height 512
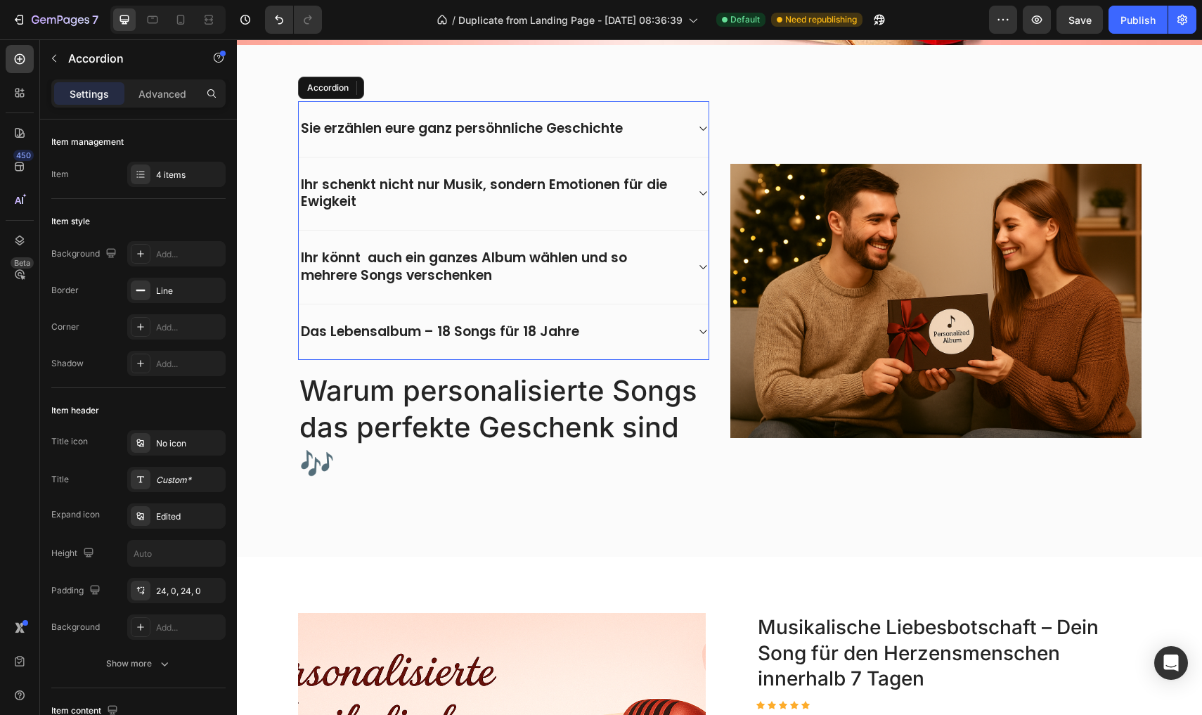
click at [703, 330] on icon at bounding box center [702, 331] width 11 height 11
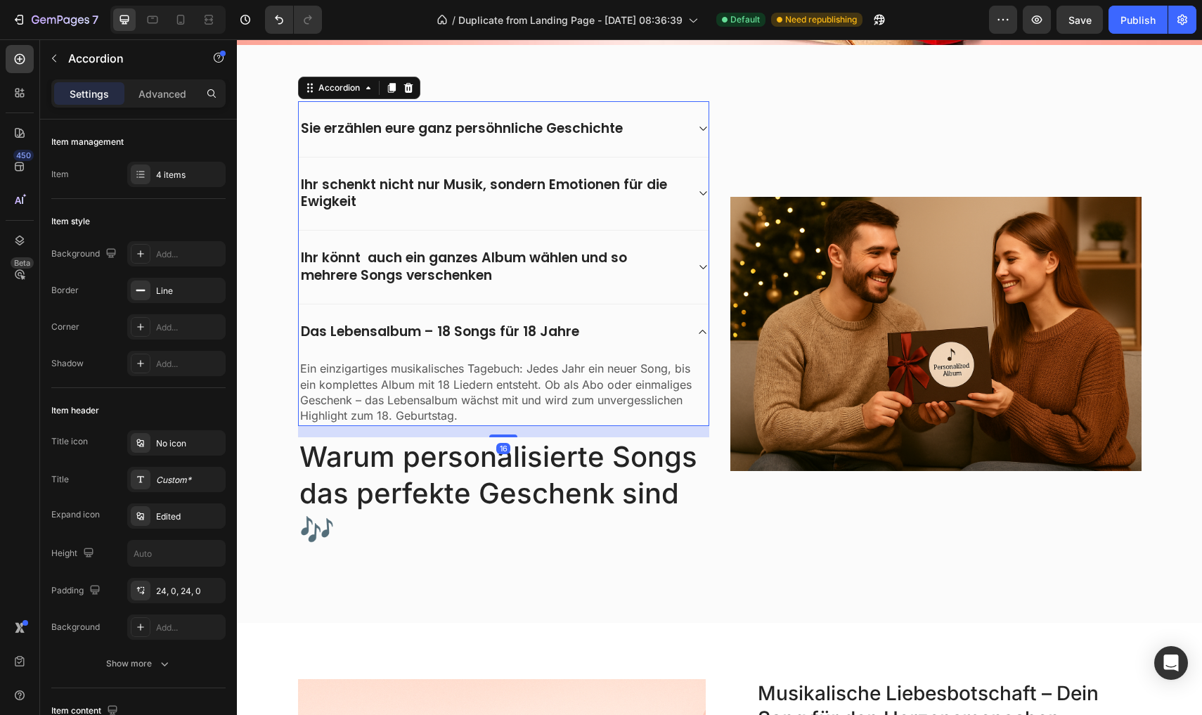
click at [703, 330] on icon at bounding box center [702, 331] width 11 height 11
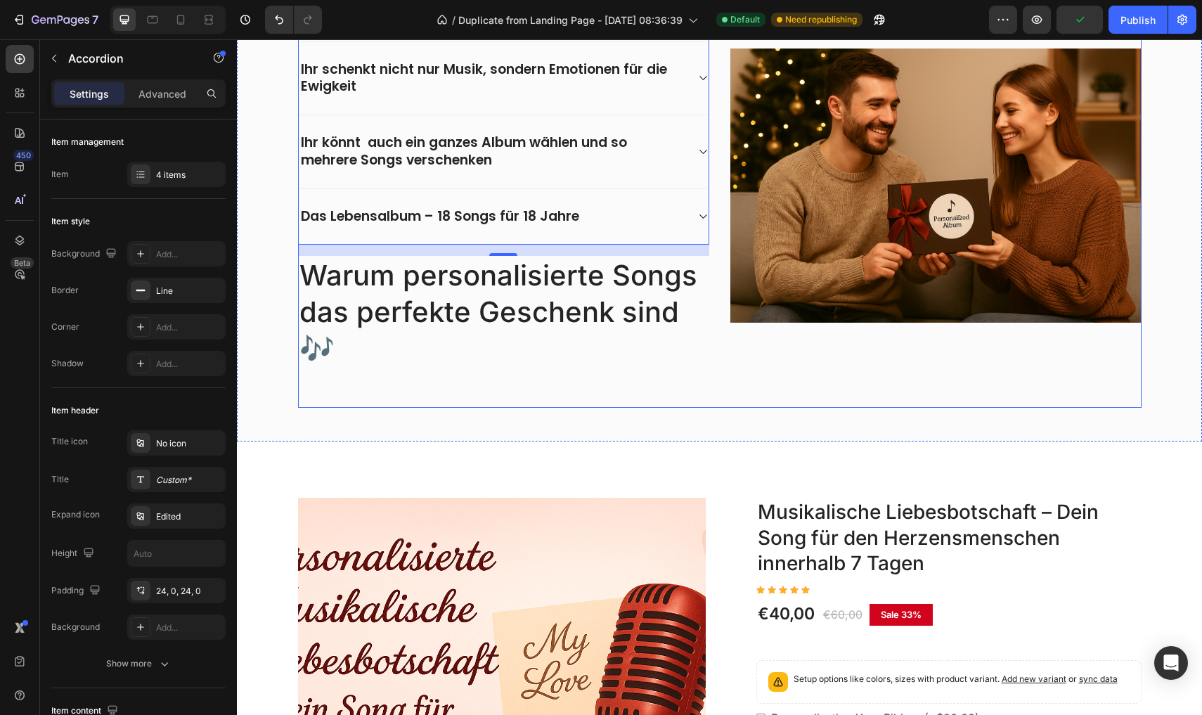
scroll to position [643, 0]
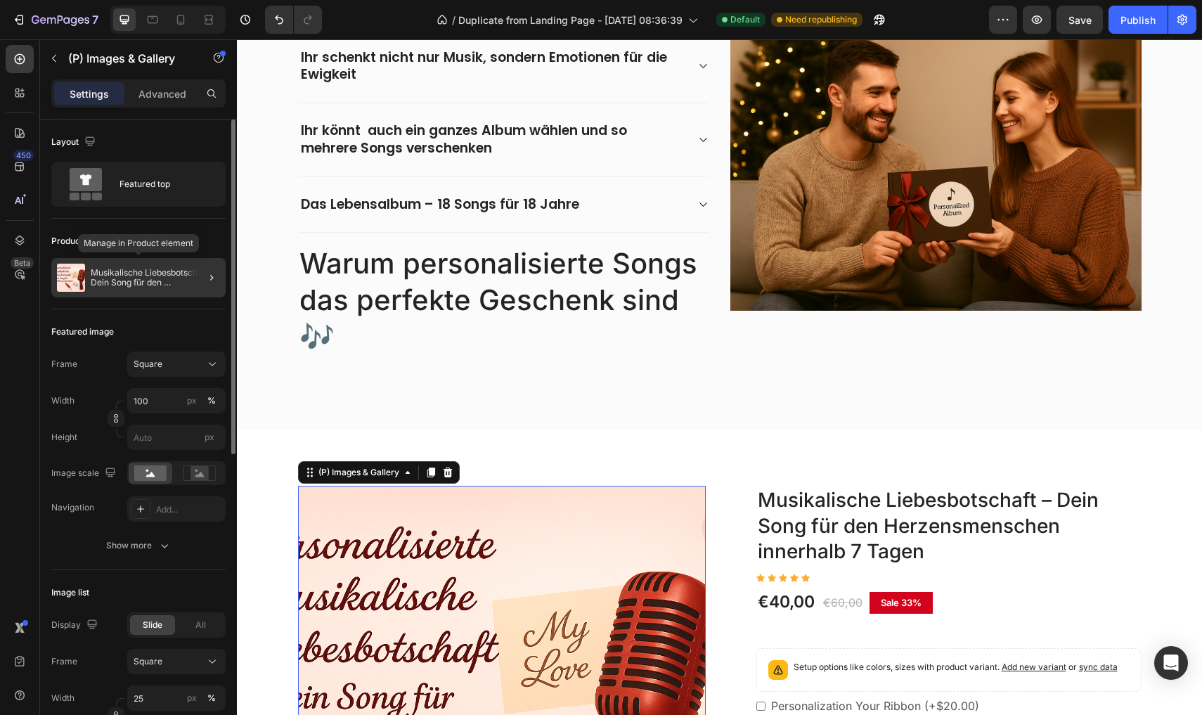
click at [139, 274] on p "Musikalische Liebesbotschaft – Dein Song für den Herzensmenschen innerhalb 7 Ta…" at bounding box center [155, 278] width 129 height 20
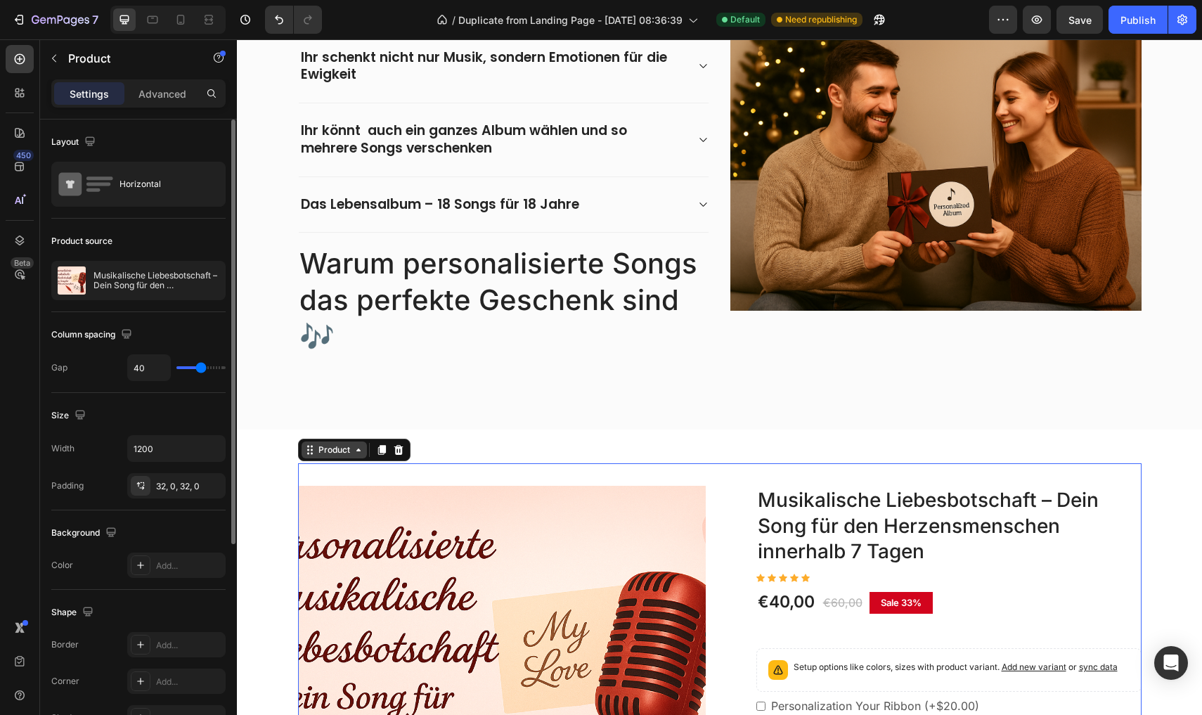
click at [361, 449] on icon at bounding box center [358, 449] width 11 height 11
click at [175, 284] on div at bounding box center [194, 281] width 62 height 38
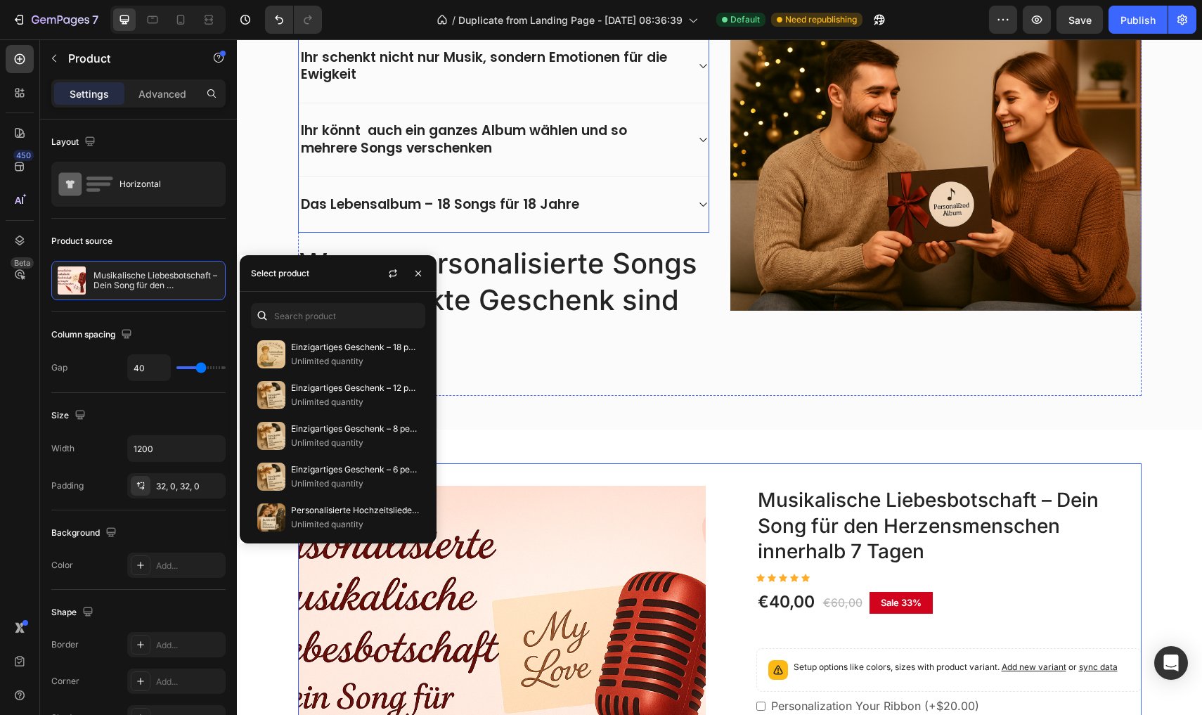
drag, startPoint x: 572, startPoint y: 369, endPoint x: 410, endPoint y: 192, distance: 239.9
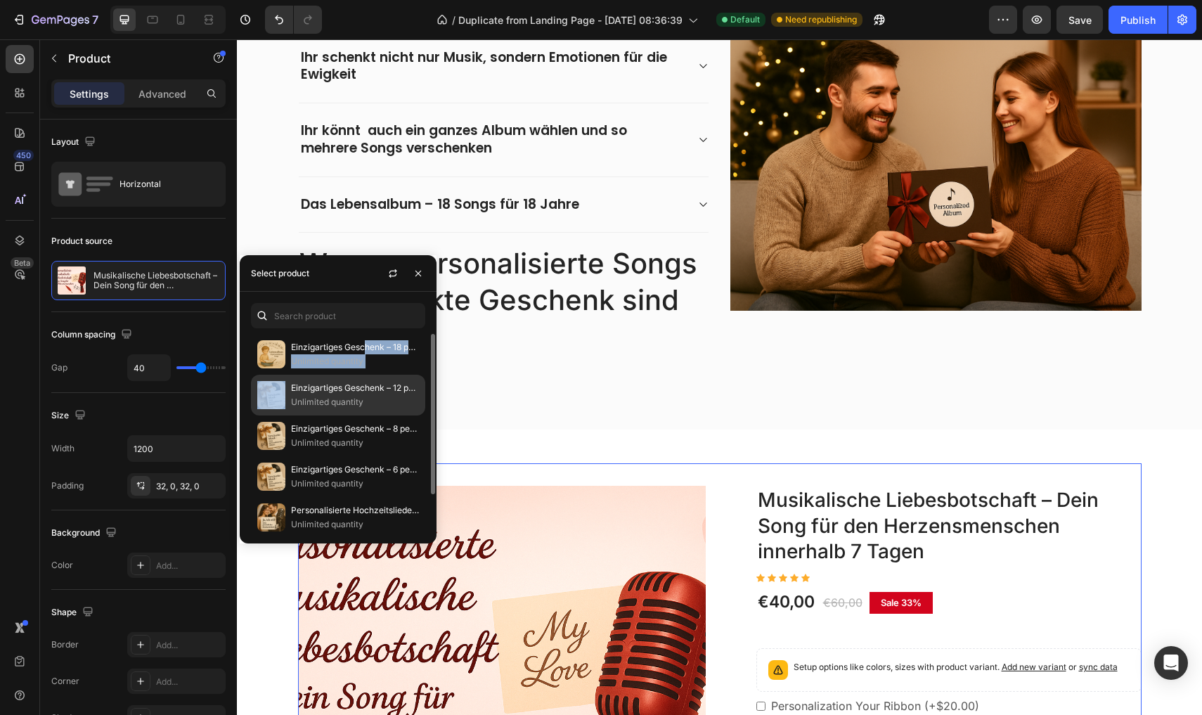
drag, startPoint x: 367, startPoint y: 351, endPoint x: 373, endPoint y: 378, distance: 28.1
click at [373, 378] on div "Einzigartiges Geschenk – 18 personalisierte Lieder im Album Unlimited quantity …" at bounding box center [338, 456] width 197 height 245
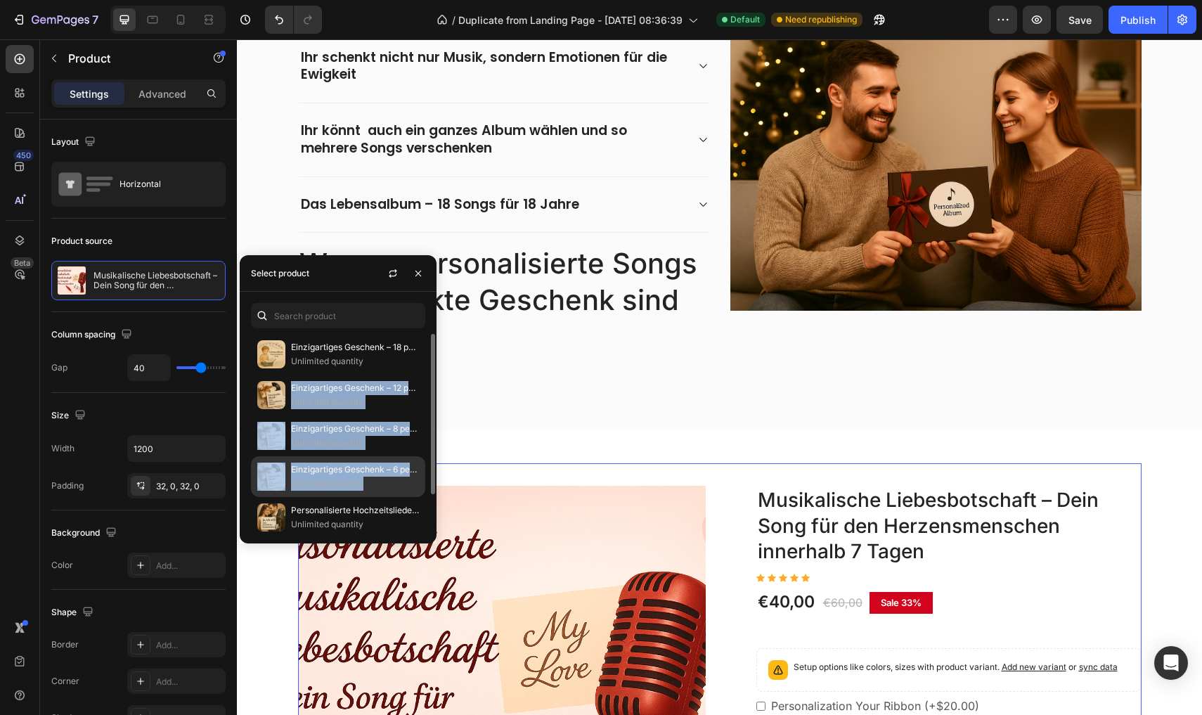
drag, startPoint x: 373, startPoint y: 378, endPoint x: 337, endPoint y: 496, distance: 122.8
click at [337, 496] on div "Einzigartiges Geschenk – 18 personalisierte Lieder im Album Unlimited quantity …" at bounding box center [338, 456] width 197 height 245
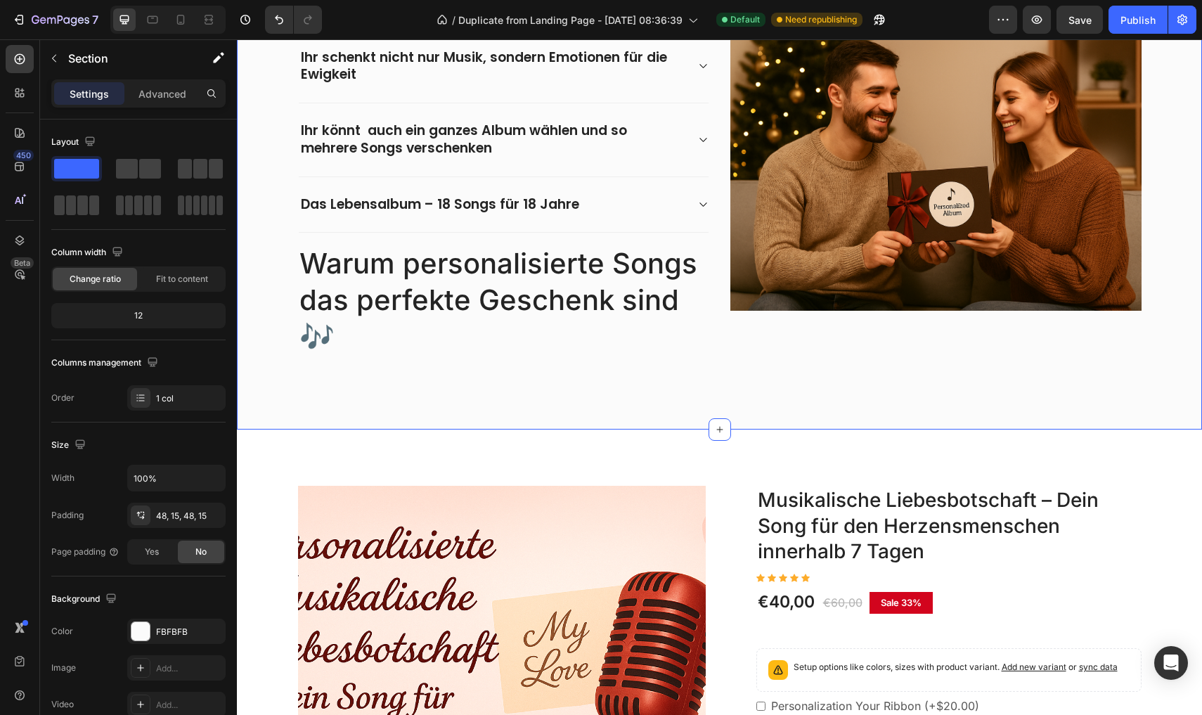
click at [526, 398] on div "Sie erzählen eure ganz persöhnliche Geschichte Ihr schenkt nicht nur Musik, son…" at bounding box center [719, 174] width 965 height 512
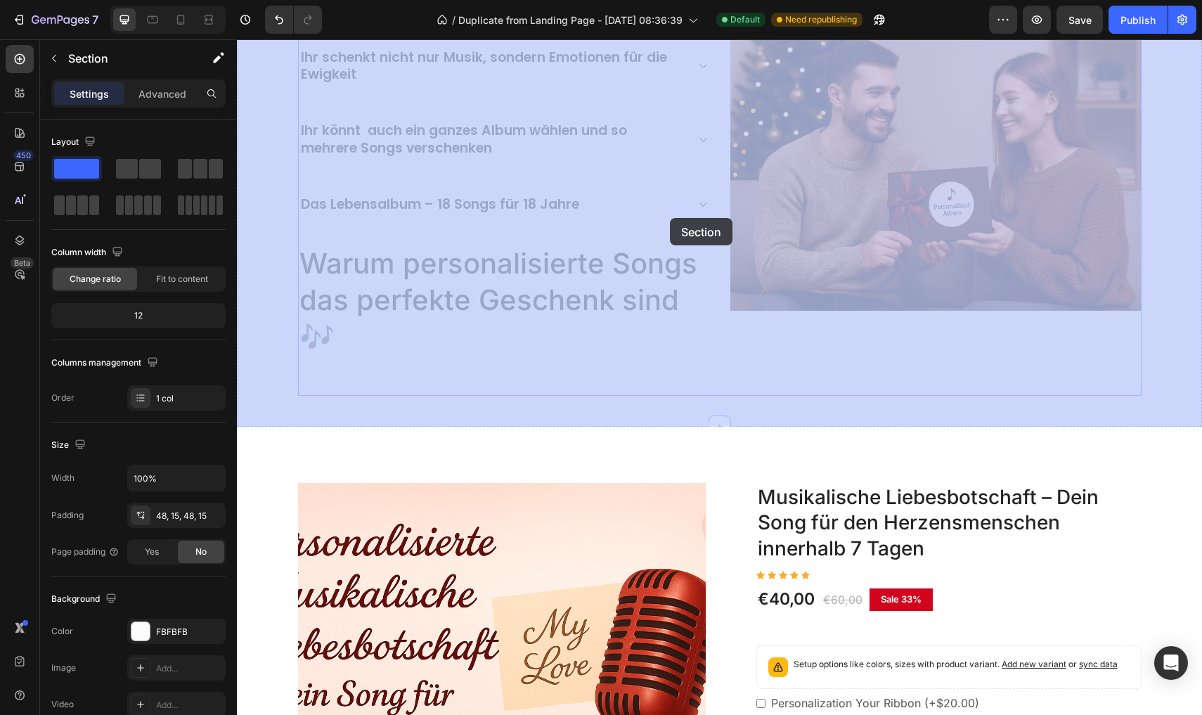
drag, startPoint x: 517, startPoint y: 405, endPoint x: 670, endPoint y: 218, distance: 241.4
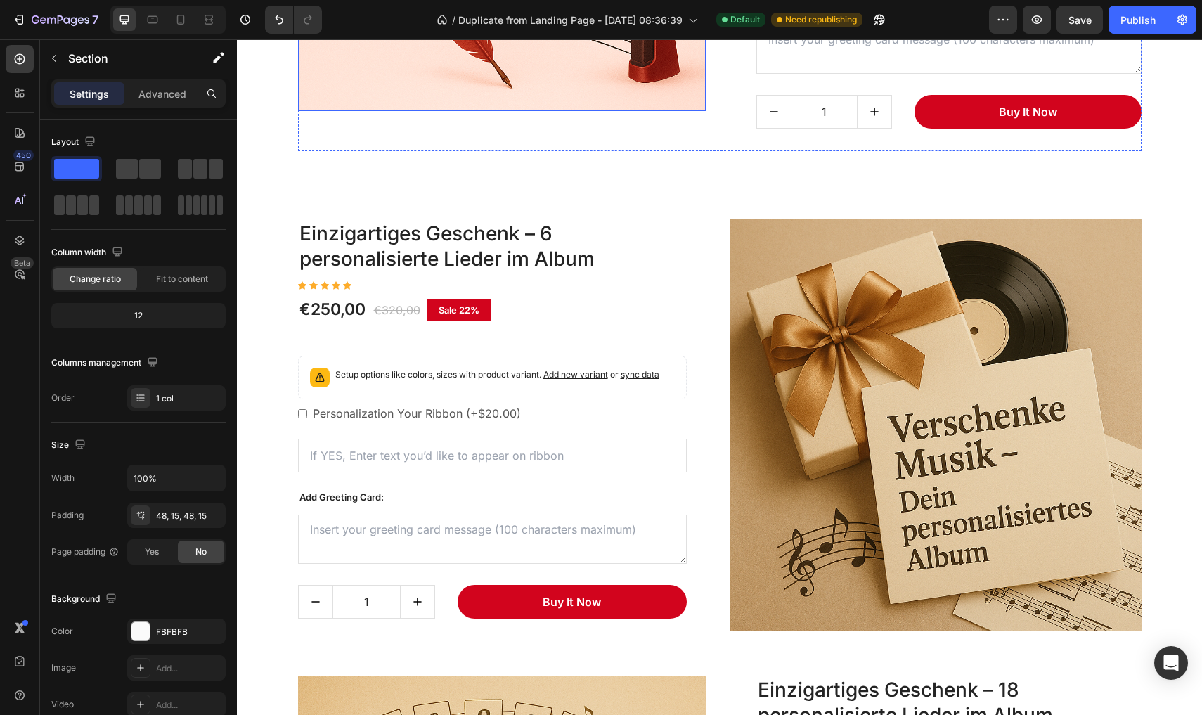
scroll to position [1423, 0]
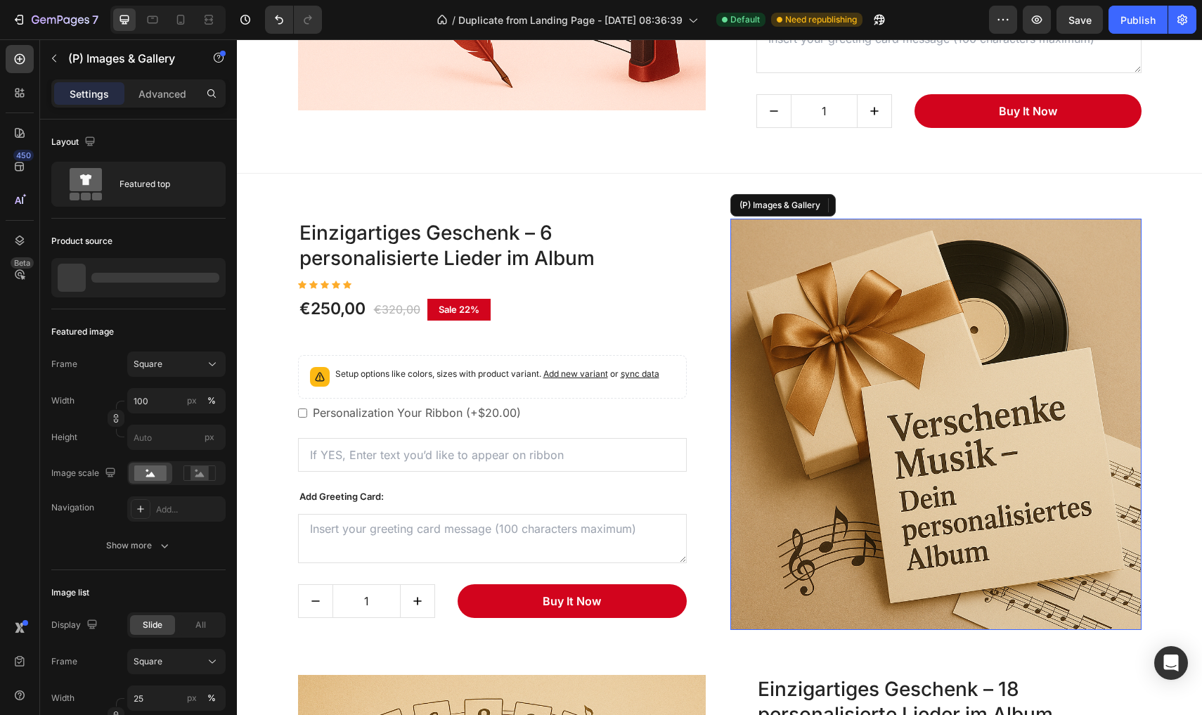
click at [930, 411] on img at bounding box center [936, 424] width 411 height 411
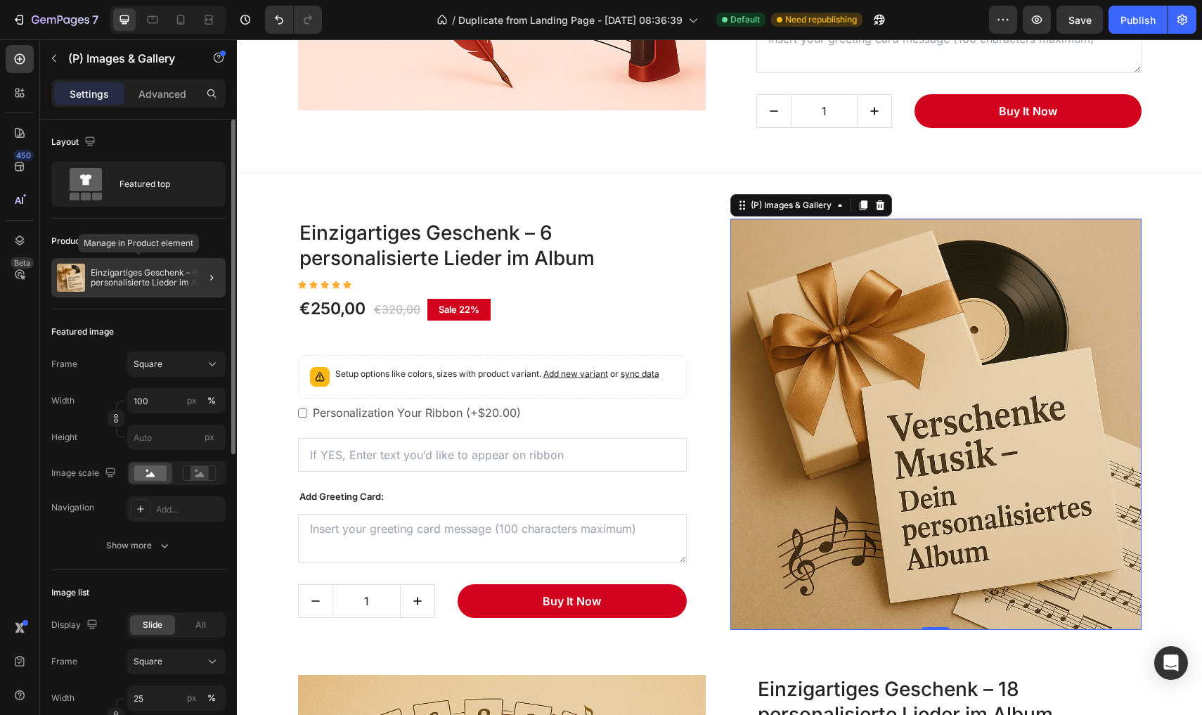
click at [149, 274] on p "Einzigartiges Geschenk – 6 personalisierte Lieder im Album" at bounding box center [155, 278] width 129 height 20
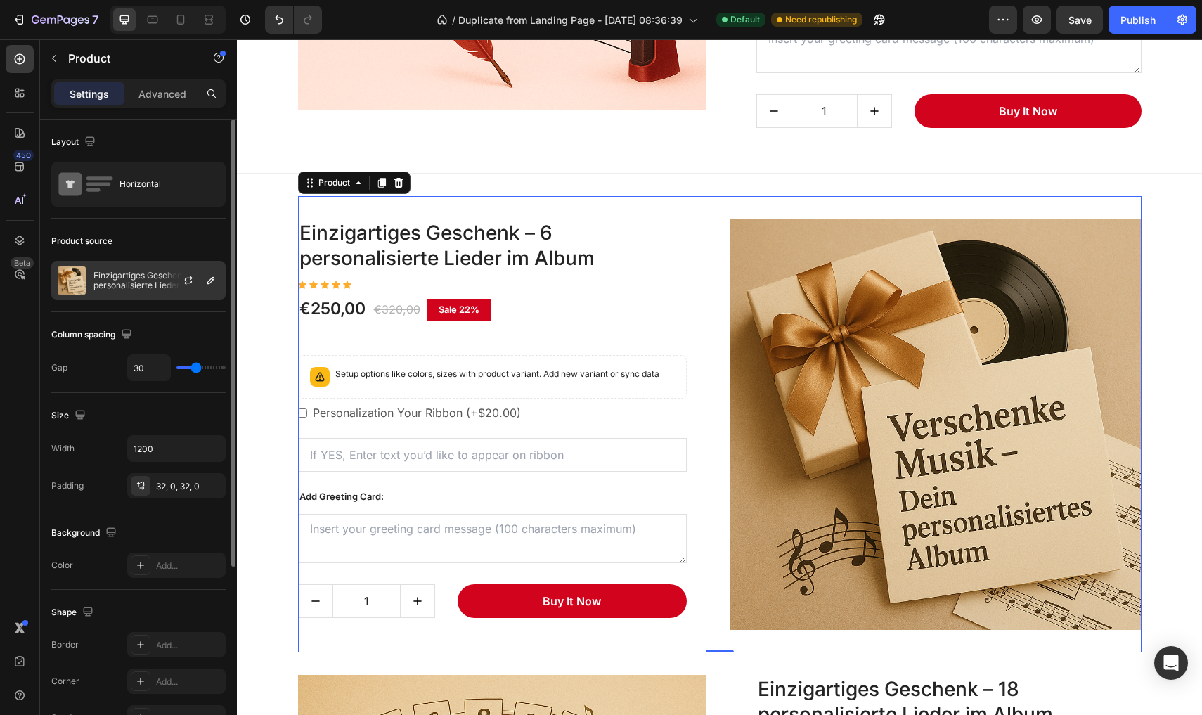
click at [129, 278] on p "Einzigartiges Geschenk – 6 personalisierte Lieder im Album" at bounding box center [157, 281] width 126 height 20
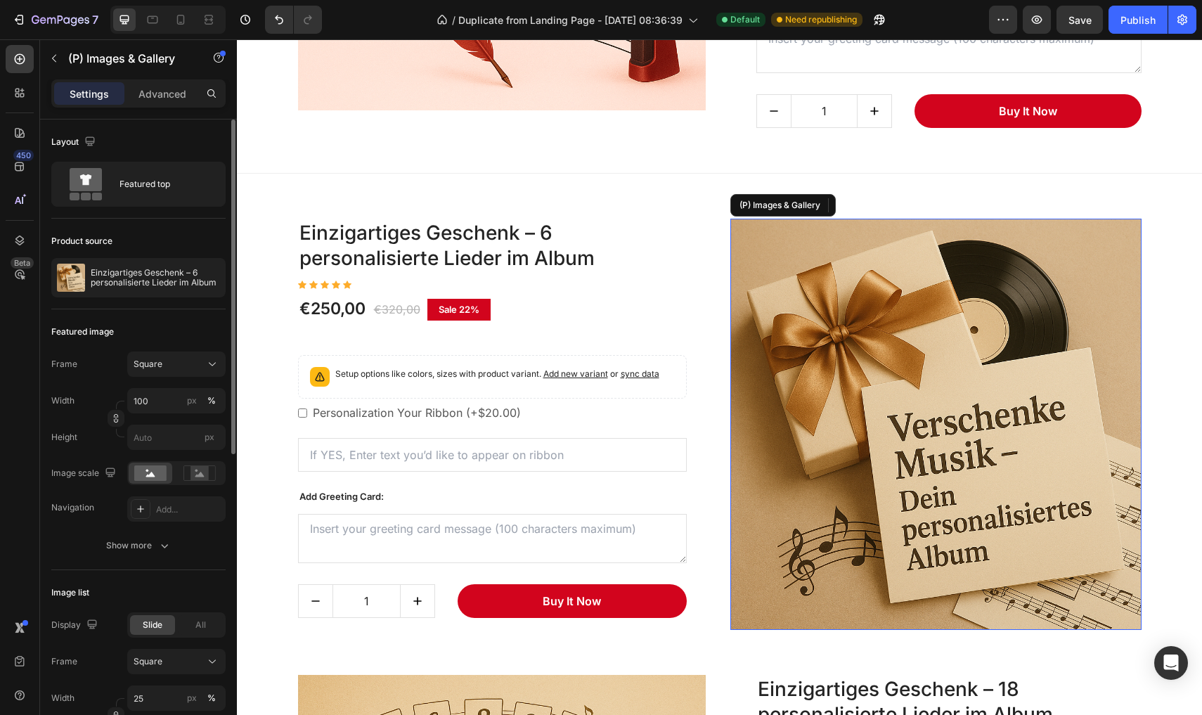
click at [930, 364] on img at bounding box center [936, 424] width 411 height 411
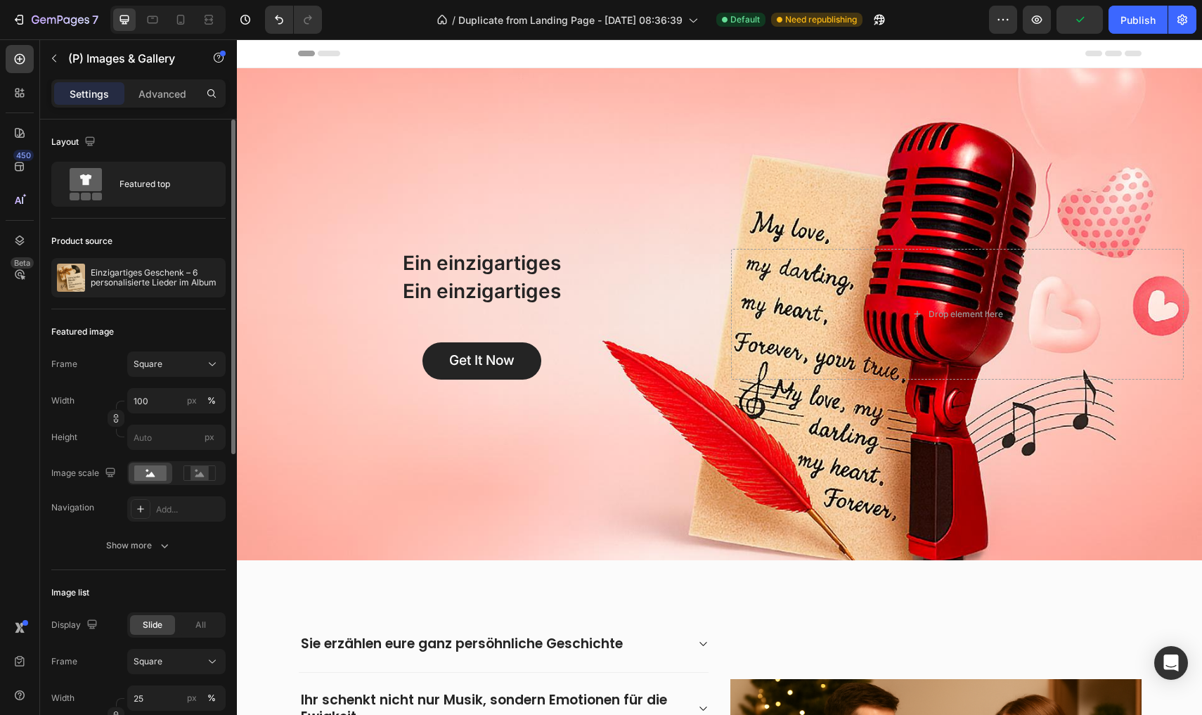
scroll to position [0, 0]
click at [44, 18] on icon "button" at bounding box center [43, 20] width 6 height 6
